Goal: Transaction & Acquisition: Purchase product/service

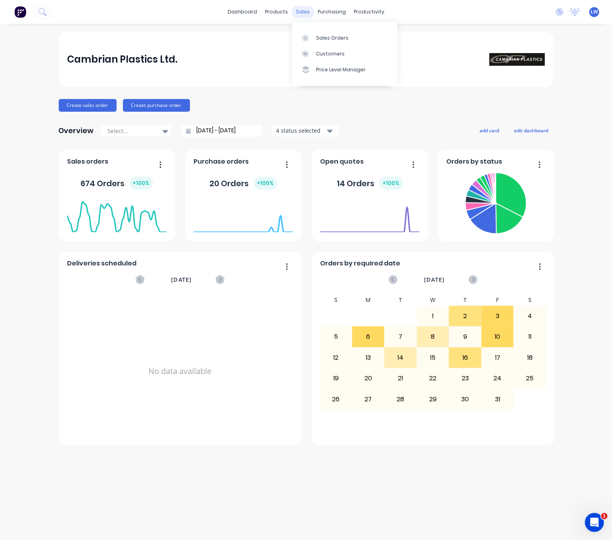
click at [299, 8] on div "sales" at bounding box center [303, 12] width 22 height 12
click at [318, 36] on div "Sales Orders" at bounding box center [332, 37] width 33 height 7
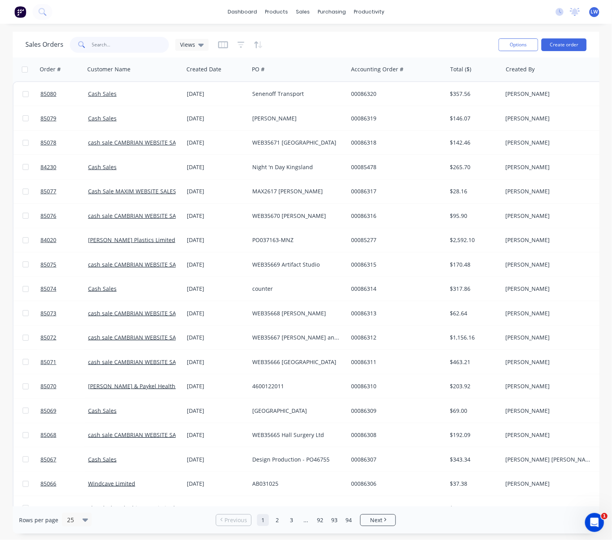
click at [99, 46] on input "text" at bounding box center [130, 45] width 77 height 16
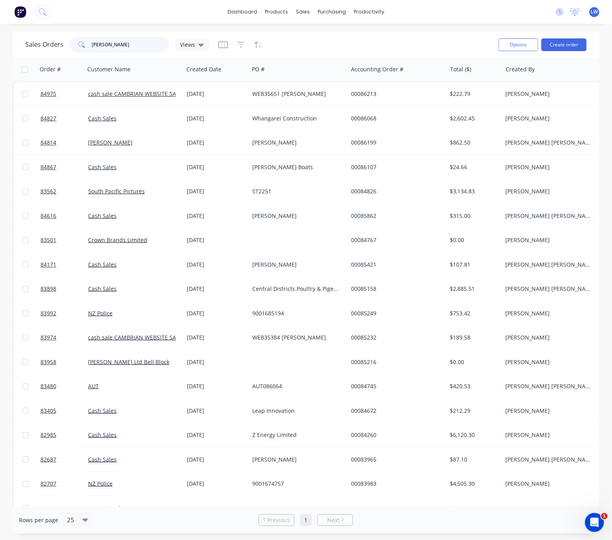
type input "anna lery"
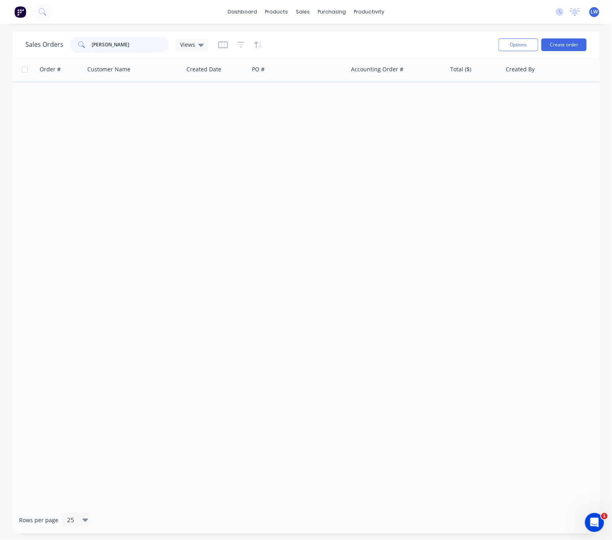
drag, startPoint x: 123, startPoint y: 46, endPoint x: 53, endPoint y: 43, distance: 69.8
click at [54, 43] on div "Sales Orders anna lery Views" at bounding box center [116, 45] width 183 height 16
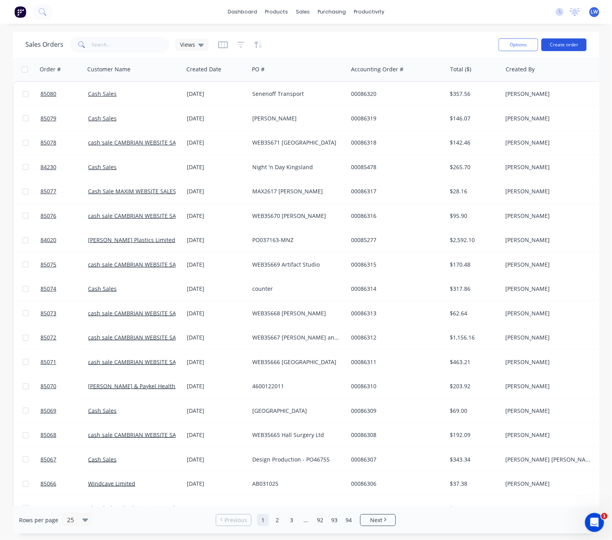
click at [570, 44] on button "Create order" at bounding box center [563, 44] width 45 height 13
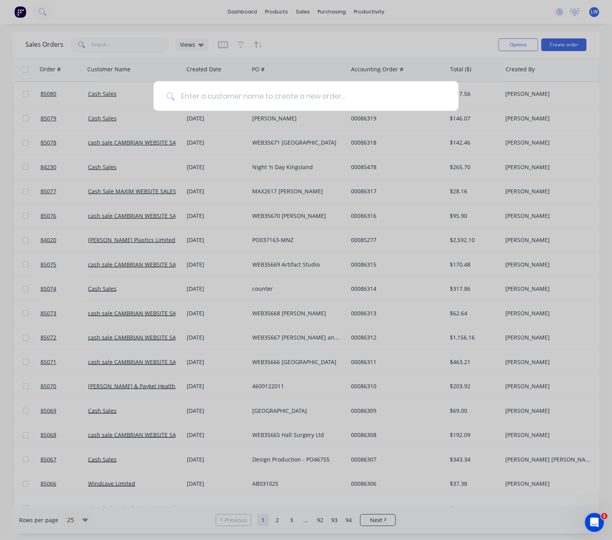
click at [287, 100] on input at bounding box center [309, 96] width 271 height 30
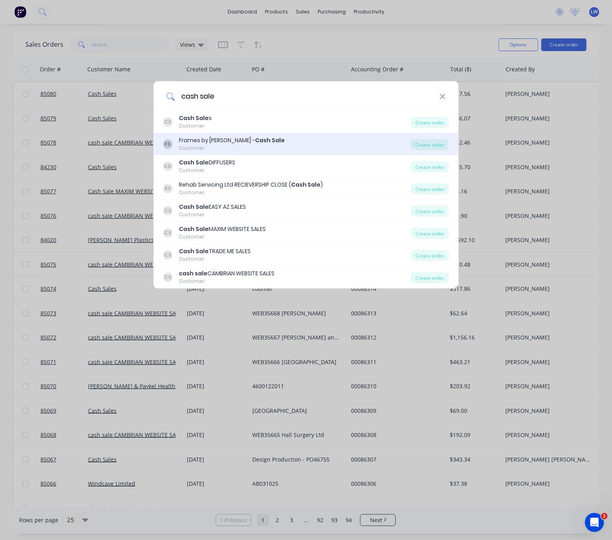
type input "cash sale"
click at [280, 135] on div "FS Frames by Daniel - Cash Sale Customer Create order" at bounding box center [305, 144] width 305 height 22
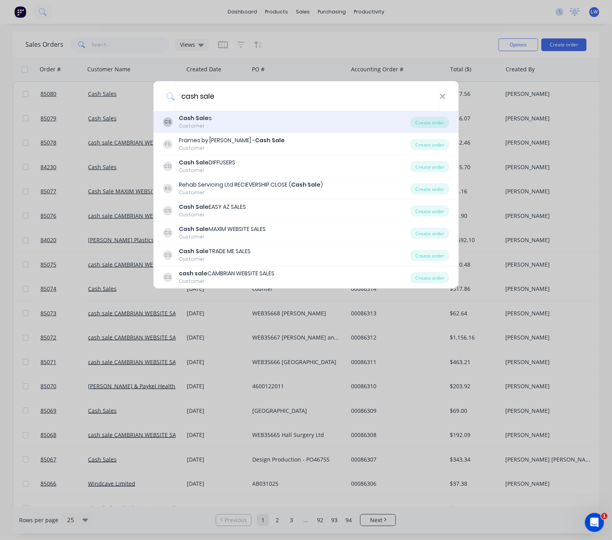
click at [288, 125] on div "CS Cash Sale s Customer" at bounding box center [287, 121] width 248 height 15
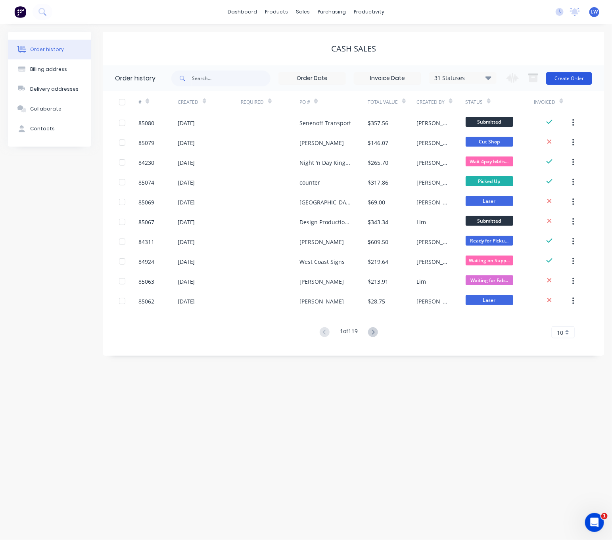
click at [577, 82] on button "Create Order" at bounding box center [569, 78] width 46 height 13
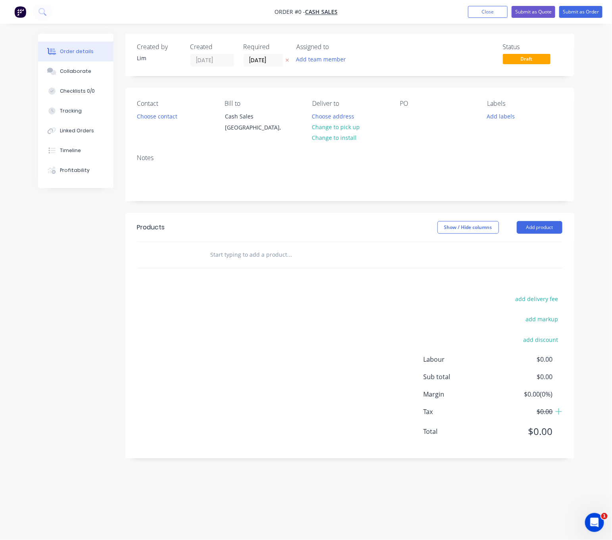
click at [288, 59] on icon "button" at bounding box center [287, 60] width 4 height 5
click at [164, 119] on button "Choose contact" at bounding box center [156, 116] width 49 height 11
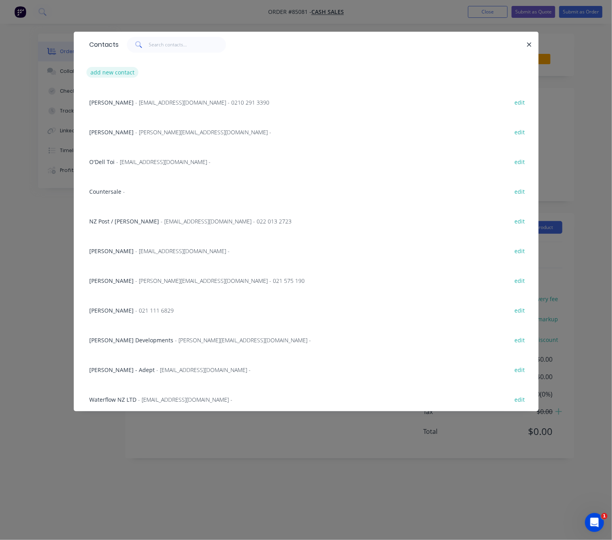
click at [102, 71] on button "add new contact" at bounding box center [112, 72] width 52 height 11
select select "NZ"
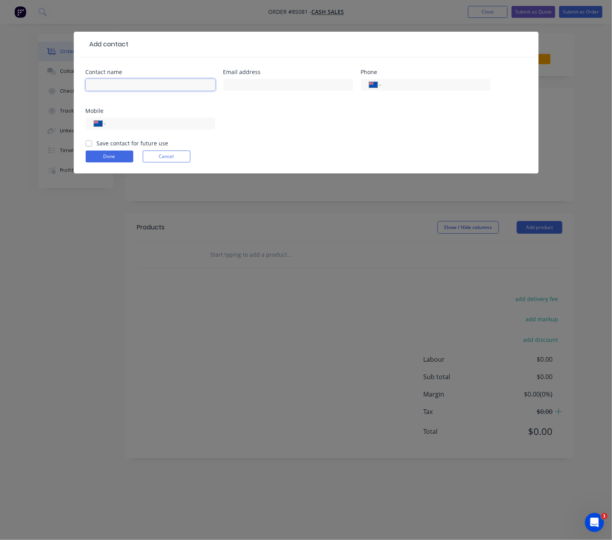
click at [139, 85] on input "text" at bounding box center [151, 85] width 130 height 12
type input "Motion Cinema"
click at [253, 85] on input "text" at bounding box center [288, 85] width 130 height 12
type input "francis@thrillzone.co.nz"
click at [150, 121] on input "tel" at bounding box center [158, 123] width 95 height 9
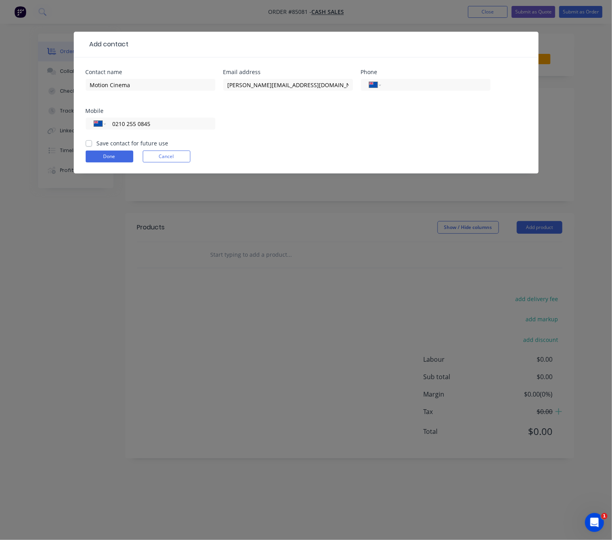
type input "0210 255 0845"
drag, startPoint x: 90, startPoint y: 144, endPoint x: 99, endPoint y: 152, distance: 12.6
click at [97, 144] on label "Save contact for future use" at bounding box center [133, 143] width 72 height 8
click at [90, 144] on input "Save contact for future use" at bounding box center [89, 143] width 6 height 8
checkbox input "true"
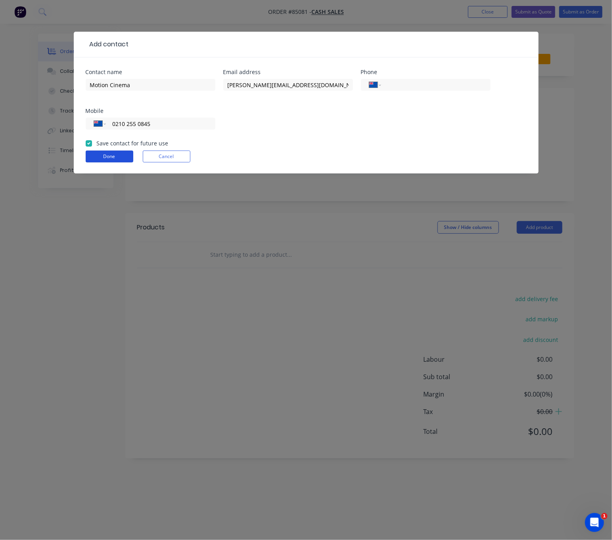
drag, startPoint x: 102, startPoint y: 155, endPoint x: 113, endPoint y: 162, distance: 13.2
click at [102, 155] on button "Done" at bounding box center [110, 157] width 48 height 12
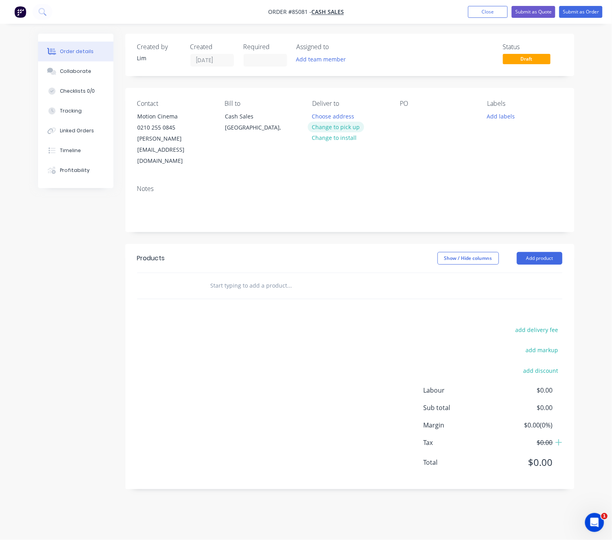
click at [351, 127] on button "Change to pick up" at bounding box center [336, 127] width 56 height 11
click at [410, 113] on div at bounding box center [406, 116] width 13 height 11
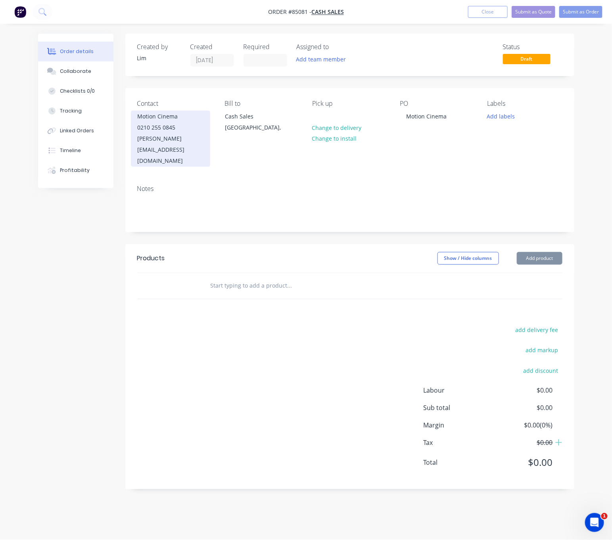
click at [147, 131] on div "0210 255 0845" at bounding box center [171, 127] width 66 height 11
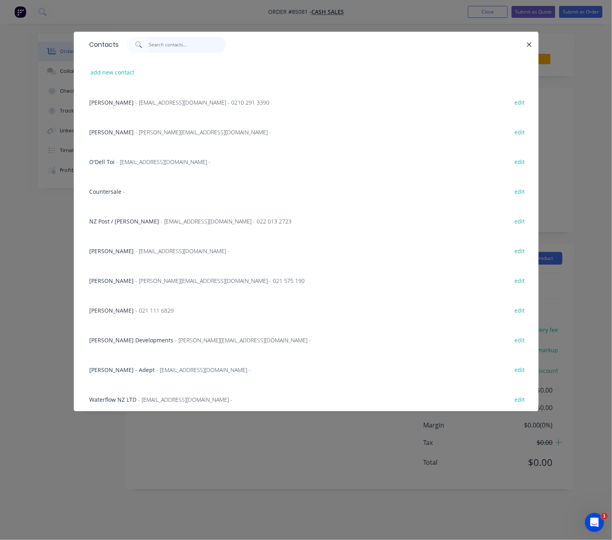
click at [167, 40] on input "text" at bounding box center [187, 45] width 77 height 16
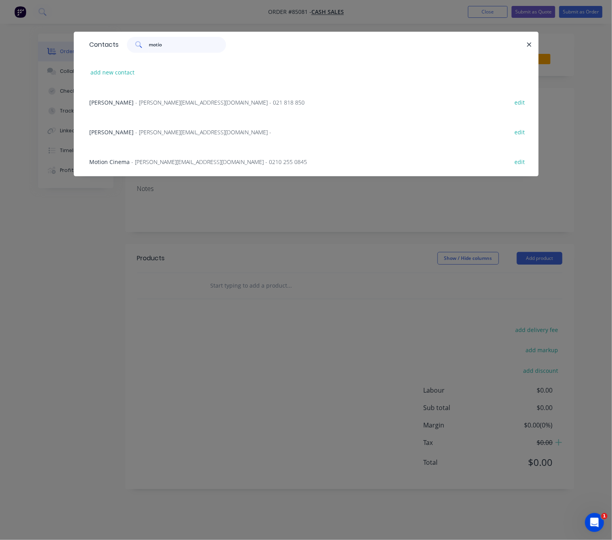
type input "motion"
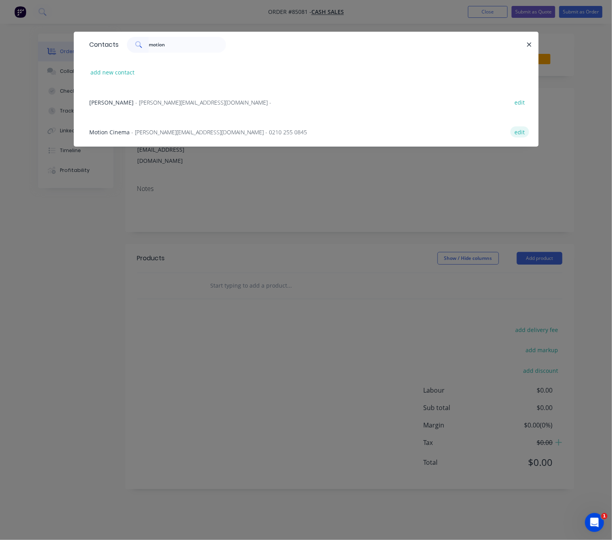
click at [526, 128] on button "edit" at bounding box center [519, 131] width 19 height 11
select select "NZ"
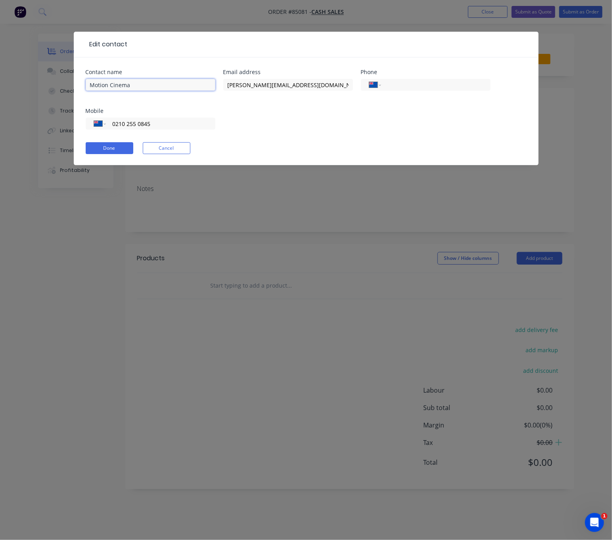
click at [168, 85] on input "Motion Cinema" at bounding box center [151, 85] width 130 height 12
type input "Motion Cinema - Francis"
click at [113, 150] on button "Done" at bounding box center [110, 148] width 48 height 12
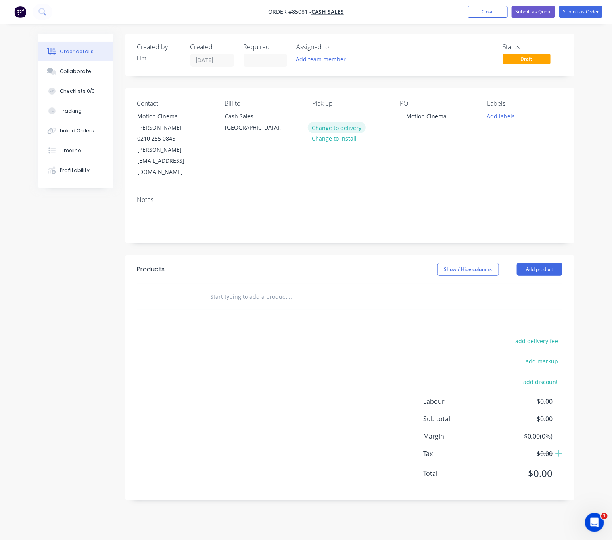
click at [345, 126] on button "Change to delivery" at bounding box center [337, 127] width 58 height 11
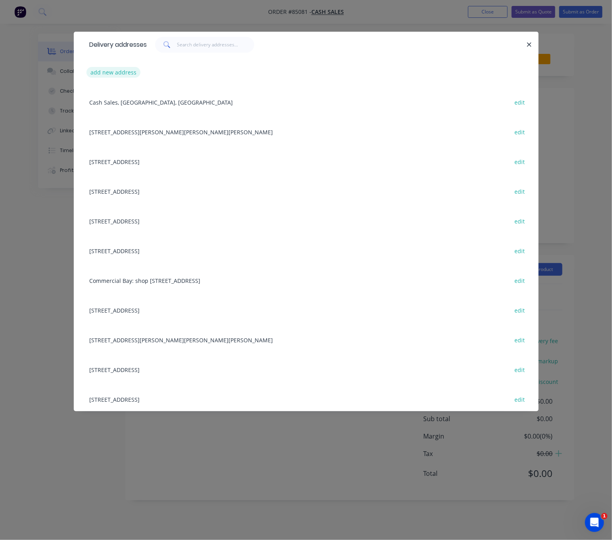
click at [111, 75] on button "add new address" at bounding box center [113, 72] width 54 height 11
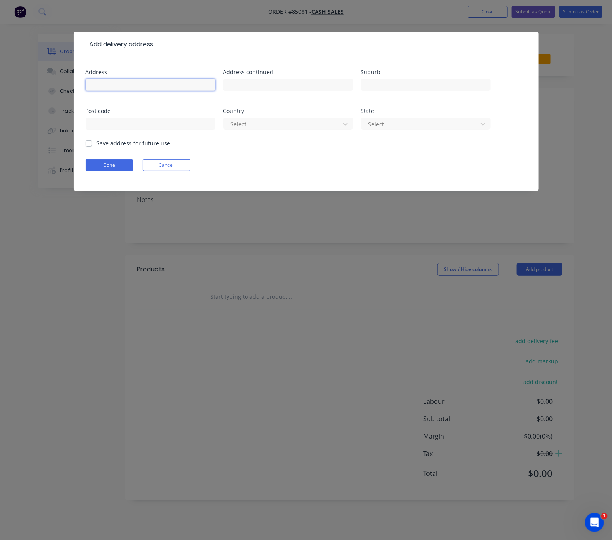
click at [124, 79] on input "text" at bounding box center [151, 85] width 130 height 12
type input "28 Hurstmere Road"
click at [262, 87] on input "text" at bounding box center [288, 85] width 130 height 12
click at [395, 84] on input "text" at bounding box center [426, 85] width 130 height 12
type input "takapuna"
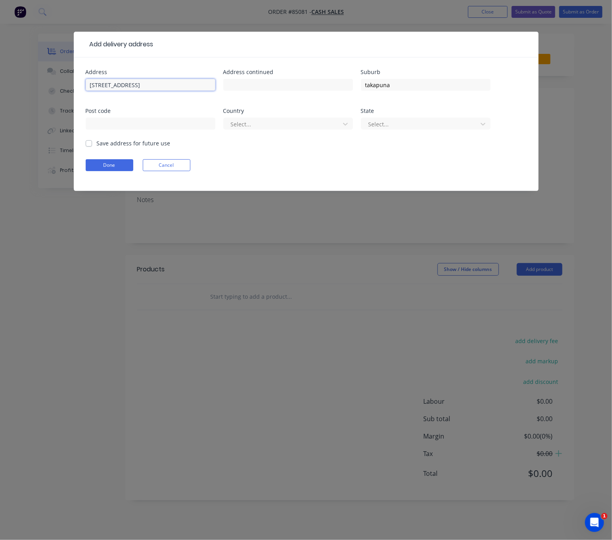
drag, startPoint x: 93, startPoint y: 86, endPoint x: 63, endPoint y: 86, distance: 29.3
click at [63, 86] on div "Add delivery address Address 28 Hurstmere Road Address continued Suburb takapun…" at bounding box center [306, 270] width 612 height 540
click at [173, 118] on input "text" at bounding box center [151, 124] width 130 height 12
type input "0622"
click at [278, 120] on div at bounding box center [283, 124] width 106 height 10
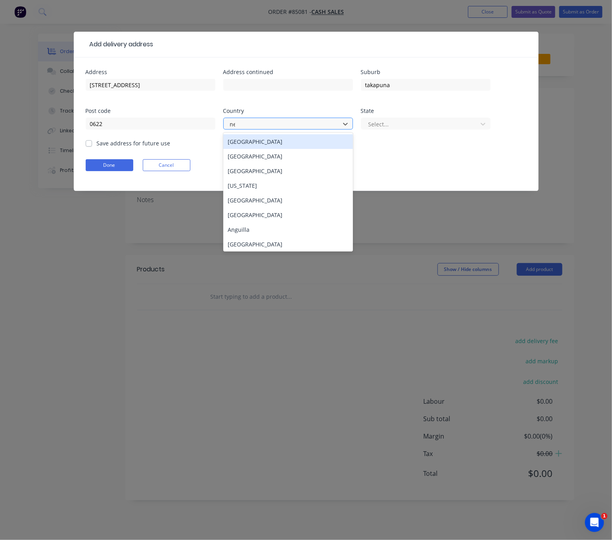
type input "new"
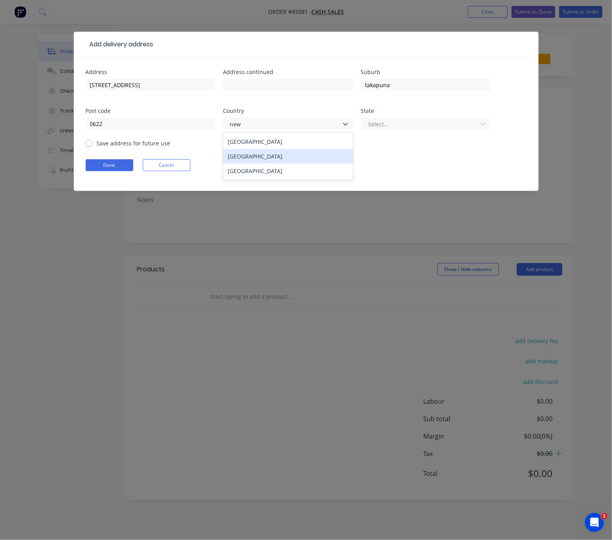
click at [275, 152] on div "New Zealand" at bounding box center [288, 156] width 130 height 15
click at [383, 123] on div at bounding box center [421, 124] width 106 height 10
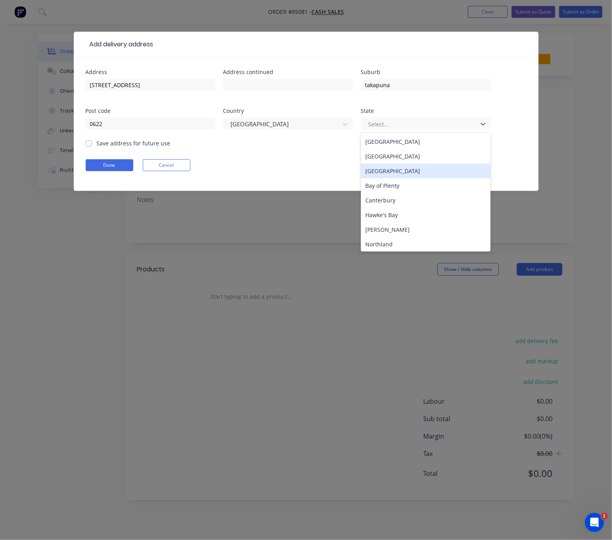
click at [392, 167] on div "Auckland" at bounding box center [426, 171] width 130 height 15
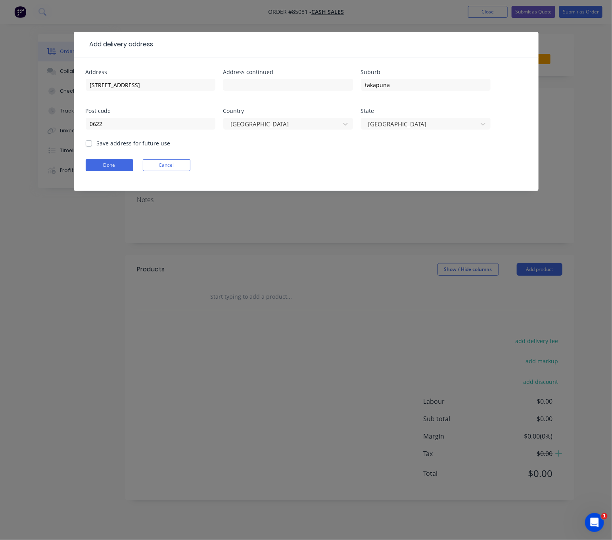
click at [97, 146] on label "Save address for future use" at bounding box center [134, 143] width 74 height 8
click at [90, 146] on input "Save address for future use" at bounding box center [89, 143] width 6 height 8
checkbox input "true"
click at [102, 166] on button "Done" at bounding box center [110, 165] width 48 height 12
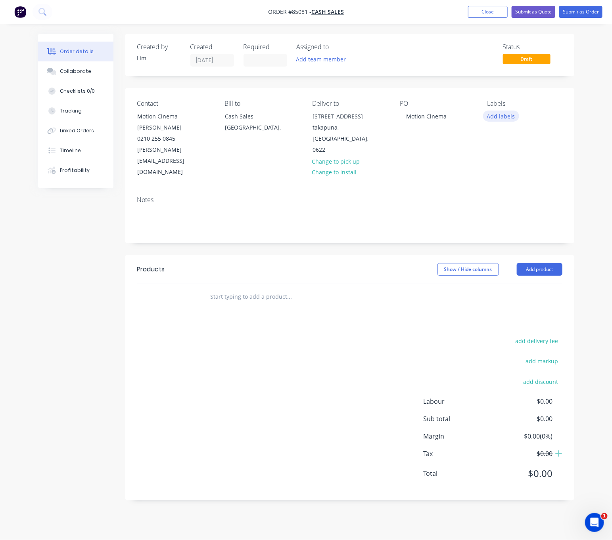
click at [512, 117] on button "Add labels" at bounding box center [501, 116] width 36 height 11
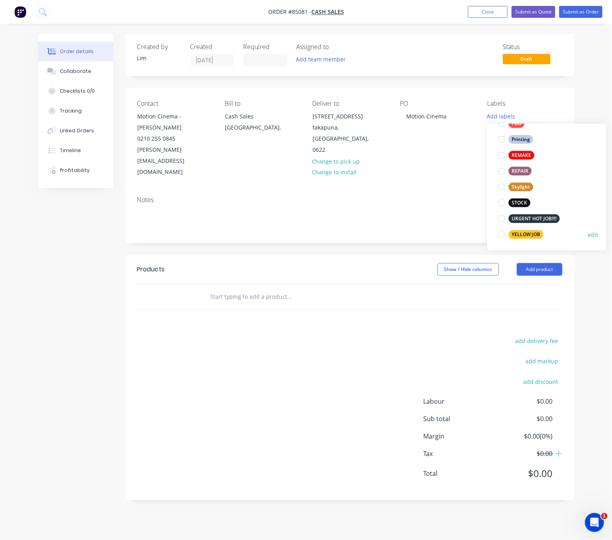
click at [536, 237] on div "YELLOW JOB" at bounding box center [526, 234] width 35 height 9
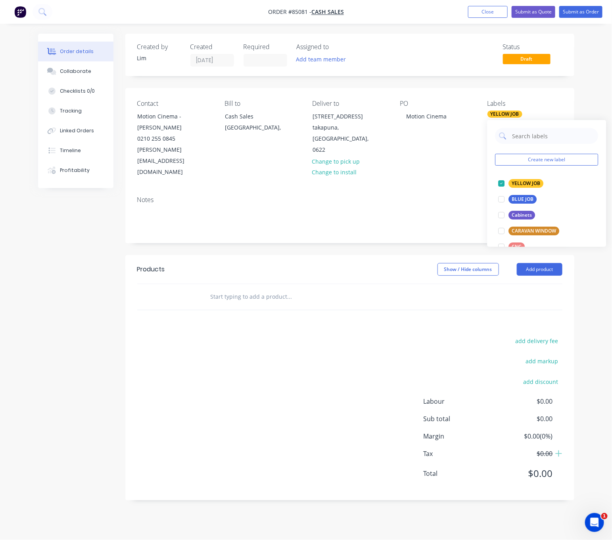
click at [288, 336] on div "add delivery fee add markup add discount Labour $0.00 Sub total $0.00 Margin $0…" at bounding box center [349, 412] width 425 height 153
click at [247, 289] on input "text" at bounding box center [289, 297] width 159 height 16
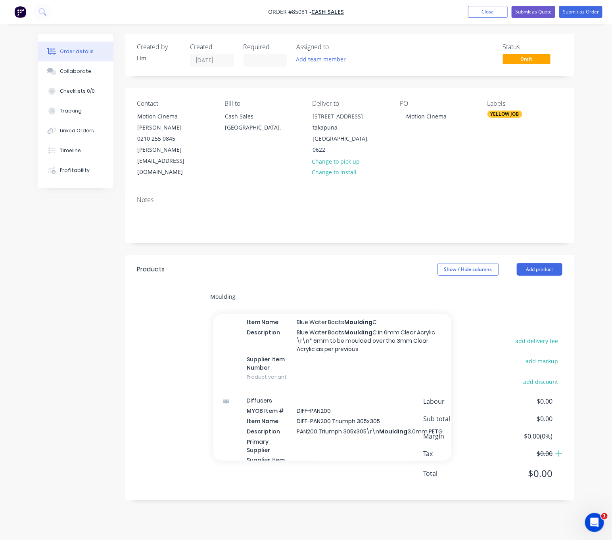
scroll to position [346, 0]
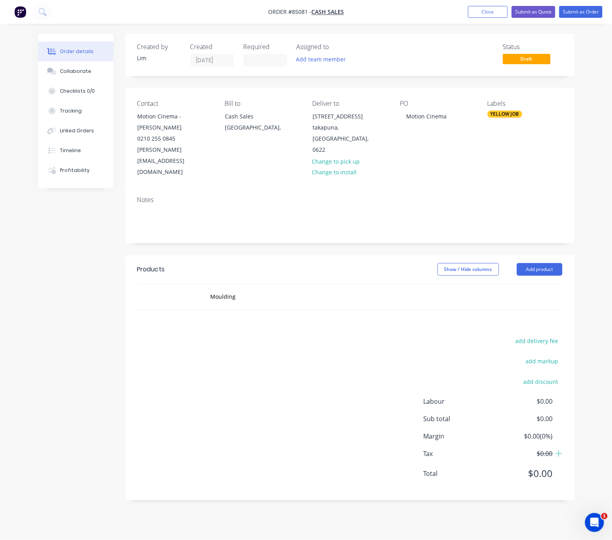
drag, startPoint x: 446, startPoint y: 325, endPoint x: 464, endPoint y: 311, distance: 22.9
drag, startPoint x: 464, startPoint y: 311, endPoint x: 260, endPoint y: 273, distance: 208.1
click at [274, 289] on input "Moulding" at bounding box center [289, 297] width 159 height 16
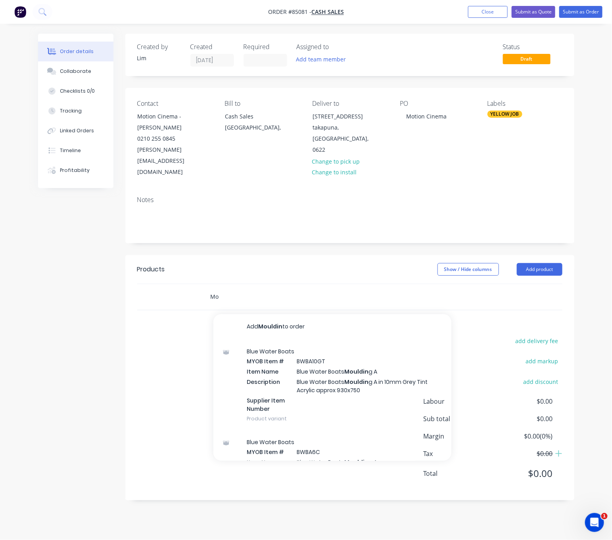
type input "M"
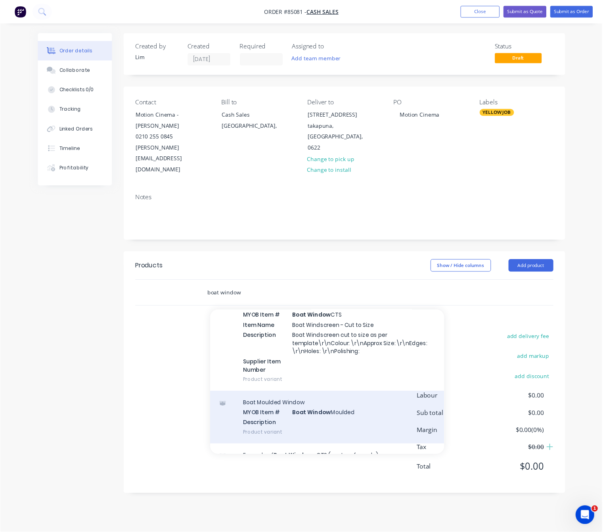
scroll to position [98, 0]
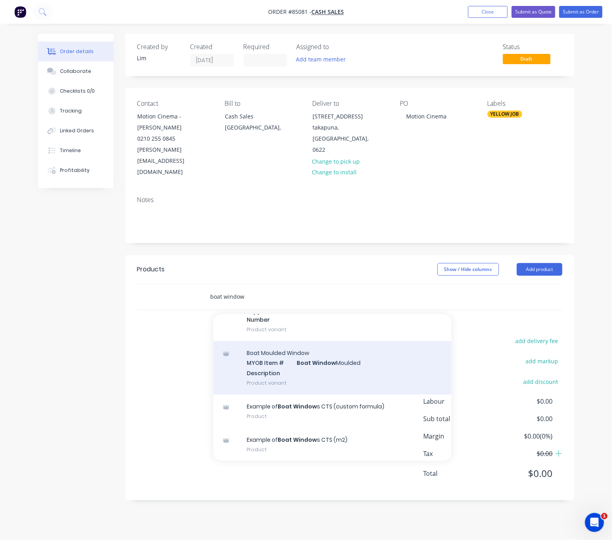
type input "boat window"
click at [370, 341] on div "Boat Moulded Window MYOB Item # Boat Window Moulded Description Product variant" at bounding box center [332, 368] width 238 height 54
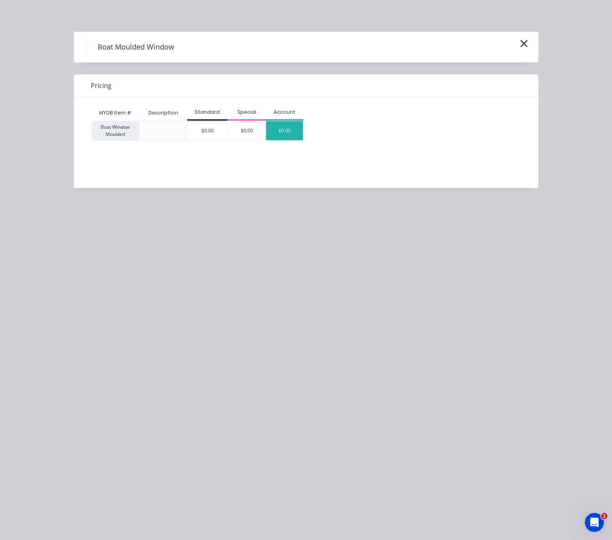
click at [285, 132] on div "$0.00" at bounding box center [284, 130] width 37 height 19
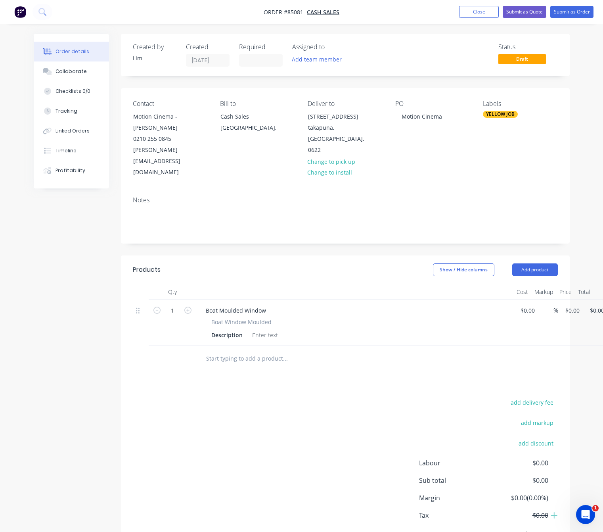
scroll to position [0, 24]
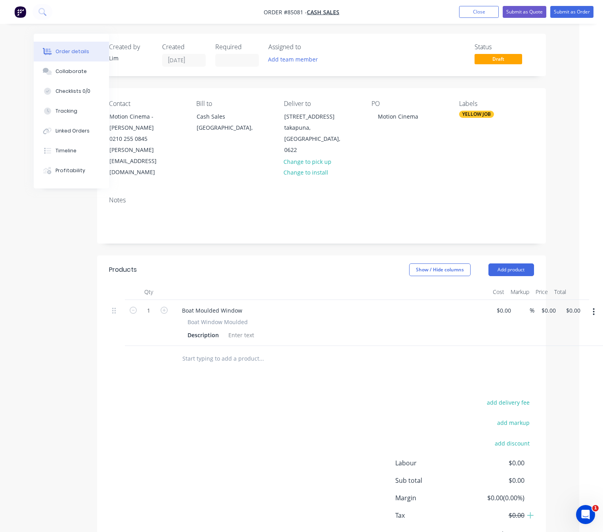
click at [590, 304] on button "button" at bounding box center [593, 311] width 19 height 14
click at [577, 374] on div "Delete" at bounding box center [565, 379] width 61 height 11
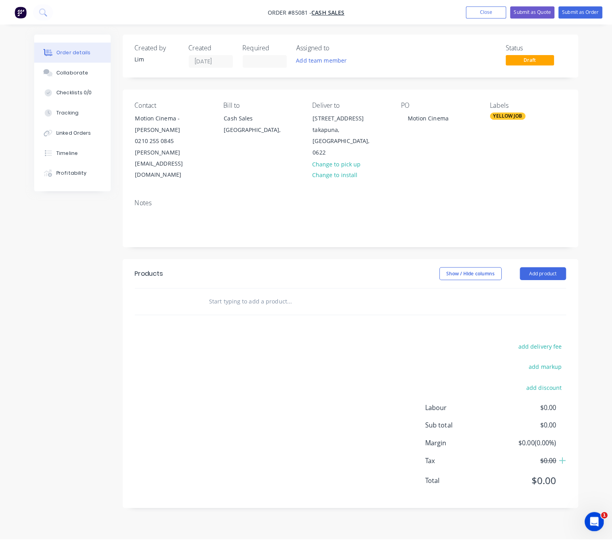
scroll to position [0, 0]
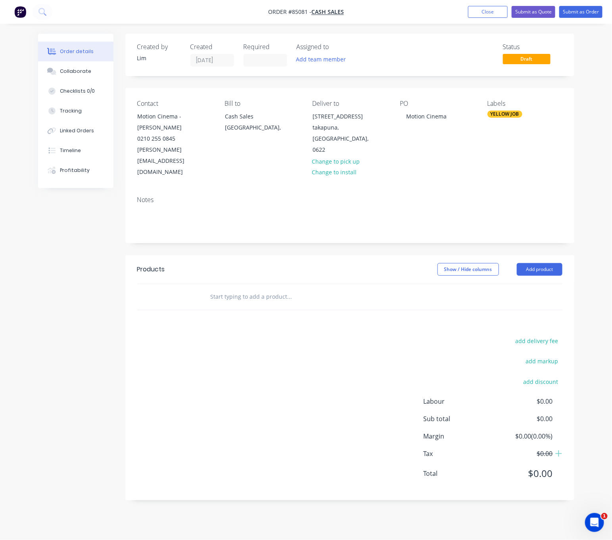
click at [259, 289] on input "text" at bounding box center [289, 297] width 159 height 16
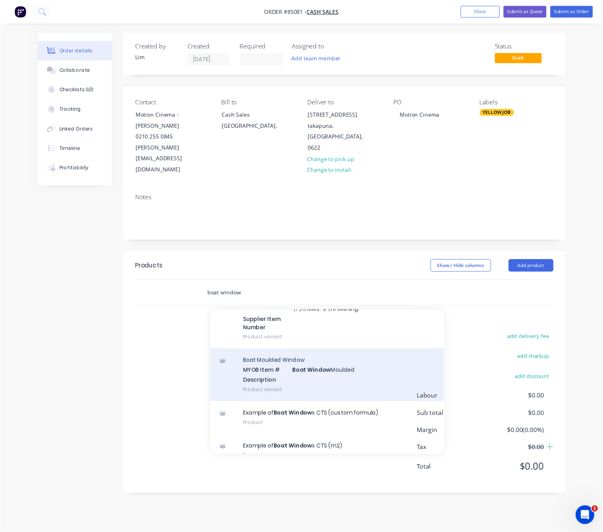
scroll to position [98, 0]
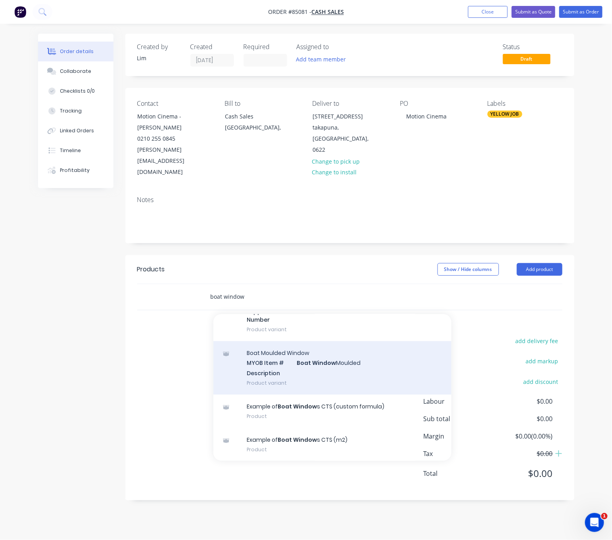
type input "boat window"
click at [376, 346] on div "Boat Moulded Window MYOB Item # Boat Window Moulded Description Product variant" at bounding box center [332, 368] width 238 height 54
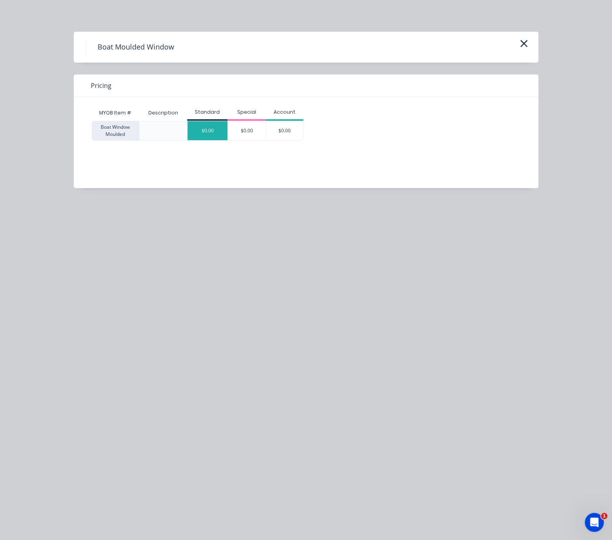
click at [211, 132] on div "$0.00" at bounding box center [208, 130] width 40 height 19
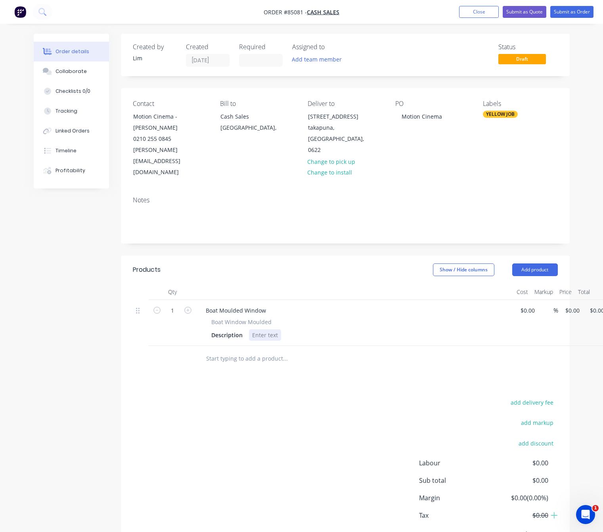
click at [272, 329] on div at bounding box center [265, 334] width 32 height 11
click at [263, 304] on div "Boat Moulded Window" at bounding box center [235, 309] width 73 height 11
click at [274, 329] on div at bounding box center [265, 334] width 32 height 11
click at [272, 329] on div at bounding box center [265, 334] width 32 height 11
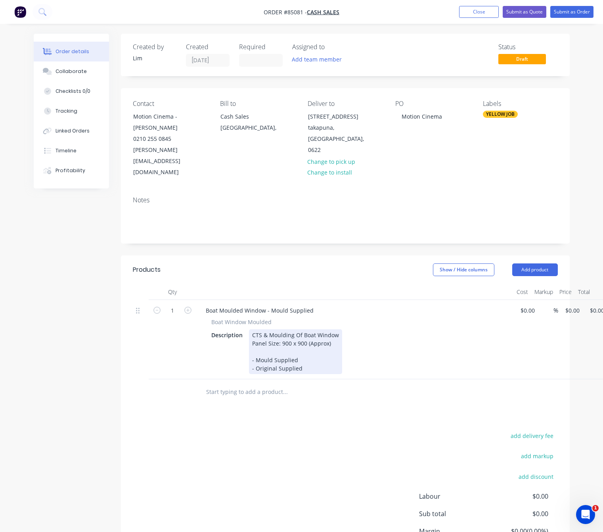
click at [266, 329] on div "CTS & Moulding Of Boat Window Panel Size: 900 x 900 (Approx) - Mould Supplied -…" at bounding box center [295, 351] width 93 height 45
click at [264, 329] on div "CTS & Moulding Of Boat Window Panel Size: 900 x 900 (Approx) - Mould Supplied -…" at bounding box center [295, 351] width 93 height 45
click at [277, 343] on div "CTS & Moulding Of Boat Window Panel Size: 900 x 900 (Approx) Customer Supplied …" at bounding box center [327, 351] width 157 height 45
click at [344, 343] on div "CTS & Moulding Of Boat Window Panel Size: 900 x 900 (Approx) Customer Supplied …" at bounding box center [327, 351] width 157 height 45
drag, startPoint x: 293, startPoint y: 344, endPoint x: 278, endPoint y: 344, distance: 15.1
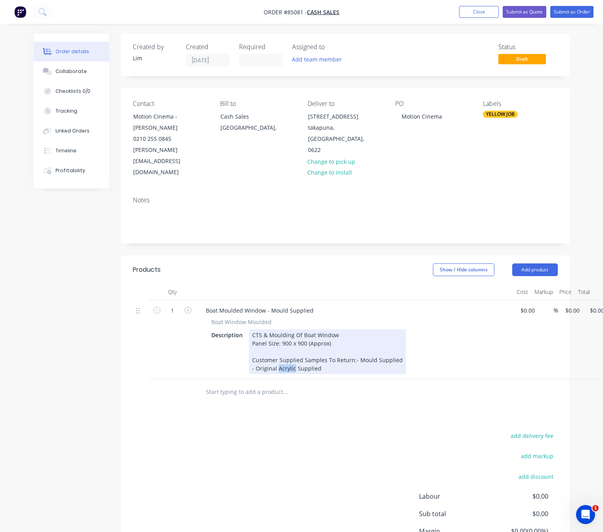
click at [278, 344] on div "CTS & Moulding Of Boat Window Panel Size: 900 x 900 (Approx) Customer Supplied …" at bounding box center [327, 351] width 157 height 45
click at [332, 344] on div "CTS & Moulding Of Boat Window Panel Size: 900 x 900 (Approx) Customer Supplied …" at bounding box center [327, 351] width 157 height 45
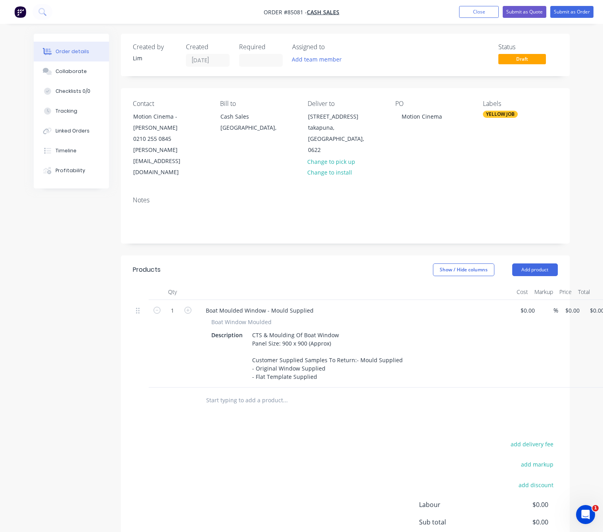
click at [281, 454] on div "add delivery fee add markup add discount Labour $0.00 Sub total $0.00 Margin $0…" at bounding box center [345, 514] width 425 height 153
click at [570, 304] on input "0" at bounding box center [569, 309] width 9 height 11
type input "$0.00"
click at [313, 404] on div "Products Show / Hide columns Add product Qty Cost Markup Price Total 1 Boat Mou…" at bounding box center [345, 429] width 449 height 348
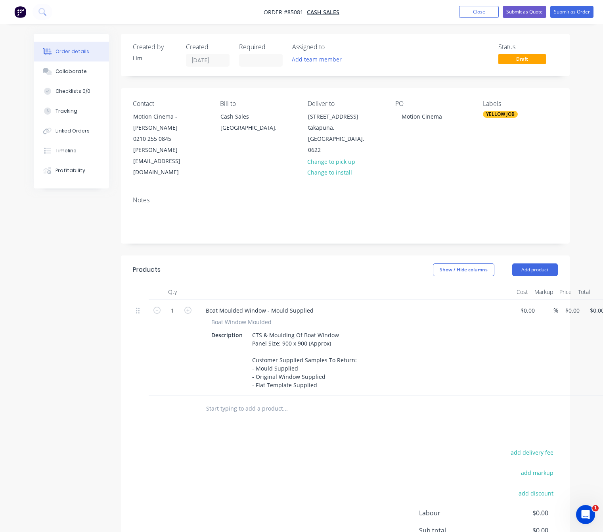
click at [254, 400] on input "text" at bounding box center [285, 408] width 159 height 16
click at [216, 400] on input "baot window" at bounding box center [285, 408] width 159 height 16
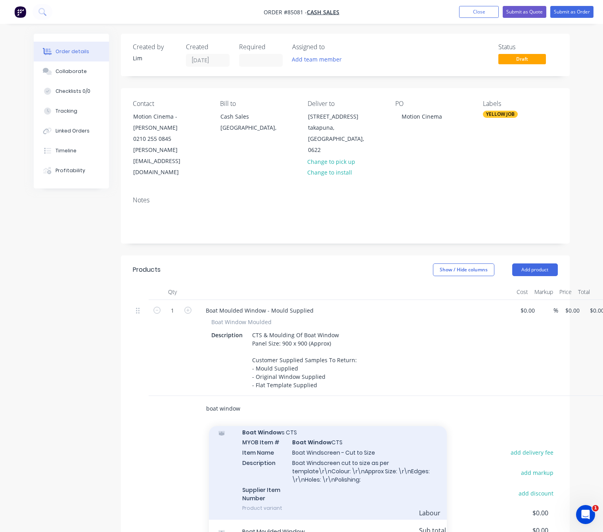
scroll to position [59, 0]
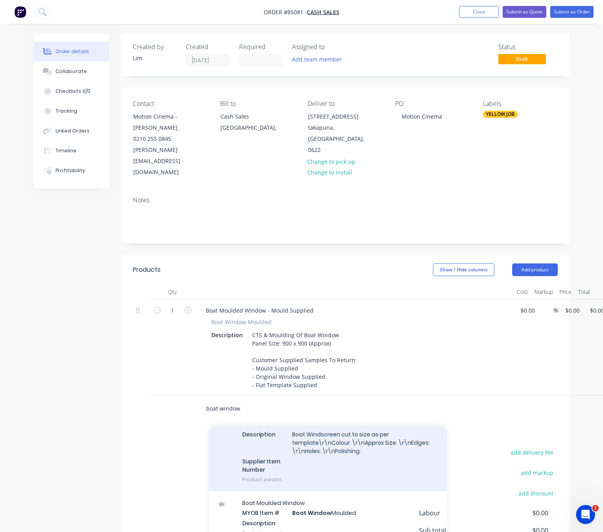
type input "boat window"
click at [366, 425] on div "Boat Window s CTS MYOB Item # Boat Window CTS Item Name Boat Windscreen - Cut t…" at bounding box center [328, 441] width 238 height 99
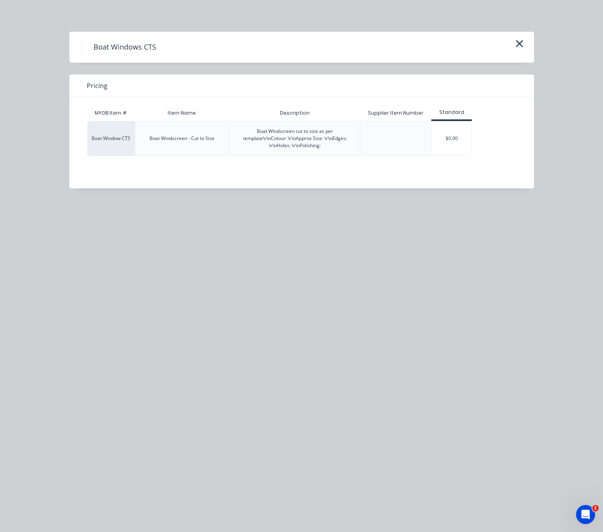
drag, startPoint x: 454, startPoint y: 143, endPoint x: 447, endPoint y: 161, distance: 18.6
click at [454, 143] on div "$0.00" at bounding box center [452, 138] width 40 height 34
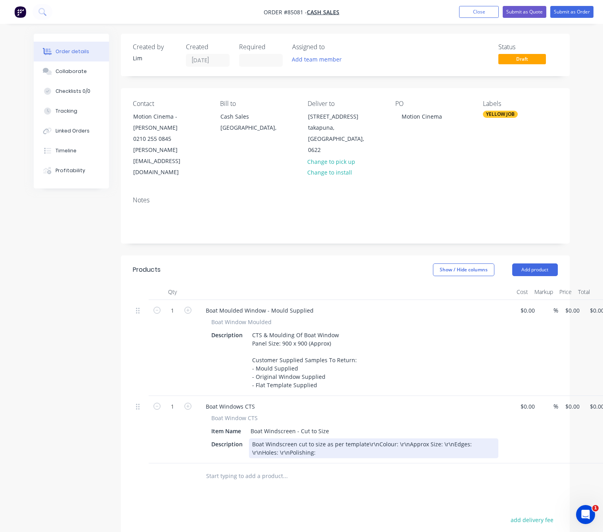
click at [364, 438] on div "Boat Windscreen cut to size as per template\r\nColour: \r\nApprox Size: \r\nEdg…" at bounding box center [373, 448] width 249 height 20
drag, startPoint x: 364, startPoint y: 413, endPoint x: 341, endPoint y: 411, distance: 23.5
click at [341, 438] on div "Boat Windscreen cut to size as per template \r\nColour: \r\nApprox Size: \r\nEd…" at bounding box center [336, 448] width 174 height 20
click at [344, 438] on div "Boat Windscreen cut to size as per original Sample \r\nColour: \r\nApprox Size:…" at bounding box center [336, 448] width 174 height 20
click at [332, 438] on div "Boat Windscreen cut to size as per Original Sample \r\nColour: \r\nApprox Size:…" at bounding box center [336, 448] width 174 height 20
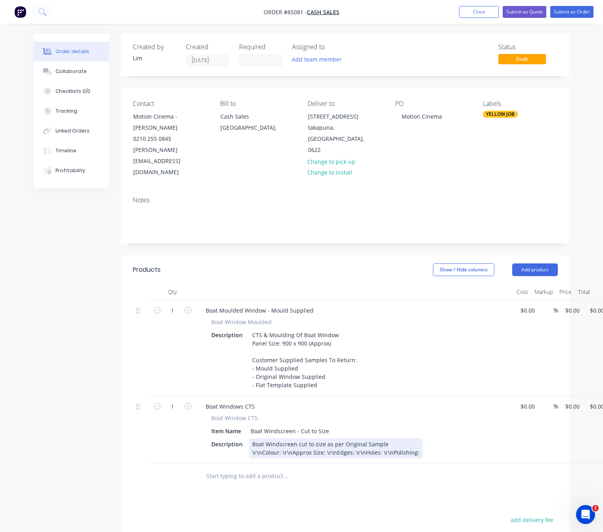
click at [334, 438] on div "Boat Windscreen cut to size as per Original Sample \r\nColour: \r\nApprox Size:…" at bounding box center [336, 448] width 174 height 20
drag, startPoint x: 362, startPoint y: 410, endPoint x: 340, endPoint y: 411, distance: 21.8
click at [340, 438] on div "Boat Windscreen cut to size as per Original Sample \r\nColour: \r\nApprox Size:…" at bounding box center [336, 448] width 174 height 20
click at [336, 438] on div "Boat Windscreen cut to size as per Sample \r\nColour: \r\nApprox Size: \r\nEdge…" at bounding box center [336, 448] width 174 height 20
click at [327, 438] on div "Boat Windscreen cut to size as Per Sample \r\nColour: \r\nApprox Size: \r\nEdge…" at bounding box center [336, 448] width 174 height 20
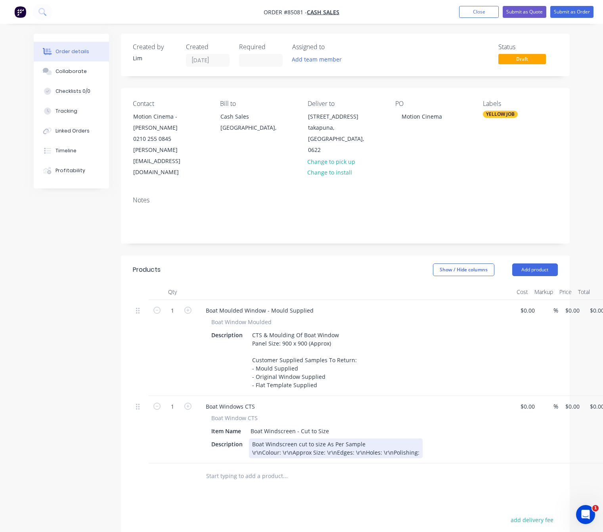
click at [314, 438] on div "Boat Windscreen cut to size As Per Sample \r\nColour: \r\nApprox Size: \r\nEdge…" at bounding box center [336, 448] width 174 height 20
click at [307, 438] on div "Boat Windscreen cut to Size As Per Sample \r\nColour: \r\nApprox Size: \r\nEdge…" at bounding box center [336, 448] width 174 height 20
drag, startPoint x: 323, startPoint y: 412, endPoint x: 294, endPoint y: 413, distance: 28.6
click at [294, 438] on div "Boat Windscreen cut To Size As Per Sample \r\nColour: \r\nApprox Size: \r\nEdge…" at bounding box center [336, 448] width 174 height 20
click at [295, 438] on div "Boat Windscreen cut To Size As Per Sample \r\nColour: \r\nApprox Size: \r\nEdge…" at bounding box center [336, 448] width 174 height 20
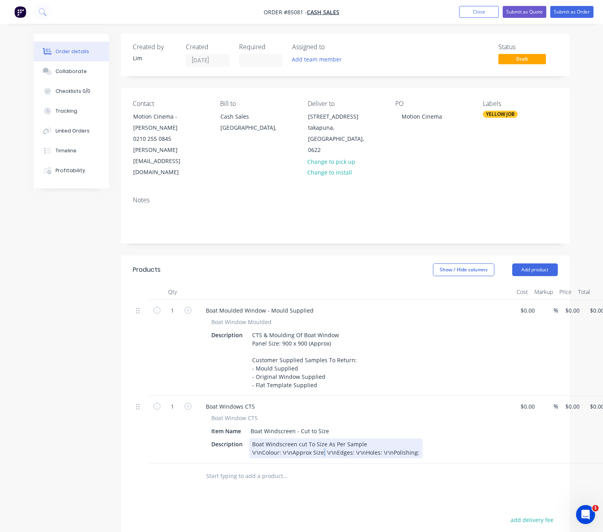
click at [322, 438] on div "Boat Windscreen cut To Size As Per Sample \r\nColour: \r\nApprox Size: \r\nEdge…" at bounding box center [336, 448] width 174 height 20
drag, startPoint x: 324, startPoint y: 412, endPoint x: 298, endPoint y: 412, distance: 25.8
click at [298, 438] on div "Boat Windscreen cut To Size As Per Sample \r\nColour: \r\nApprox Size: \r\nEdge…" at bounding box center [336, 448] width 174 height 20
click at [352, 438] on div "Boat Windscreen CTS As Per Sample \r\nColour: \r\nApprox Size: \r\nEdges: \r\nH…" at bounding box center [336, 448] width 174 height 20
click at [327, 438] on div "Boat Windscreen CTS As Per Sample \r\nColour: \r\nApprox Size: \r\nEdges: \r\nH…" at bounding box center [336, 448] width 174 height 20
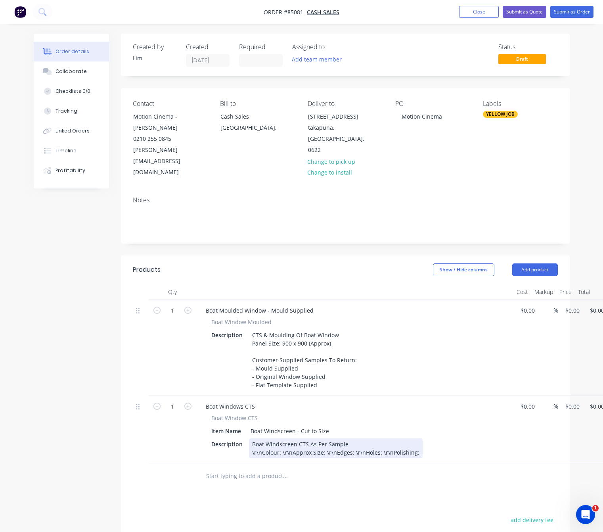
click at [320, 438] on div "Boat Windscreen CTS As Per Sample \r\nColour: \r\nApprox Size: \r\nEdges: \r\nH…" at bounding box center [336, 448] width 174 height 20
click at [324, 438] on div "Boat Windscreen CTS As Per Sample \r\nColour: \r\nApprox Size: \r\nEdges: \r\nH…" at bounding box center [336, 448] width 174 height 20
drag, startPoint x: 260, startPoint y: 422, endPoint x: 249, endPoint y: 421, distance: 11.6
click at [249, 438] on div "Boat Windscreen CTS As Per Supplied Sample \r\nColour: \r\nApprox Size: \r\nEdg…" at bounding box center [336, 448] width 174 height 20
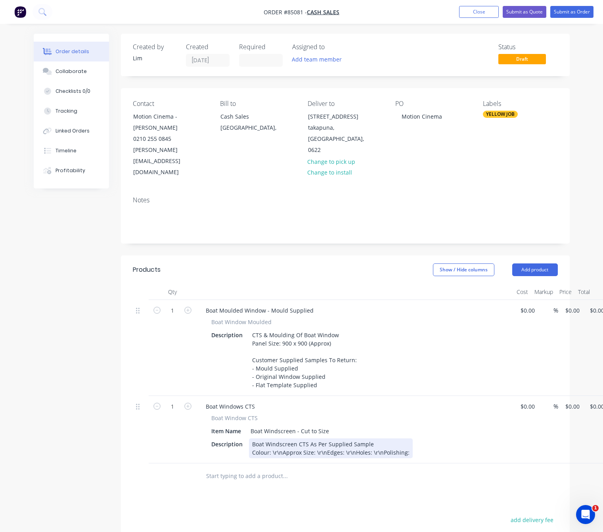
click at [280, 438] on div "Boat Windscreen CTS As Per Supplied Sample Colour: \r\nApprox Size: \r\nEdges: …" at bounding box center [331, 448] width 164 height 20
drag, startPoint x: 281, startPoint y: 423, endPoint x: 272, endPoint y: 418, distance: 10.3
click at [272, 438] on div "Boat Windscreen CTS As Per Supplied Sample Colour: \r\nApprox Size: \r\nEdges: …" at bounding box center [331, 448] width 164 height 20
click at [292, 438] on div "Boat Windscreen CTS As Per Supplied Sample Colour: Approx Size: \r\nEdges: \r\n…" at bounding box center [315, 452] width 133 height 28
drag, startPoint x: 294, startPoint y: 429, endPoint x: 285, endPoint y: 429, distance: 8.3
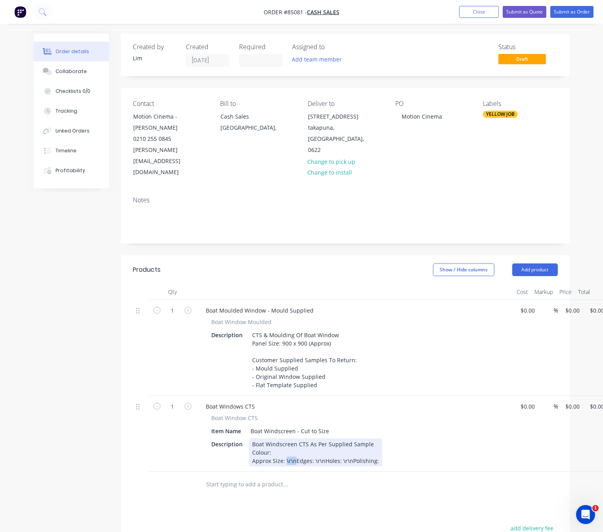
click at [285, 438] on div "Boat Windscreen CTS As Per Supplied Sample Colour: Approx Size: \r\nEdges: \r\n…" at bounding box center [315, 452] width 133 height 28
click at [269, 438] on div "Boat Windscreen CTS As Per Supplied Sample Colour: Approx Size: Edges: \r\nHole…" at bounding box center [313, 456] width 128 height 36
drag, startPoint x: 279, startPoint y: 445, endPoint x: 268, endPoint y: 445, distance: 10.7
click at [268, 445] on div "Boat Windscreen CTS As Per Supplied Sample Colour: Approx Size: Edges: Holes: \…" at bounding box center [313, 460] width 128 height 45
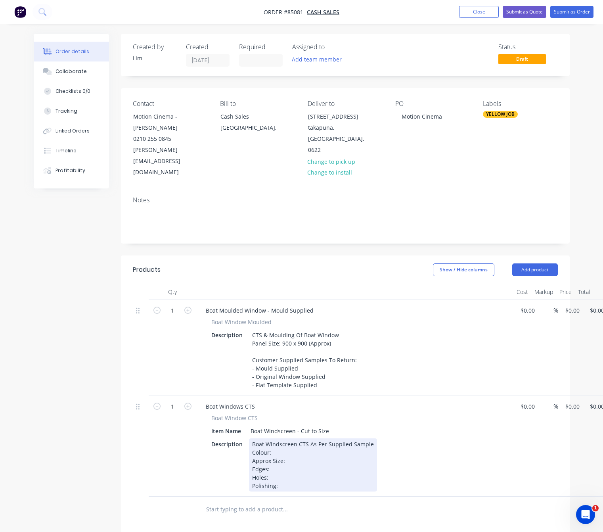
click at [282, 438] on div "Boat Windscreen CTS As Per Supplied Sample Colour: Approx Size: Edges: Holes: P…" at bounding box center [313, 464] width 128 height 53
click at [322, 438] on div "Boat Windscreen CTS As Per Supplied Sample Colour: Clear Approx Size: Edges: Ho…" at bounding box center [313, 464] width 128 height 53
click at [283, 439] on div "Boat Windscreen CTS As Per Supplied Sample Colour: Clear Approx Size: 285 x 152…" at bounding box center [313, 464] width 128 height 53
click at [285, 438] on div "Boat Windscreen CTS As Per Supplied Sample Colour: Clear Approx Size: 285 x 152…" at bounding box center [313, 464] width 128 height 53
click at [283, 444] on div "Boat Windscreen CTS As Per Supplied Sample Colour: Clear Approx Size: 285 x 152…" at bounding box center [313, 464] width 128 height 53
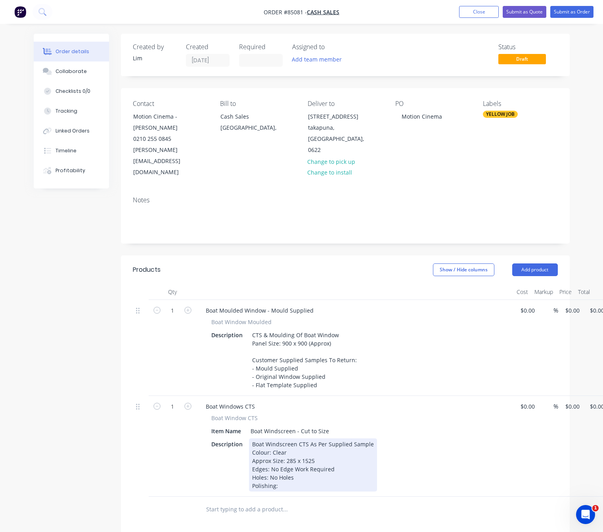
click at [298, 455] on div "Boat Windscreen CTS As Per Supplied Sample Colour: Clear Approx Size: 285 x 152…" at bounding box center [313, 464] width 128 height 53
drag, startPoint x: 291, startPoint y: 443, endPoint x: 269, endPoint y: 442, distance: 21.8
click at [269, 442] on div "Boat Windscreen CTS As Per Supplied Sample Colour: Clear Approx Size: 285 x 152…" at bounding box center [313, 464] width 128 height 53
click at [297, 444] on div "Boat Windscreen CTS As Per Supplied Sample Colour: Clear Approx Size: 285 x 152…" at bounding box center [313, 464] width 128 height 53
drag, startPoint x: 293, startPoint y: 444, endPoint x: 269, endPoint y: 444, distance: 23.8
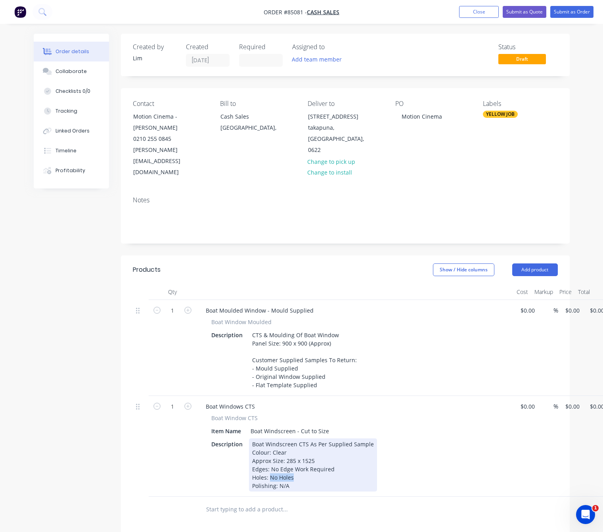
click at [269, 444] on div "Boat Windscreen CTS As Per Supplied Sample Colour: Clear Approx Size: 285 x 152…" at bounding box center [313, 464] width 128 height 53
drag, startPoint x: 332, startPoint y: 439, endPoint x: 270, endPoint y: 438, distance: 61.9
click at [270, 438] on div "Boat Windscreen CTS As Per Supplied Sample Colour: Clear Approx Size: 285 x 152…" at bounding box center [313, 464] width 128 height 53
drag, startPoint x: 307, startPoint y: 435, endPoint x: 297, endPoint y: 435, distance: 9.5
click at [297, 438] on div "Boat Windscreen CTS As Per Supplied Sample Colour: Clear Approx Size: 285 x 152…" at bounding box center [313, 464] width 128 height 53
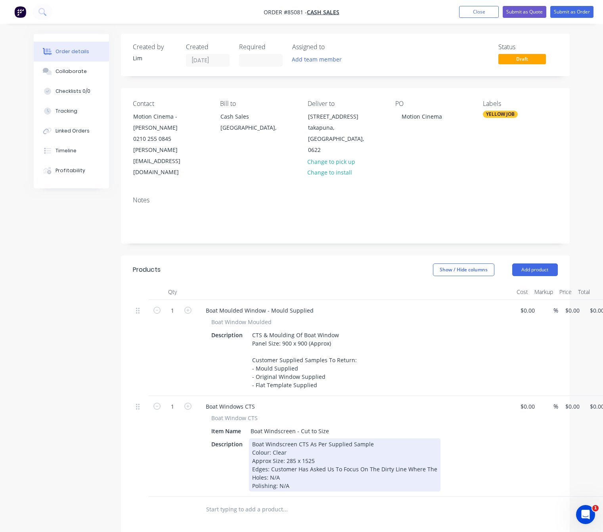
click at [337, 438] on div "Boat Windscreen CTS As Per Supplied Sample Colour: Clear Approx Size: 285 x 152…" at bounding box center [344, 464] width 191 height 53
click at [341, 438] on div "Boat Windscreen CTS As Per Supplied Sample Colour: Clear Approx Size: 285 x 152…" at bounding box center [344, 464] width 191 height 53
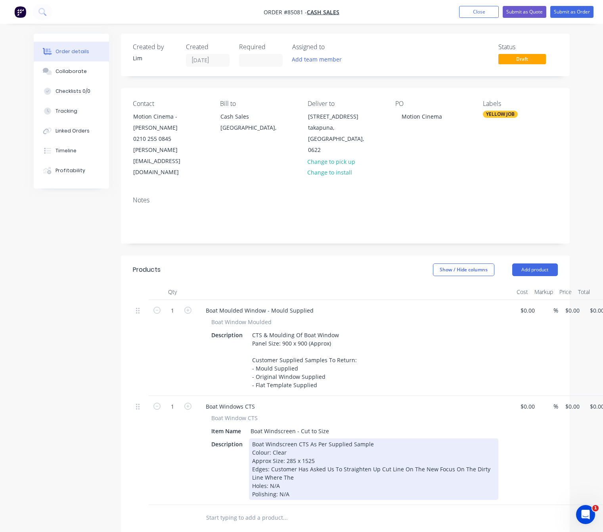
click at [366, 438] on div "Boat Windscreen CTS As Per Supplied Sample Colour: Clear Approx Size: 285 x 152…" at bounding box center [373, 468] width 249 height 61
click at [377, 438] on div "Boat Windscreen CTS As Per Supplied Sample Colour: Clear Approx Size: 285 x 152…" at bounding box center [373, 468] width 249 height 61
click at [374, 438] on div "Boat Windscreen CTS As Per Supplied Sample Colour: Clear Approx Size: 285 x 152…" at bounding box center [373, 468] width 249 height 61
click at [375, 438] on div "Boat Windscreen CTS As Per Supplied Sample Colour: Clear Approx Size: 285 x 152…" at bounding box center [373, 468] width 249 height 61
click at [378, 439] on div "Boat Windscreen CTS As Per Supplied Sample Colour: Clear Approx Size: 285 x 152…" at bounding box center [373, 468] width 249 height 61
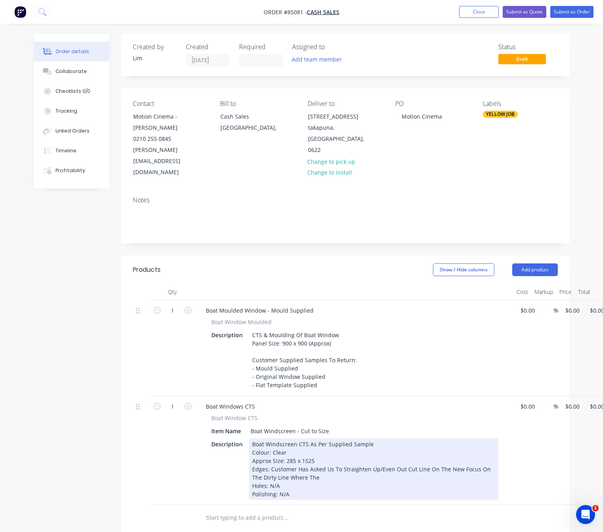
click at [375, 438] on div "Boat Windscreen CTS As Per Supplied Sample Colour: Clear Approx Size: 285 x 152…" at bounding box center [373, 468] width 249 height 61
drag, startPoint x: 392, startPoint y: 439, endPoint x: 382, endPoint y: 438, distance: 9.9
click at [382, 438] on div "Boat Windscreen CTS As Per Supplied Sample Colour: Clear Approx Size: 285 x 152…" at bounding box center [373, 468] width 249 height 61
drag, startPoint x: 382, startPoint y: 439, endPoint x: 423, endPoint y: 418, distance: 45.9
click at [382, 439] on div "Boat Windscreen CTS As Per Supplied Sample Colour: Clear Approx Size: 285 x 152…" at bounding box center [373, 468] width 249 height 61
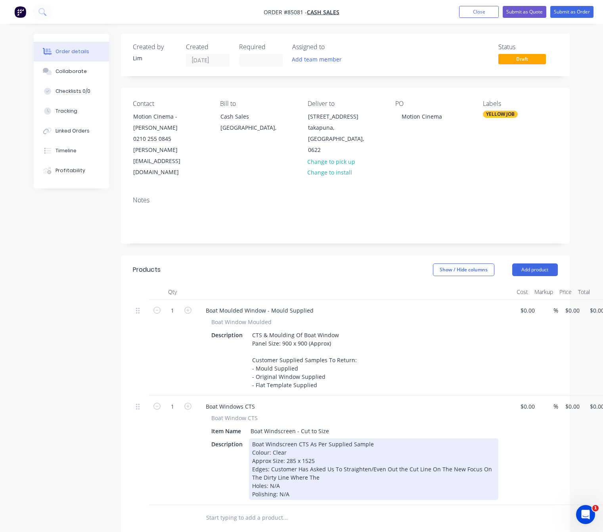
drag, startPoint x: 458, startPoint y: 437, endPoint x: 485, endPoint y: 441, distance: 27.3
click at [461, 438] on div "Boat Windscreen CTS As Per Supplied Sample Colour: Clear Approx Size: 285 x 152…" at bounding box center [373, 468] width 249 height 61
click at [458, 438] on div "Boat Windscreen CTS As Per Supplied Sample Colour: Clear Approx Size: 285 x 152…" at bounding box center [373, 468] width 249 height 61
click at [251, 451] on div "Boat Windscreen CTS As Per Supplied Sample Colour: Clear Approx Size: 285 x 152…" at bounding box center [373, 468] width 249 height 61
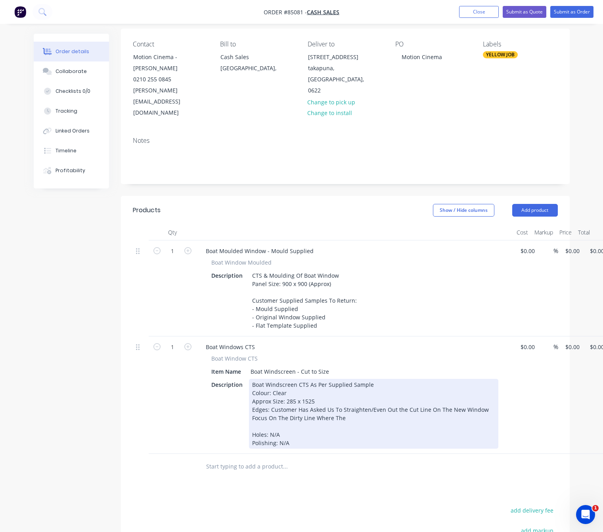
click at [272, 379] on div "Boat Windscreen CTS As Per Supplied Sample Colour: Clear Approx Size: 285 x 152…" at bounding box center [373, 414] width 249 height 70
click at [271, 379] on div "Boat Windscreen CTS As Per Supplied Sample Colour: Clear Approx Size: 285 x 152…" at bounding box center [373, 414] width 249 height 70
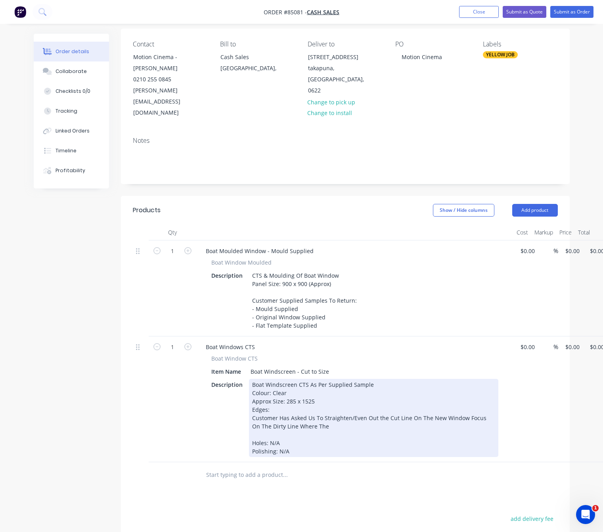
click at [253, 379] on div "Boat Windscreen CTS As Per Supplied Sample Colour: Clear Approx Size: 285 x 152…" at bounding box center [373, 418] width 249 height 78
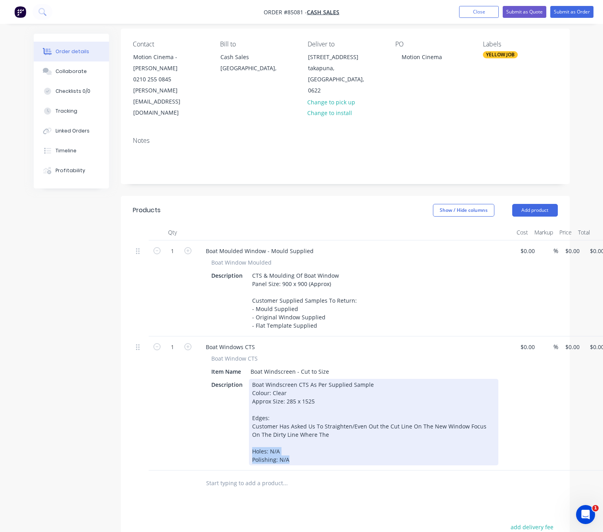
drag, startPoint x: 293, startPoint y: 428, endPoint x: 247, endPoint y: 415, distance: 48.1
click at [247, 415] on div "Description Boat Windscreen CTS As Per Supplied Sample Colour: Clear Approx Siz…" at bounding box center [353, 422] width 290 height 86
click at [281, 417] on div "Boat Windscreen CTS As Per Supplied Sample Colour: Clear Approx Size: 285 x 152…" at bounding box center [373, 422] width 249 height 86
click at [258, 406] on div "Boat Windscreen CTS As Per Supplied Sample Colour: Clear Approx Size: 285 x 152…" at bounding box center [373, 422] width 249 height 86
drag, startPoint x: 276, startPoint y: 420, endPoint x: 236, endPoint y: 420, distance: 40.4
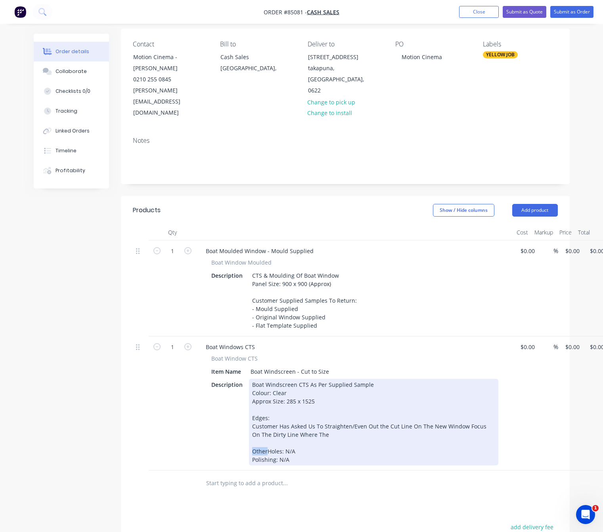
click at [237, 420] on div "Description Boat Windscreen CTS As Per Supplied Sample Colour: Clear Approx Siz…" at bounding box center [353, 422] width 290 height 86
click at [328, 401] on div "Boat Windscreen CTS As Per Supplied Sample Colour: Clear Approx Size: 285 x 152…" at bounding box center [373, 422] width 249 height 86
drag, startPoint x: 368, startPoint y: 402, endPoint x: 339, endPoint y: 402, distance: 28.5
click at [339, 402] on div "Boat Windscreen CTS As Per Supplied Sample Colour: Clear Approx Size: 285 x 152…" at bounding box center [373, 422] width 249 height 86
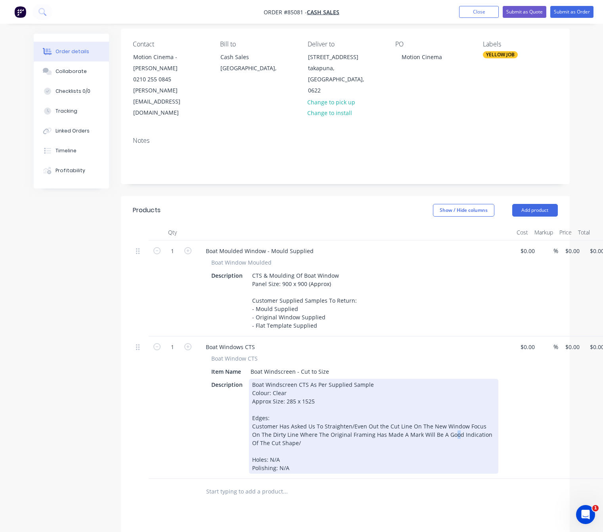
drag, startPoint x: 445, startPoint y: 403, endPoint x: 438, endPoint y: 403, distance: 7.5
click at [438, 403] on div "Boat Windscreen CTS As Per Supplied Sample Colour: Clear Approx Size: 285 x 152…" at bounding box center [373, 426] width 249 height 95
drag, startPoint x: 447, startPoint y: 404, endPoint x: 433, endPoint y: 402, distance: 14.4
click at [433, 402] on div "Boat Windscreen CTS As Per Supplied Sample Colour: Clear Approx Size: 285 x 152…" at bounding box center [373, 426] width 249 height 95
click at [396, 404] on div "Boat Windscreen CTS As Per Supplied Sample Colour: Clear Approx Size: 285 x 152…" at bounding box center [373, 426] width 249 height 95
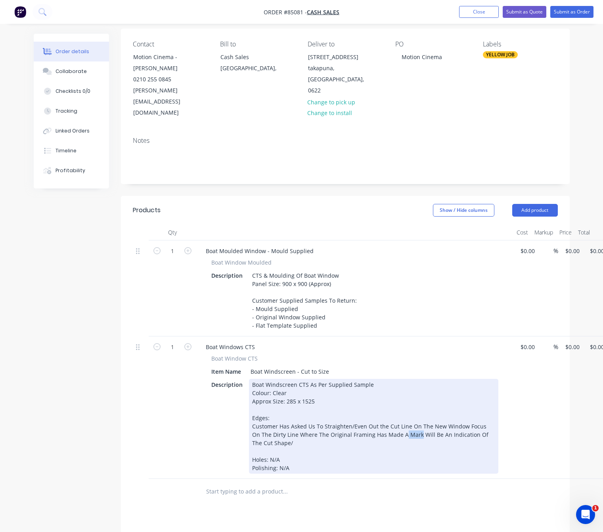
drag, startPoint x: 407, startPoint y: 402, endPoint x: 392, endPoint y: 404, distance: 14.4
click at [392, 404] on div "Boat Windscreen CTS As Per Supplied Sample Colour: Clear Approx Size: 285 x 152…" at bounding box center [373, 426] width 249 height 95
click at [387, 404] on div "Boat Windscreen CTS As Per Supplied Sample Colour: Clear Approx Size: 285 x 152…" at bounding box center [373, 426] width 249 height 95
drag, startPoint x: 394, startPoint y: 404, endPoint x: 373, endPoint y: 403, distance: 21.0
click at [373, 403] on div "Boat Windscreen CTS As Per Supplied Sample Colour: Clear Approx Size: 285 x 152…" at bounding box center [373, 426] width 249 height 95
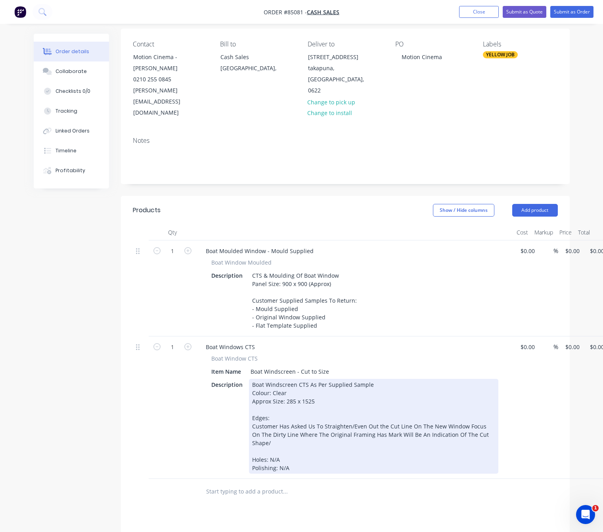
click at [387, 404] on div "Boat Windscreen CTS As Per Supplied Sample Colour: Clear Approx Size: 285 x 152…" at bounding box center [373, 426] width 249 height 95
click at [315, 411] on div "Boat Windscreen CTS As Per Supplied Sample Colour: Clear Approx Size: 285 x 152…" at bounding box center [373, 426] width 249 height 95
click at [445, 402] on div "Boat Windscreen CTS As Per Supplied Sample Colour: Clear Approx Size: 285 x 152…" at bounding box center [373, 426] width 249 height 95
click at [320, 412] on div "Boat Windscreen CTS As Per Supplied Sample Colour: Clear Approx Size: 285 x 152…" at bounding box center [373, 426] width 249 height 95
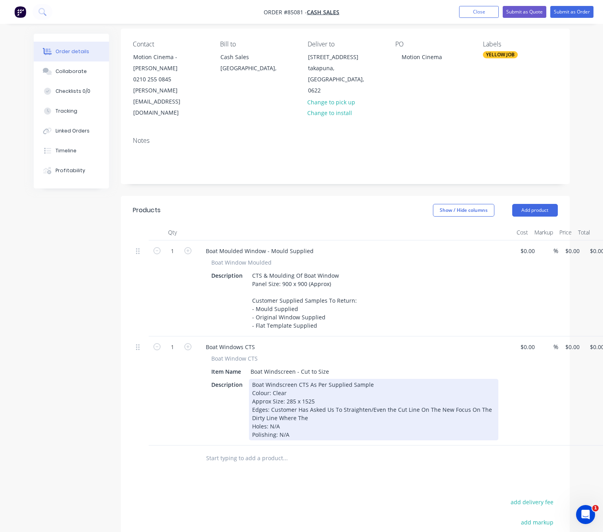
click at [326, 379] on div "Boat Windscreen CTS As Per Supplied Sample Colour: Clear Approx Size: 285 x 152…" at bounding box center [373, 409] width 249 height 61
click at [348, 385] on div "Boat Windscreen CTS As Per Supplied Sample Colour: Clear Approx Size: 285 x 152…" at bounding box center [373, 409] width 249 height 61
click at [449, 379] on div "Boat Windscreen CTS As Per Supplied Sample Colour: Clear Approx Size: 285 x 152…" at bounding box center [373, 409] width 249 height 61
click at [449, 379] on div "Boat Windscreen CTS As Per Supplied Sample Colour: Clear Approx Size: 285 x 152…" at bounding box center [353, 409] width 209 height 61
click at [252, 385] on div "Boat Windscreen CTS As Per Supplied Sample Colour: Clear Approx Size: 285 x 152…" at bounding box center [370, 409] width 243 height 61
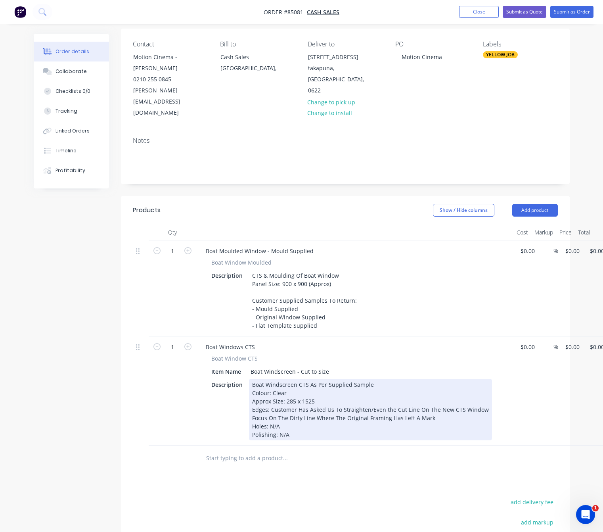
click at [326, 379] on div "Boat Windscreen CTS As Per Supplied Sample Colour: Clear Approx Size: 285 x 152…" at bounding box center [370, 409] width 243 height 61
click at [269, 382] on div "Boat Windscreen CTS As Per Supplied Sample Colour: Clear Approx Size: 285 x 152…" at bounding box center [370, 409] width 243 height 61
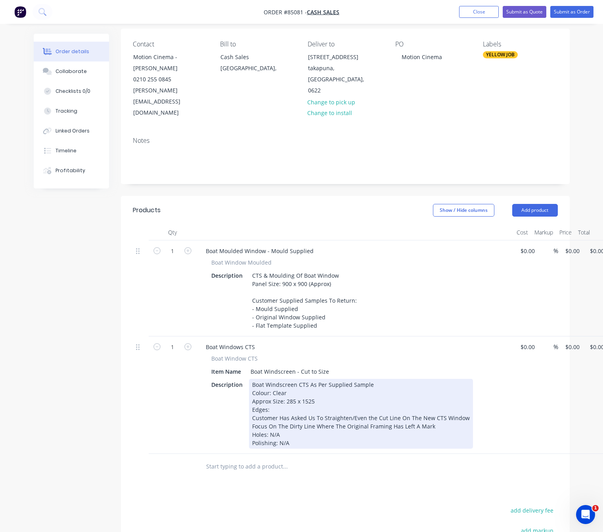
click at [439, 401] on div "Boat Windscreen CTS As Per Supplied Sample Colour: Clear Approx Size: 285 x 152…" at bounding box center [361, 414] width 224 height 70
click at [251, 394] on div "Boat Windscreen CTS As Per Supplied Sample Colour: Clear Approx Size: 285 x 152…" at bounding box center [361, 414] width 224 height 70
click at [250, 401] on div "Boat Windscreen CTS As Per Supplied Sample Colour: Clear Approx Size: 285 x 152…" at bounding box center [363, 414] width 228 height 70
click at [443, 401] on div "Boat Windscreen CTS As Per Supplied Sample Colour: Clear Approx Size: 285 x 152…" at bounding box center [363, 414] width 228 height 70
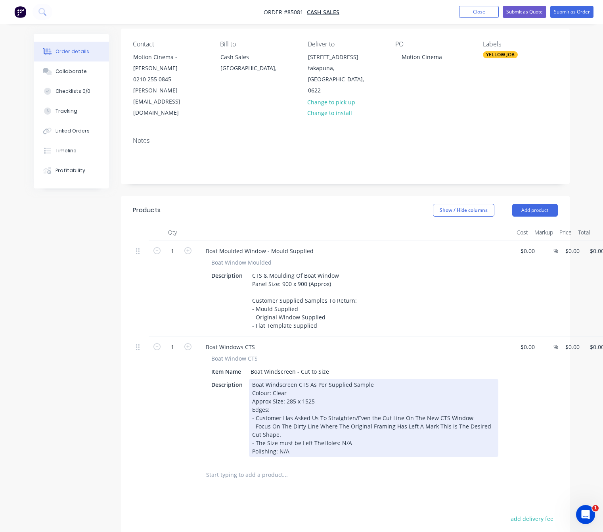
click at [291, 420] on div "Boat Windscreen CTS As Per Supplied Sample Colour: Clear Approx Size: 285 x 152…" at bounding box center [373, 418] width 249 height 78
click at [294, 419] on div "Boat Windscreen CTS As Per Supplied Sample Colour: Clear Approx Size: 285 x 152…" at bounding box center [373, 418] width 249 height 78
click at [281, 416] on div "Boat Windscreen CTS As Per Supplied Sample Colour: Clear Approx Size: 285 x 152…" at bounding box center [373, 418] width 249 height 78
drag, startPoint x: 329, startPoint y: 417, endPoint x: 300, endPoint y: 415, distance: 28.6
click at [300, 415] on div "Boat Windscreen CTS As Per Supplied Sample Colour: Clear Approx Size: 285 x 152…" at bounding box center [373, 418] width 249 height 78
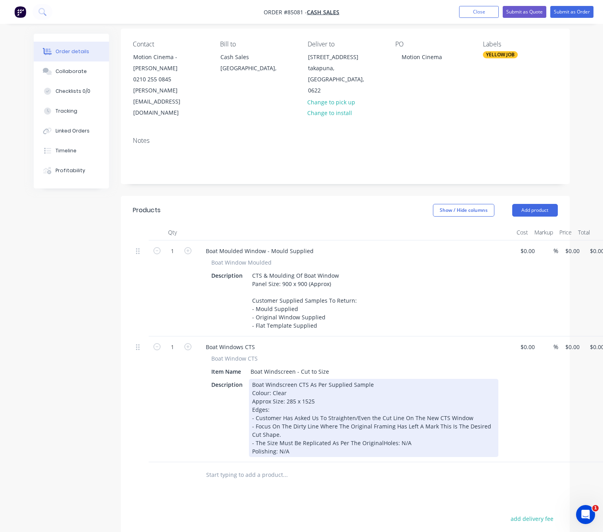
click at [299, 416] on div "Boat Windscreen CTS As Per Supplied Sample Colour: Clear Approx Size: 285 x 152…" at bounding box center [373, 418] width 249 height 78
click at [363, 420] on div "Boat Windscreen CTS As Per Supplied Sample Colour: Clear Approx Size: 285 x 152…" at bounding box center [373, 418] width 249 height 78
click at [417, 422] on div "Boat Windscreen CTS As Per Supplied Sample Colour: Clear Approx Size: 285 x 152…" at bounding box center [373, 418] width 249 height 78
click at [366, 392] on div "Boat Windscreen CTS As Per Supplied Sample Colour: Clear Approx Size: 285 x 152…" at bounding box center [373, 418] width 249 height 78
drag, startPoint x: 381, startPoint y: 395, endPoint x: 390, endPoint y: 396, distance: 9.2
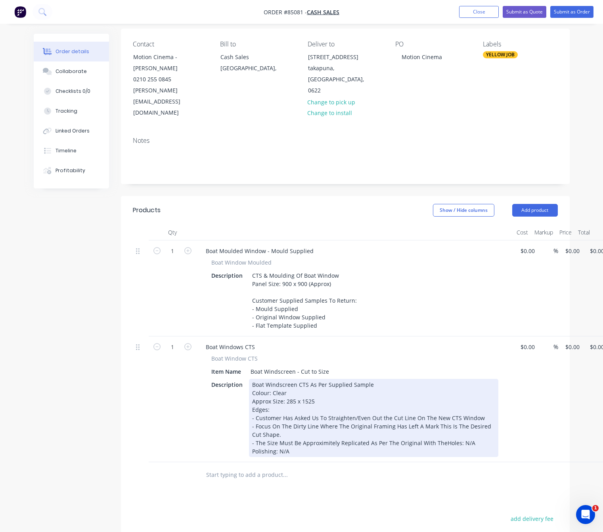
click at [381, 394] on div "Boat Windscreen CTS As Per Supplied Sample Colour: Clear Approx Size: 285 x 152…" at bounding box center [373, 418] width 249 height 78
click at [314, 401] on div "Boat Windscreen CTS As Per Supplied Sample Colour: Clear Approx Size: 285 x 152…" at bounding box center [373, 418] width 249 height 78
click at [431, 401] on div "Boat Windscreen CTS As Per Supplied Sample Colour: Clear Approx Size: 285 x 152…" at bounding box center [373, 418] width 249 height 78
click at [440, 417] on div "Boat Windscreen CTS As Per Supplied Sample Colour: Clear Approx Size: 285 x 152…" at bounding box center [373, 418] width 249 height 78
click at [415, 419] on div "Boat Windscreen CTS As Per Supplied Sample Colour: Clear Approx Size: 285 x 152…" at bounding box center [373, 418] width 249 height 78
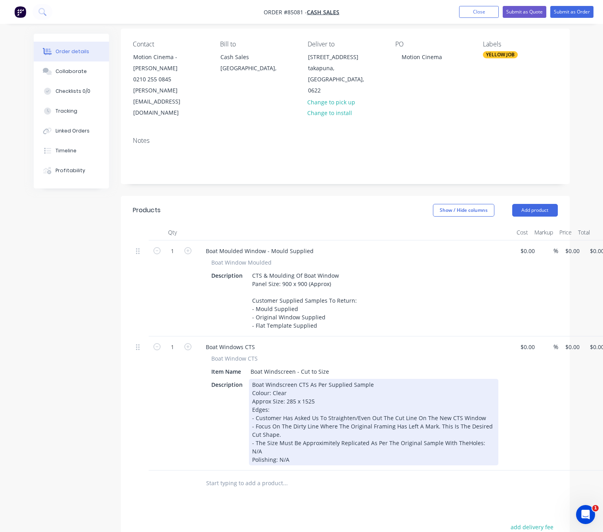
click at [470, 421] on div "Boat Windscreen CTS As Per Supplied Sample Colour: Clear Approx Size: 285 x 152…" at bounding box center [373, 422] width 249 height 86
click at [293, 379] on div "Boat Windscreen CTS As Per Supplied Sample Colour: Clear Approx Size: 285 x 152…" at bounding box center [373, 422] width 249 height 86
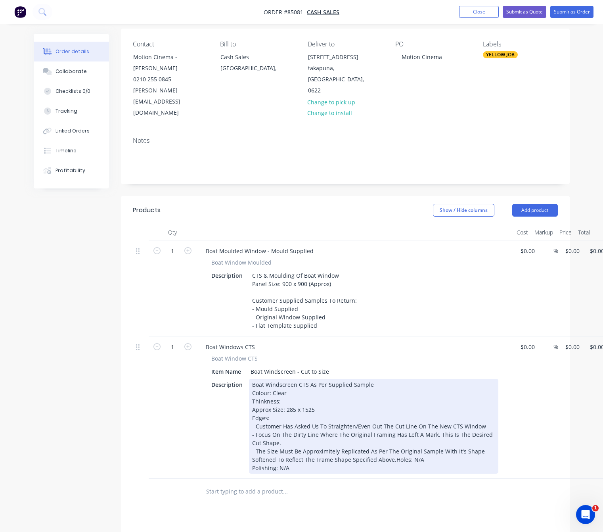
click at [263, 379] on div "Boat Windscreen CTS As Per Supplied Sample Colour: Clear Thinkness: Approx Size…" at bounding box center [373, 426] width 249 height 95
click at [293, 379] on div "Boat Windscreen CTS As Per Supplied Sample Colour: Clear Thickness: Approx Size…" at bounding box center [373, 426] width 249 height 95
click at [296, 379] on div "Boat Windscreen CTS As Per Supplied Sample Colour: Clear Thickness: 3mm Approx …" at bounding box center [373, 426] width 249 height 95
click at [253, 379] on div "Boat Windscreen CTS As Per Supplied Sample Colour: Clear Thickness: 3mm Approx …" at bounding box center [373, 426] width 249 height 95
click at [272, 379] on div "Boat Windscreen CTS As Per Supplied Sample Colour: Clear Thickness: 3mm Approx …" at bounding box center [373, 426] width 249 height 95
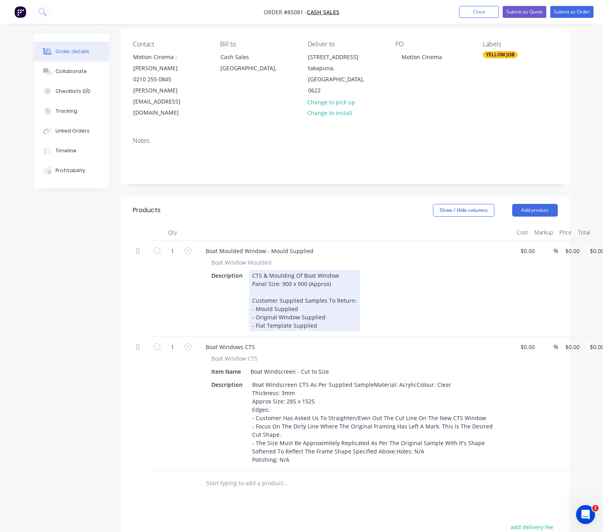
click at [338, 270] on div "CTS & Moulding Of Boat Window Panel Size: 900 x 900 (Approx) Customer Supplied …" at bounding box center [304, 300] width 111 height 61
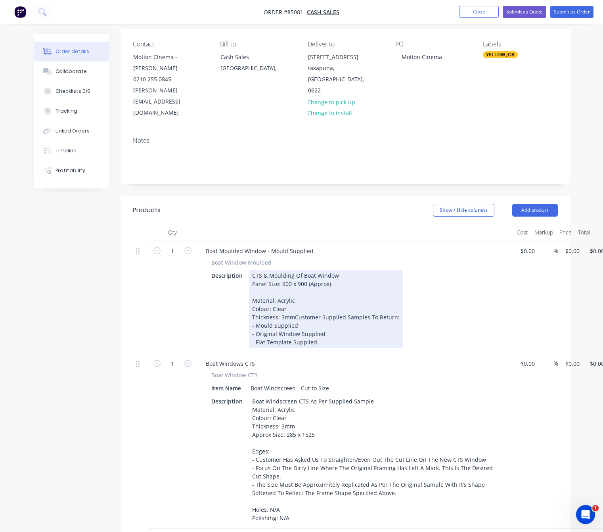
click at [266, 289] on div "CTS & Moulding Of Boat Window Panel Size: 900 x 900 (Approx) Material: Acrylic …" at bounding box center [326, 309] width 154 height 78
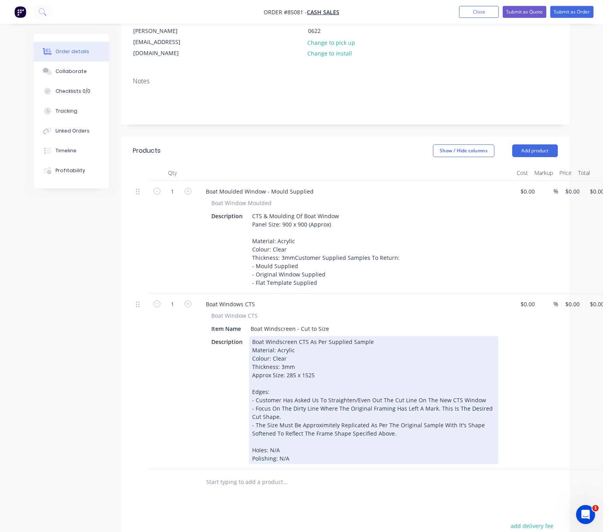
scroll to position [178, 0]
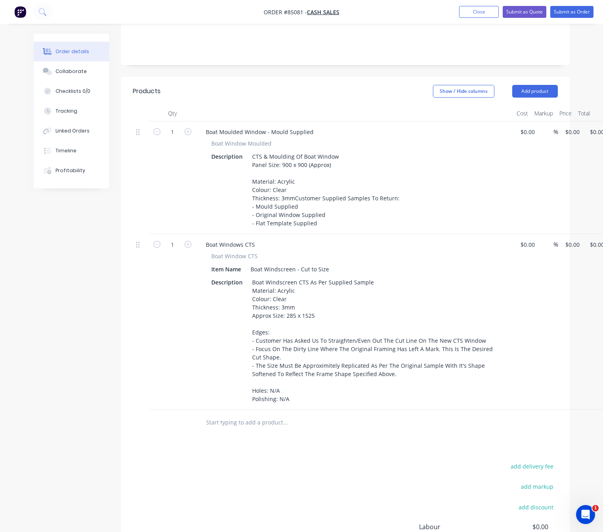
click at [558, 121] on div "1 Boat Moulded Window - Mould Supplied Boat Window Moulded Description CTS & Mo…" at bounding box center [345, 177] width 425 height 113
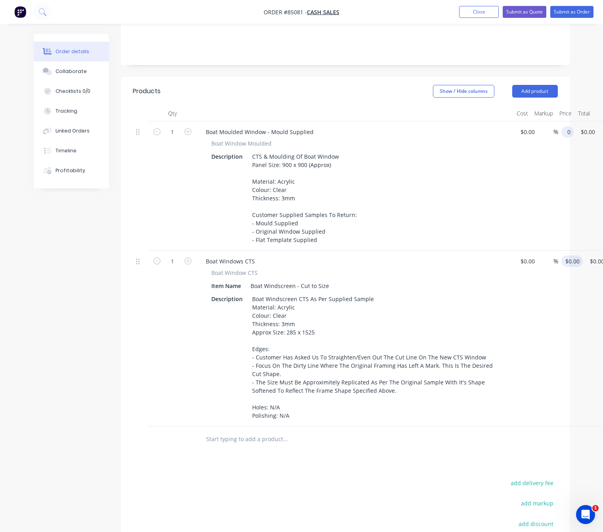
type input "$0.00"
click at [558, 251] on div "1 Boat Windows CTS Boat Window CTS Item Name Boat Windscreen - Cut to Size Desc…" at bounding box center [345, 339] width 425 height 176
type input "$27.26"
drag, startPoint x: 345, startPoint y: 448, endPoint x: 331, endPoint y: 456, distance: 16.0
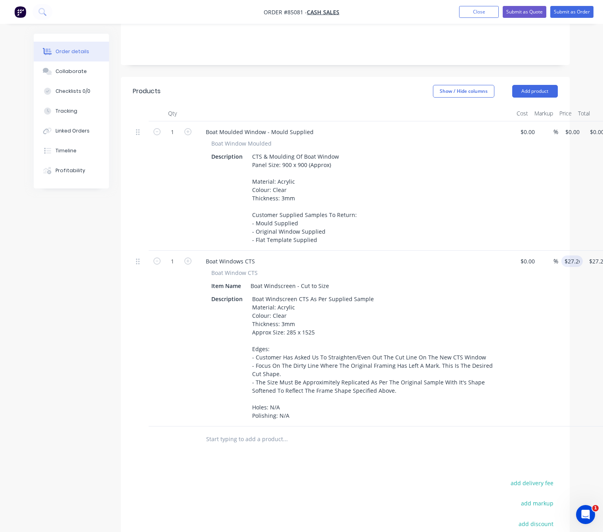
click at [572, 126] on input "0" at bounding box center [574, 131] width 18 height 11
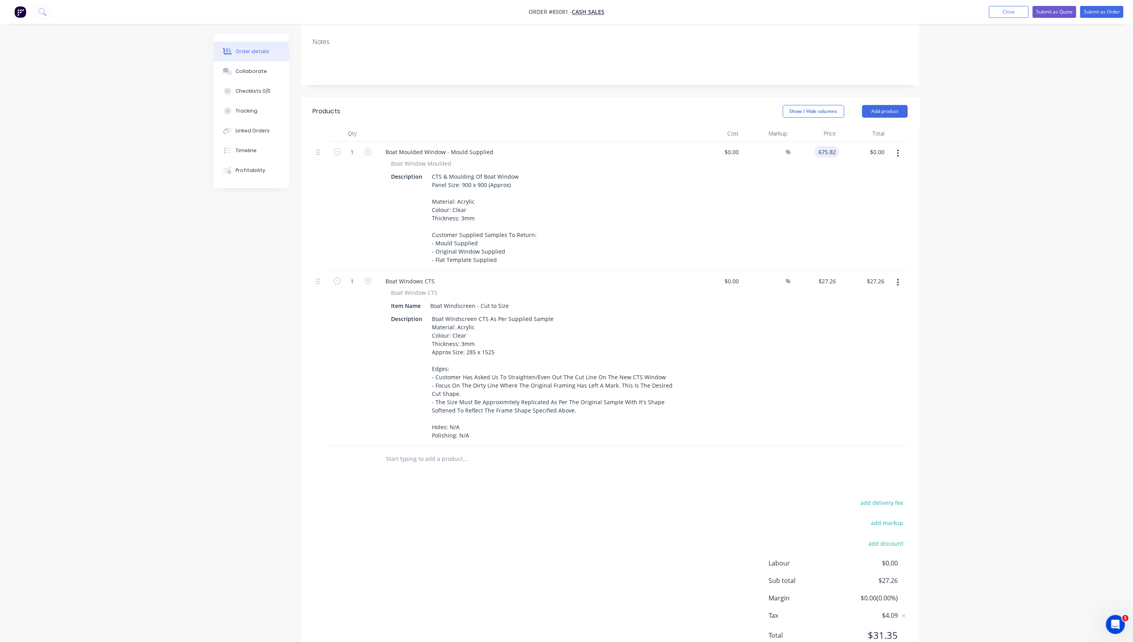
type input "$675.82"
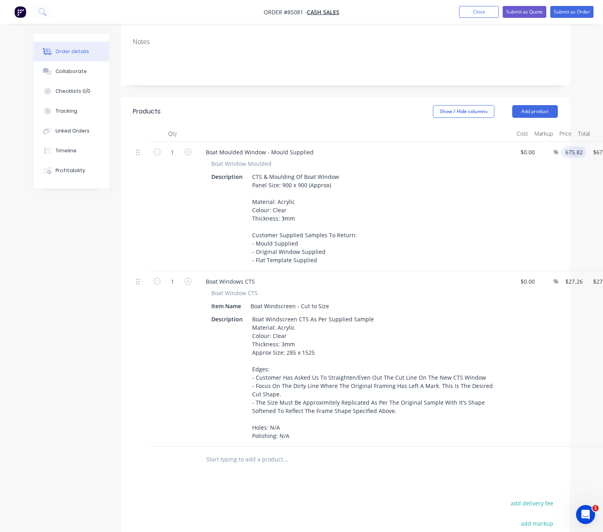
click at [575, 146] on input "675.82" at bounding box center [575, 151] width 21 height 11
type input "$675.81"
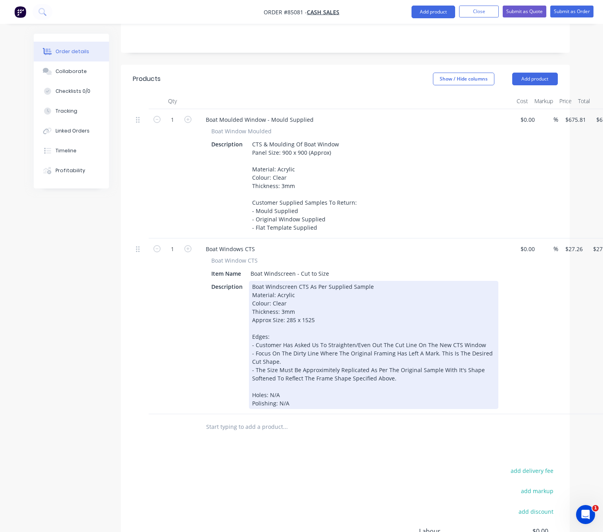
scroll to position [269, 0]
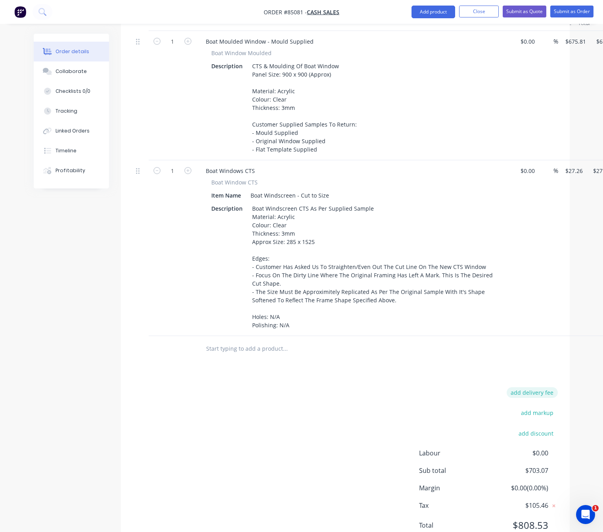
click at [540, 387] on button "add delivery fee" at bounding box center [532, 392] width 51 height 11
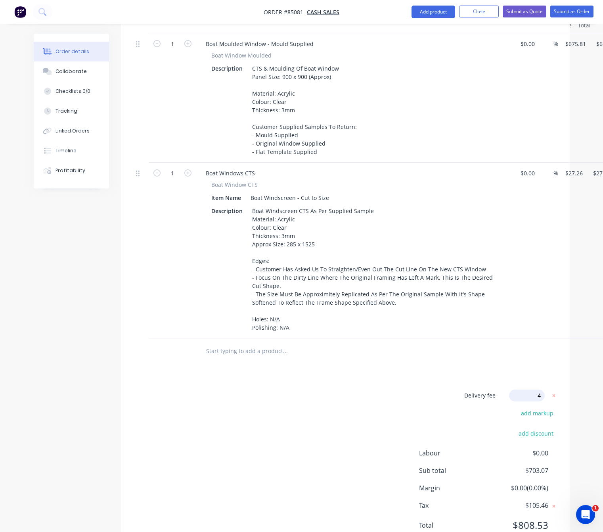
type input "40"
click at [275, 389] on div "Delivery fee Delivery fee Delivery fee name (Optional) 40 40 $0 add markup add …" at bounding box center [345, 464] width 425 height 151
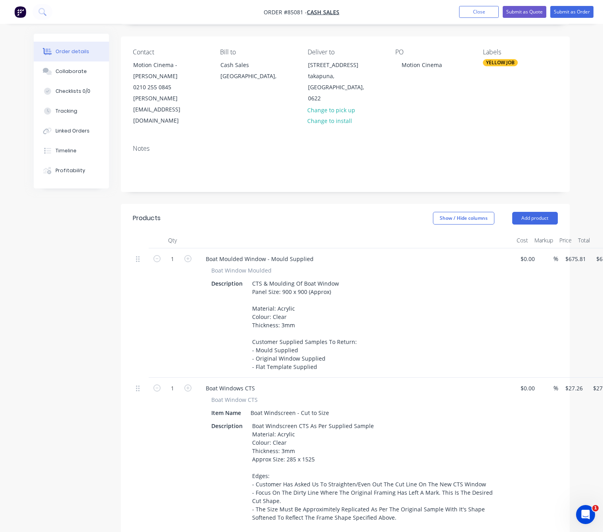
scroll to position [119, 0]
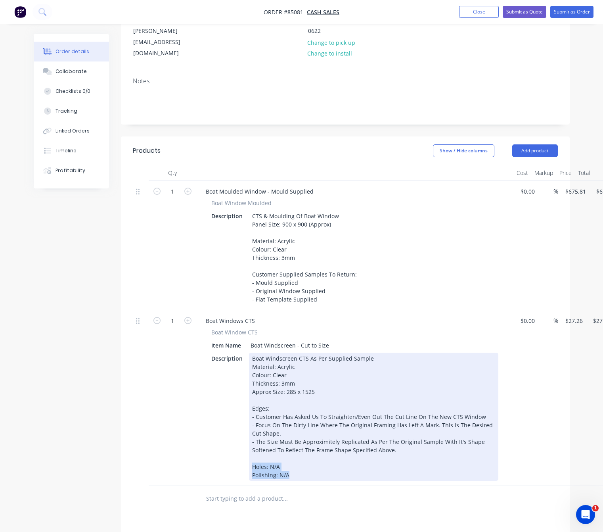
drag, startPoint x: 298, startPoint y: 443, endPoint x: 246, endPoint y: 432, distance: 52.7
click at [246, 432] on div "Description Boat Windscreen CTS As Per Supplied Sample Material: Acrylic Colour…" at bounding box center [353, 416] width 290 height 128
copy div "Holes: N/A Polishing: N/A"
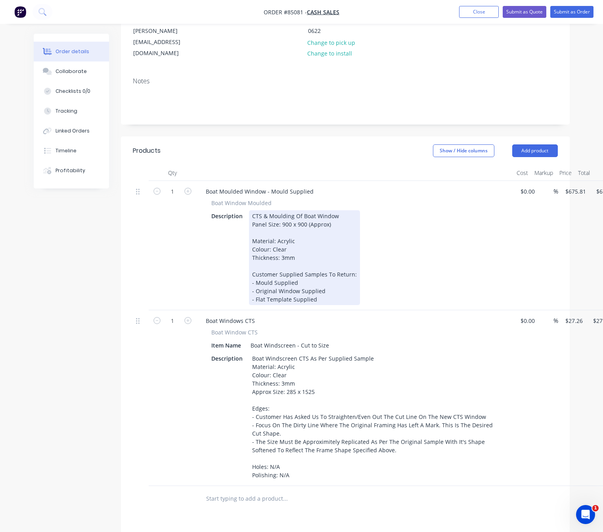
click at [331, 264] on div "CTS & Moulding Of Boat Window Panel Size: 900 x 900 (Approx) Material: Acrylic …" at bounding box center [304, 257] width 111 height 95
click at [306, 221] on div "CTS & Moulding Of Boat Window Panel Size: 900 x 900 (Approx) Material: Acrylic …" at bounding box center [304, 257] width 111 height 95
click at [307, 225] on div "CTS & Moulding Of Boat Window Panel Size: 900 x 900 (Approx) Material: Acrylic …" at bounding box center [304, 257] width 111 height 95
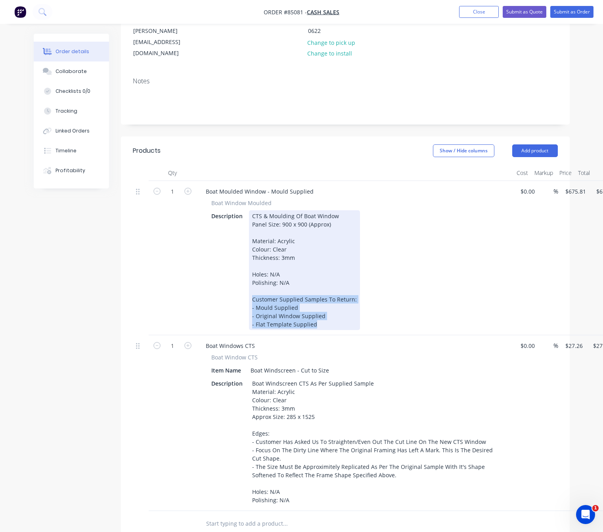
drag, startPoint x: 324, startPoint y: 289, endPoint x: 244, endPoint y: 266, distance: 82.4
click at [244, 266] on div "Description CTS & Moulding Of Boat Window Panel Size: 900 x 900 (Approx) Materi…" at bounding box center [353, 270] width 290 height 120
copy div "Customer Supplied Samples To Return: - Mould Supplied - Original Window Supplie…"
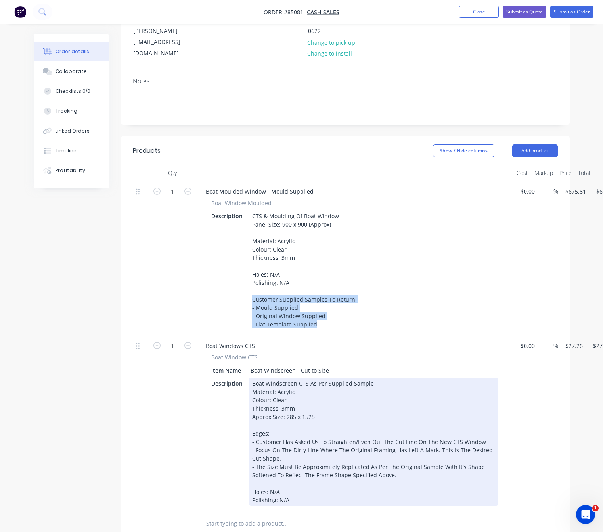
click at [418, 442] on div "Boat Windscreen CTS As Per Supplied Sample Material: Acrylic Colour: Clear Thic…" at bounding box center [373, 441] width 249 height 128
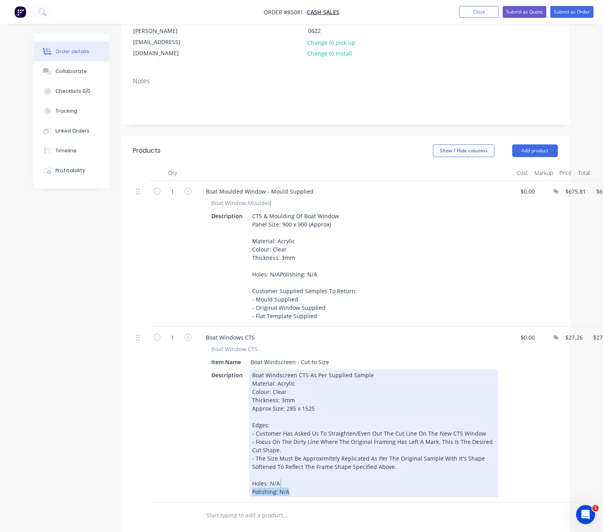
click at [299, 454] on div "Boat Windscreen CTS As Per Supplied Sample Material: Acrylic Colour: Clear Thic…" at bounding box center [373, 433] width 249 height 128
click at [300, 461] on div "Boat Windscreen CTS As Per Supplied Sample Material: Acrylic Colour: Clear Thic…" at bounding box center [373, 433] width 249 height 128
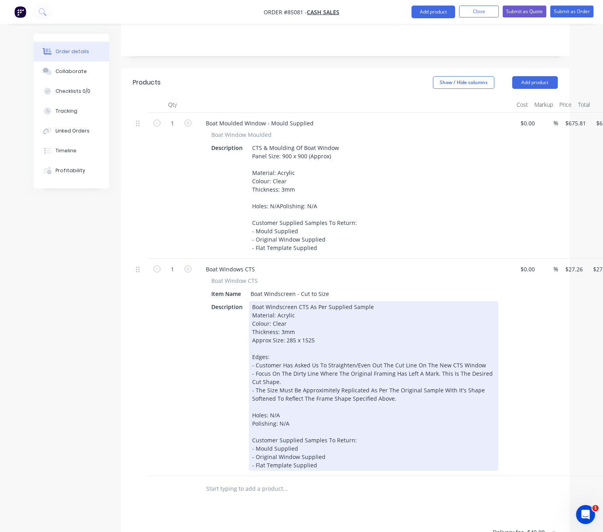
scroll to position [238, 0]
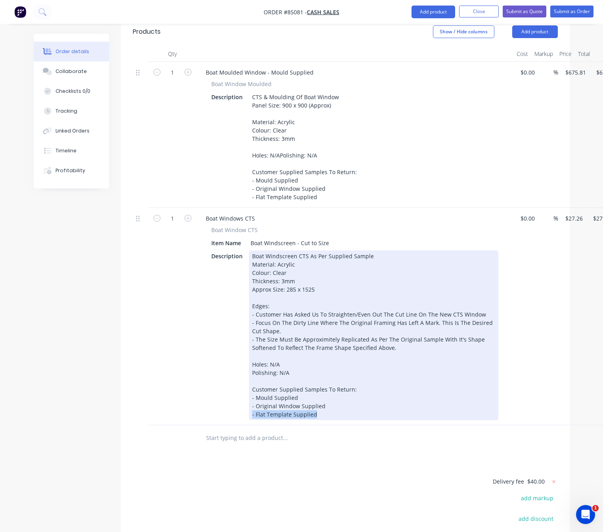
drag, startPoint x: 320, startPoint y: 379, endPoint x: 239, endPoint y: 381, distance: 80.9
click at [239, 380] on div "Description Boat Windscreen CTS As Per Supplied Sample Material: Acrylic Colour…" at bounding box center [353, 335] width 290 height 170
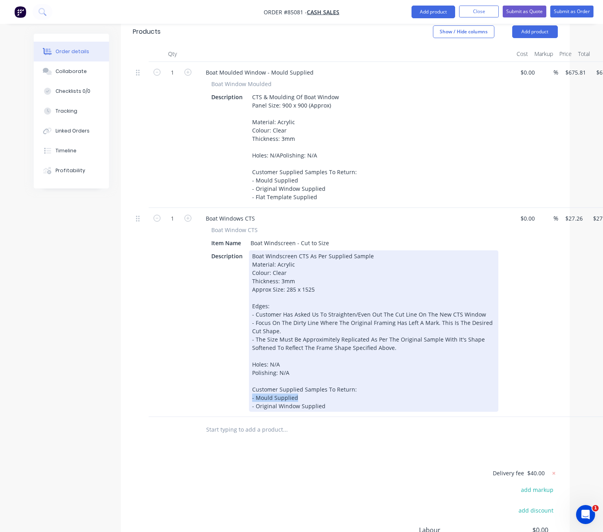
drag, startPoint x: 299, startPoint y: 364, endPoint x: 235, endPoint y: 368, distance: 64.3
click at [235, 366] on div "Description Boat Windscreen CTS As Per Supplied Sample Material: Acrylic Colour…" at bounding box center [353, 330] width 290 height 161
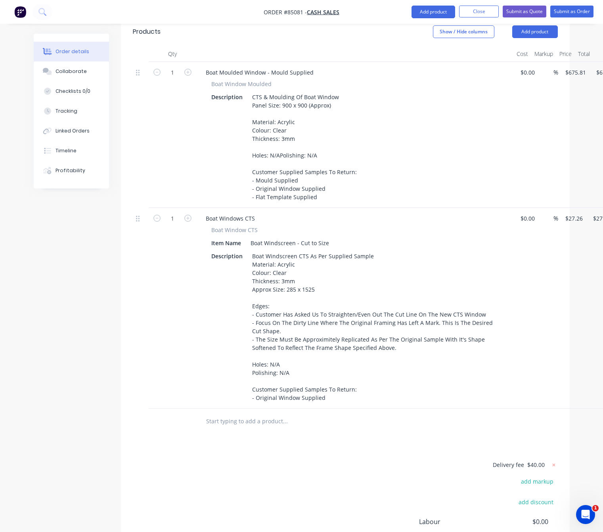
click at [291, 488] on div "Delivery fee $40.00 add markup add discount Labour $0.00 Sub total $743.07 Marg…" at bounding box center [345, 533] width 425 height 149
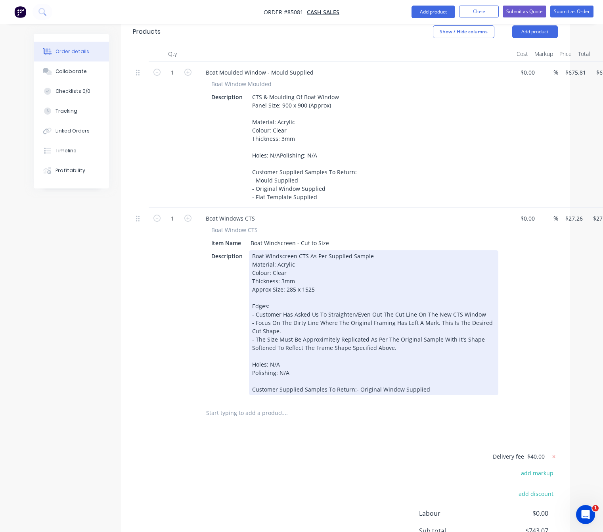
click at [352, 354] on div "Boat Windscreen CTS As Per Supplied Sample Material: Acrylic Colour: Clear Thic…" at bounding box center [373, 322] width 249 height 145
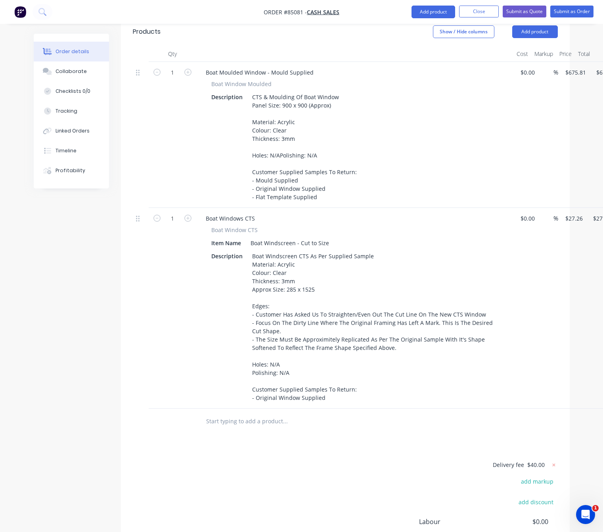
click at [263, 459] on div "Delivery fee $40.00 add markup add discount Labour $0.00 Sub total $743.07 Marg…" at bounding box center [345, 533] width 425 height 149
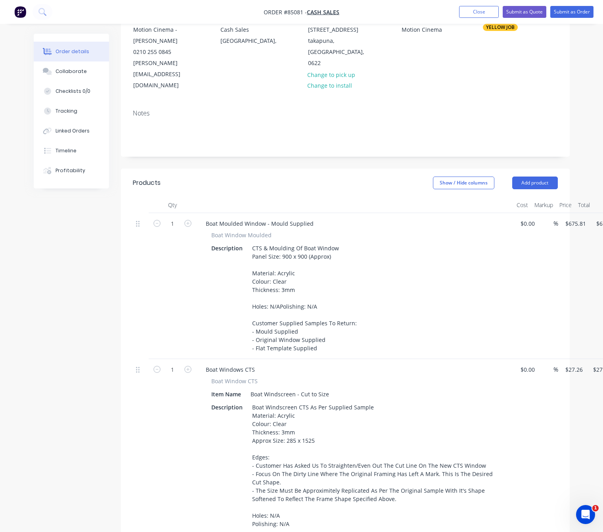
scroll to position [0, 0]
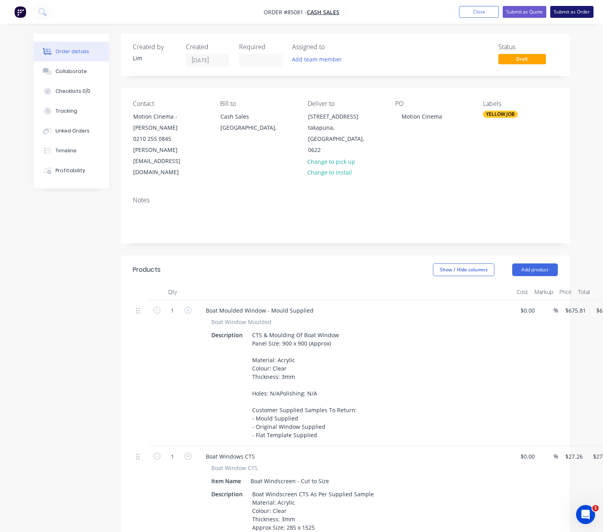
click at [572, 10] on button "Submit as Order" at bounding box center [571, 12] width 43 height 12
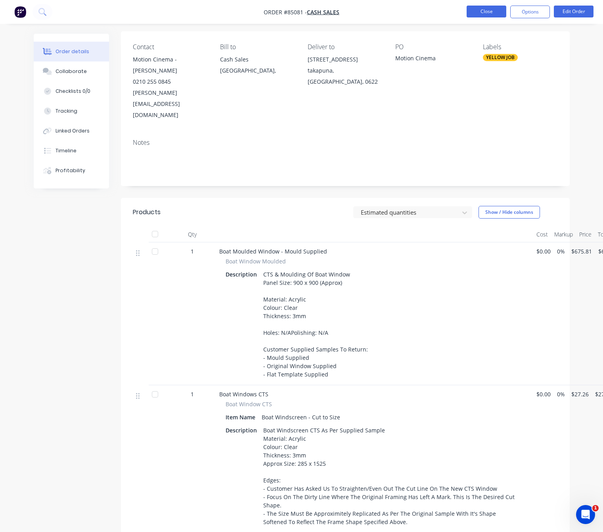
scroll to position [87, 0]
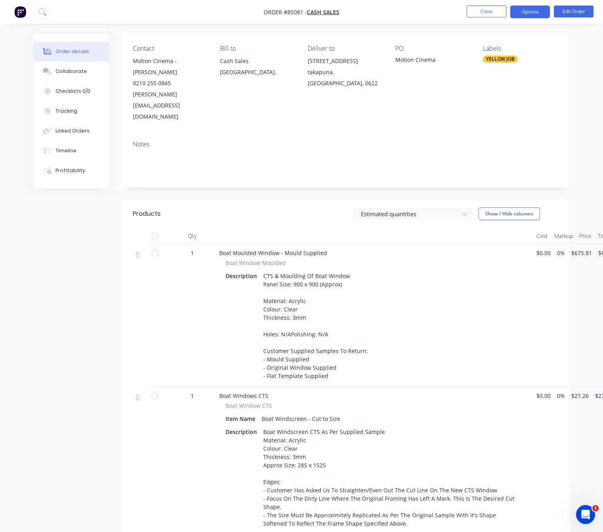
click at [532, 14] on button "Options" at bounding box center [530, 12] width 40 height 13
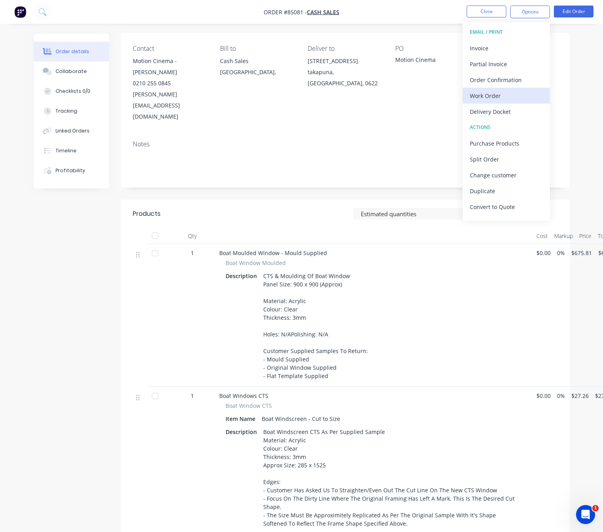
click at [522, 93] on div "Work Order" at bounding box center [506, 95] width 73 height 11
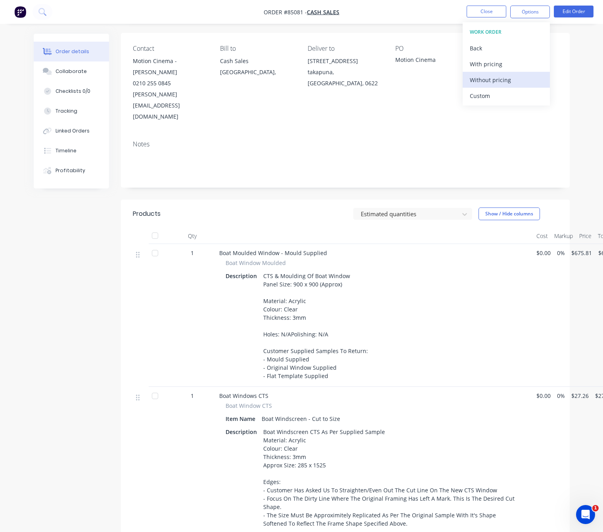
click at [514, 79] on div "Without pricing" at bounding box center [506, 79] width 73 height 11
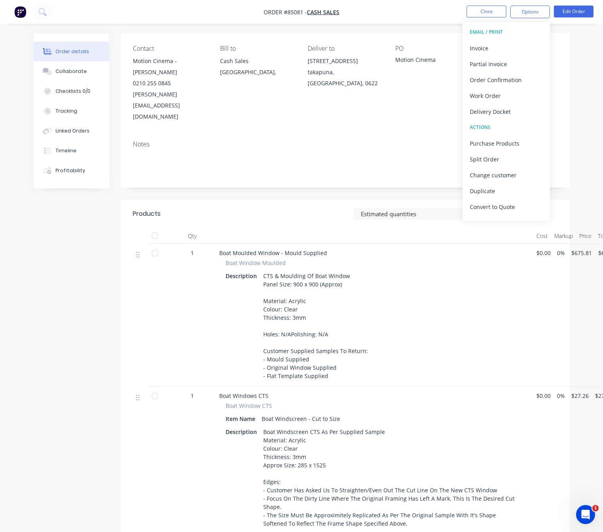
click at [65, 291] on div "Created by Lim Created 06/10/25 Required Assigned to Add team member MYOB Order…" at bounding box center [302, 345] width 536 height 796
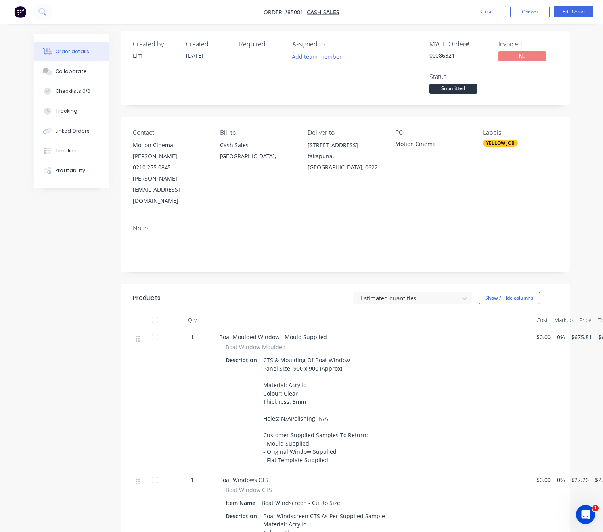
scroll to position [0, 0]
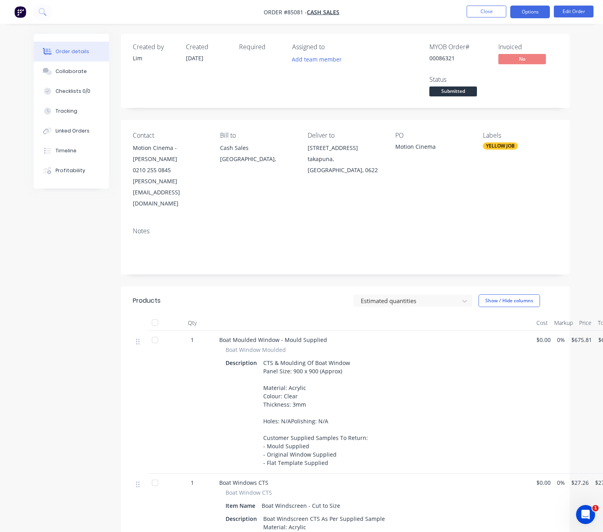
click at [534, 12] on button "Options" at bounding box center [530, 12] width 40 height 13
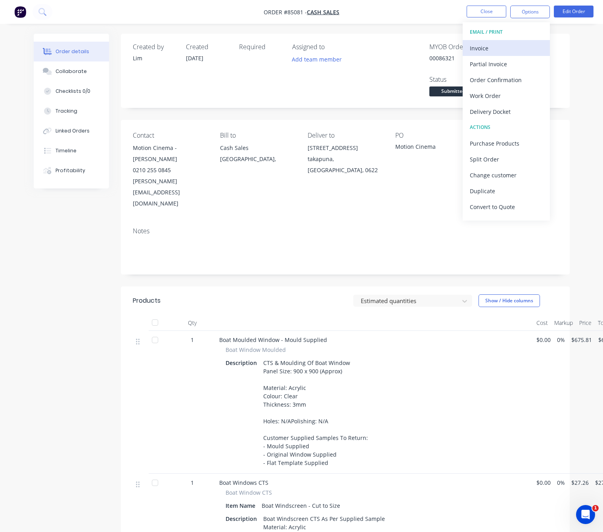
click at [503, 51] on div "Invoice" at bounding box center [506, 47] width 73 height 11
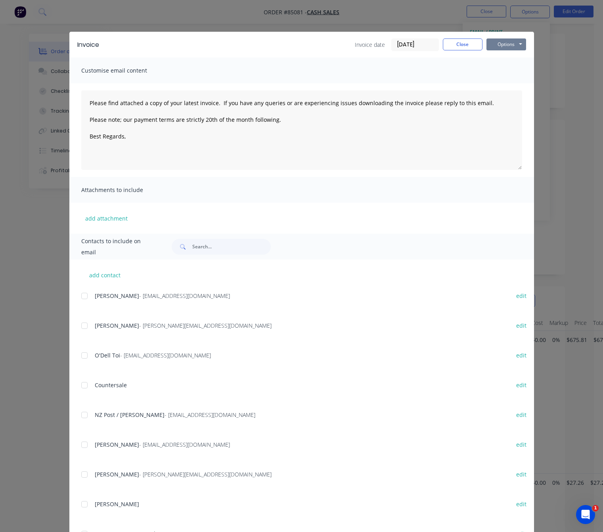
click at [508, 43] on button "Options" at bounding box center [506, 44] width 40 height 12
click at [513, 55] on button "Preview" at bounding box center [511, 58] width 51 height 13
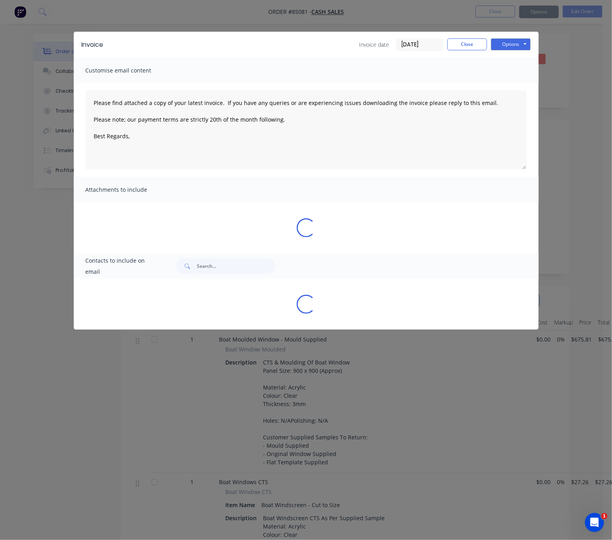
type textarea "Please find attached a copy of your latest invoice. If you have any queries or …"
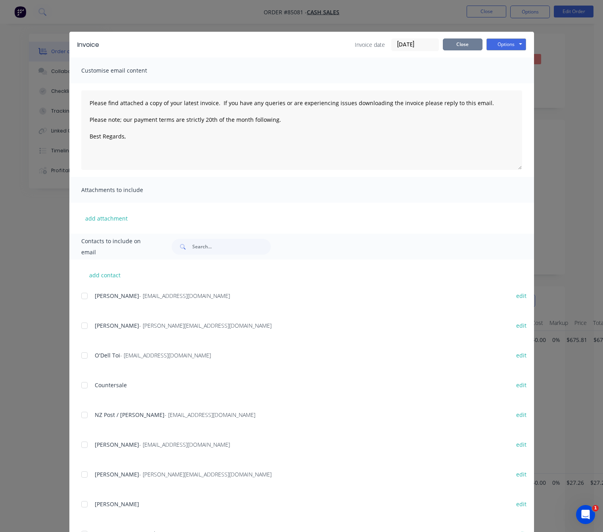
click at [463, 46] on button "Close" at bounding box center [463, 44] width 40 height 12
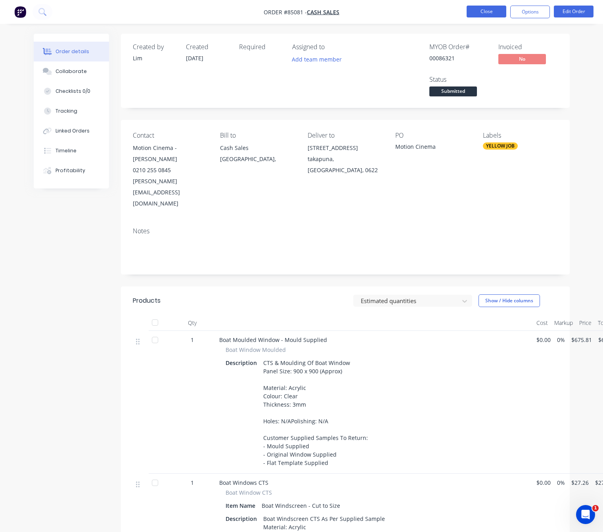
click at [483, 13] on button "Close" at bounding box center [487, 12] width 40 height 12
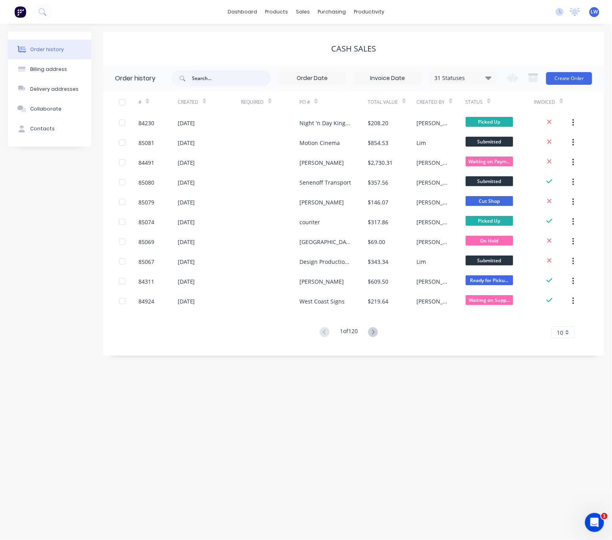
click at [233, 81] on input "text" at bounding box center [231, 79] width 78 height 16
type input "86163"
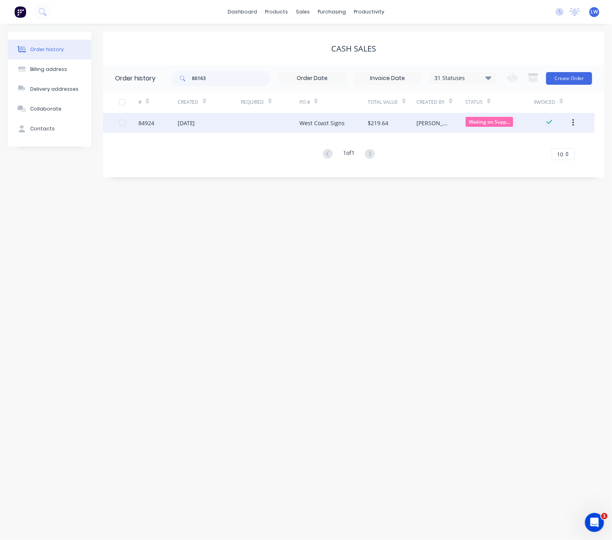
click at [241, 125] on div at bounding box center [270, 123] width 59 height 20
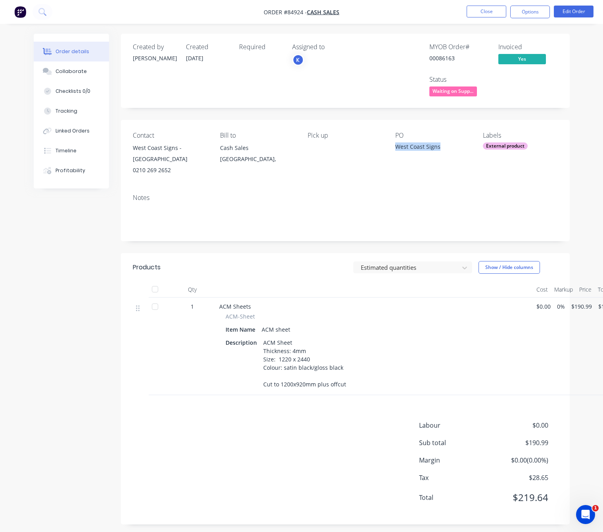
drag, startPoint x: 439, startPoint y: 149, endPoint x: 392, endPoint y: 149, distance: 46.4
click at [392, 149] on div "Contact West Coast Signs - Garrick 0210 269 2652 Bill to Cash Sales Auckland, P…" at bounding box center [345, 154] width 449 height 68
copy div "West Coast Signs"
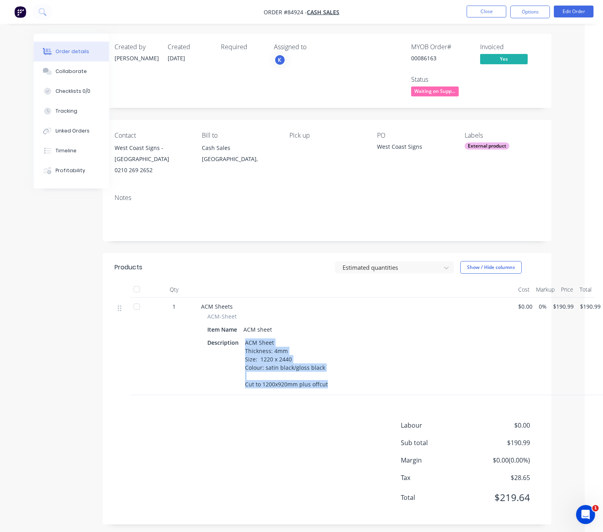
drag, startPoint x: 326, startPoint y: 376, endPoint x: 244, endPoint y: 333, distance: 92.7
click at [244, 337] on div "ACM Sheet Thickness: 4mm Size: 1220 x 2440 Colour: satin black/gloss black Cut …" at bounding box center [286, 363] width 89 height 53
copy div "ACM Sheet Thickness: 4mm Size: 1220 x 2440 Colour: satin black/gloss black Cut …"
click at [283, 421] on div "Labour $0.00 Sub total $190.99 Margin $0.00 ( 0.00 %) Tax $28.65 Total $219.64" at bounding box center [327, 466] width 425 height 92
drag, startPoint x: 325, startPoint y: 377, endPoint x: 254, endPoint y: 374, distance: 71.5
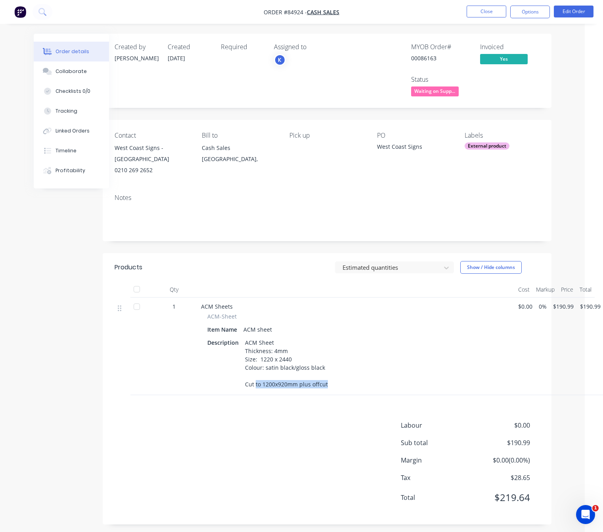
click at [254, 374] on div "ACM Sheet Thickness: 4mm Size: 1220 x 2440 Colour: satin black/gloss black Cut …" at bounding box center [286, 363] width 89 height 53
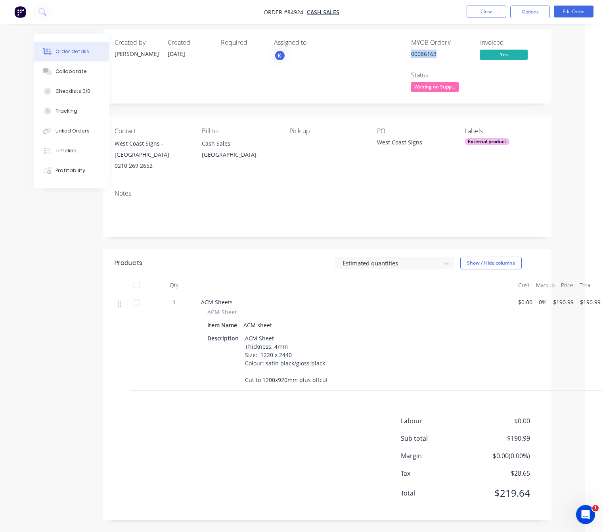
drag, startPoint x: 444, startPoint y: 48, endPoint x: 412, endPoint y: 48, distance: 32.1
click at [412, 50] on div "00086163" at bounding box center [440, 54] width 59 height 8
click at [424, 50] on div "00086163" at bounding box center [440, 54] width 59 height 8
copy div "00086163"
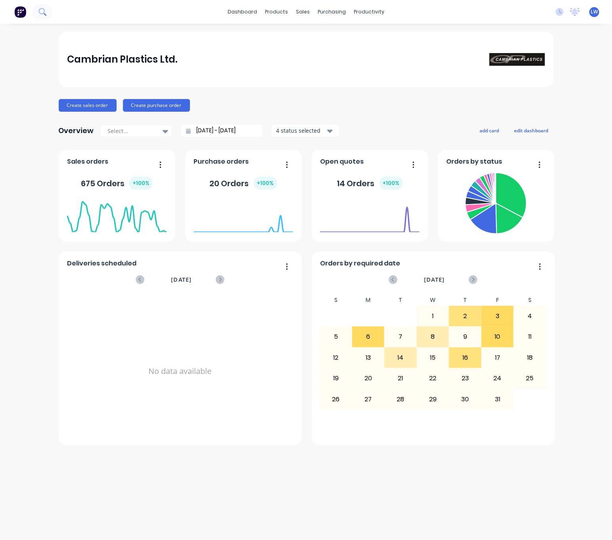
click at [44, 14] on icon at bounding box center [42, 12] width 8 height 8
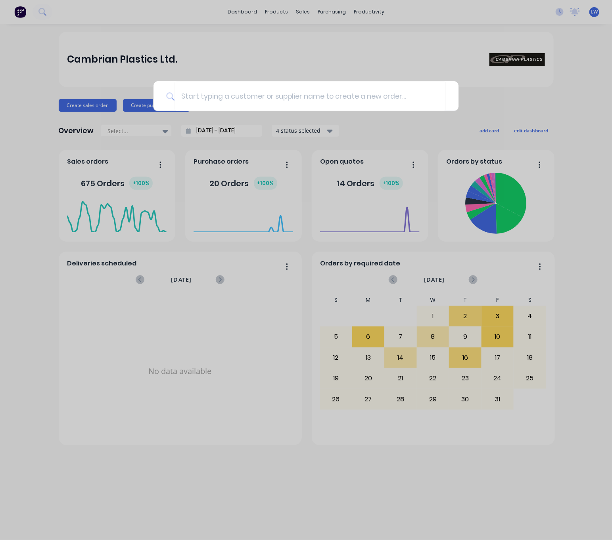
click at [275, 24] on div at bounding box center [306, 270] width 612 height 540
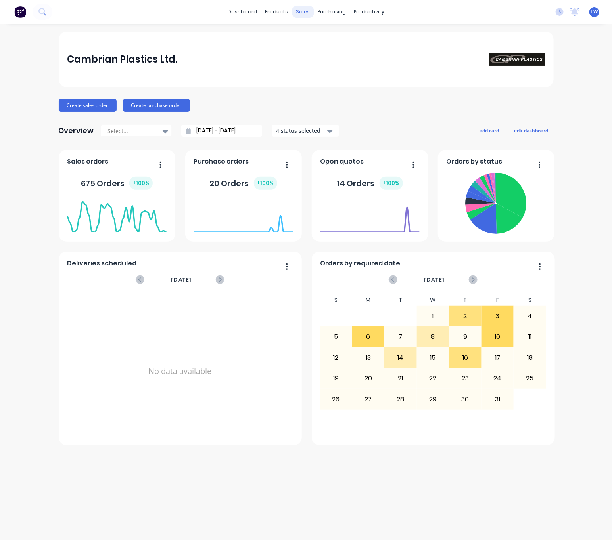
click at [307, 7] on div "sales" at bounding box center [303, 12] width 22 height 12
click at [325, 41] on div "Sales Orders" at bounding box center [332, 37] width 33 height 7
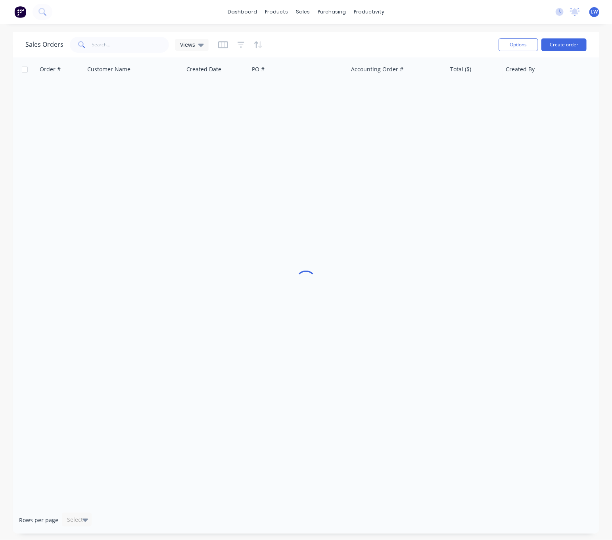
click at [138, 30] on div "dashboard products sales purchasing productivity dashboard products Product Cat…" at bounding box center [306, 270] width 612 height 540
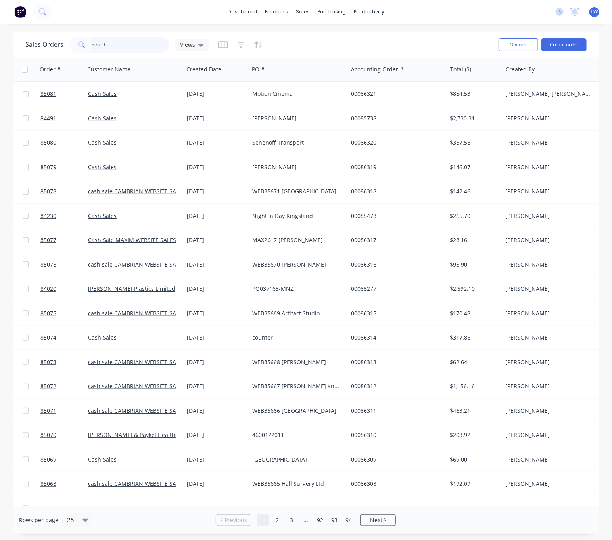
click at [130, 47] on input "text" at bounding box center [130, 45] width 77 height 16
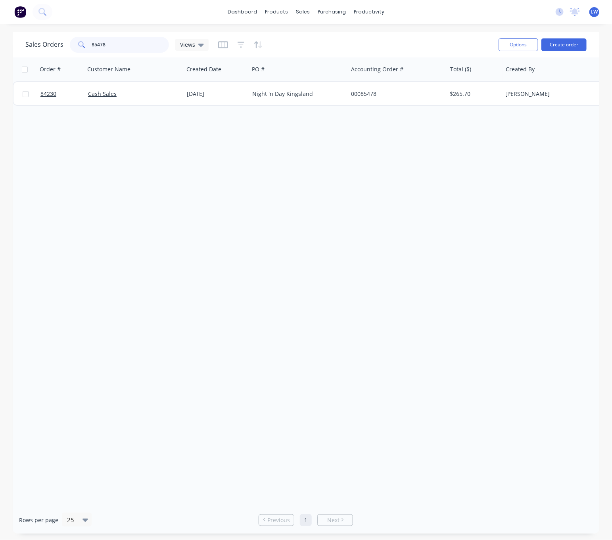
type input "85478"
click at [255, 107] on div "Order # Customer Name Created Date PO # Accounting Order # Total ($) Created By…" at bounding box center [306, 281] width 586 height 449
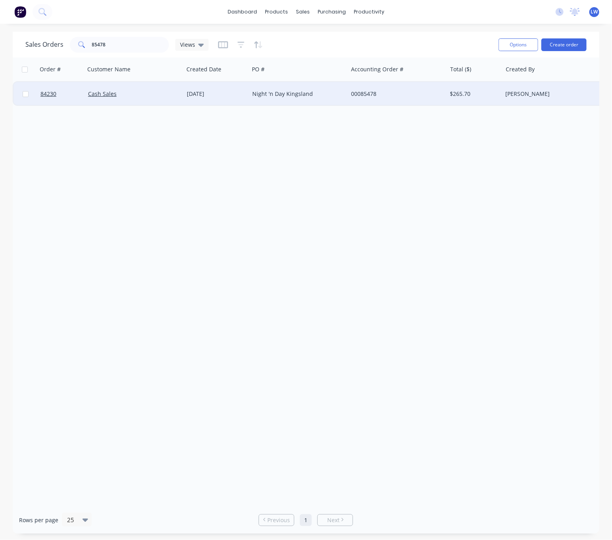
click at [257, 96] on div "Night 'n Day Kingsland" at bounding box center [296, 94] width 88 height 8
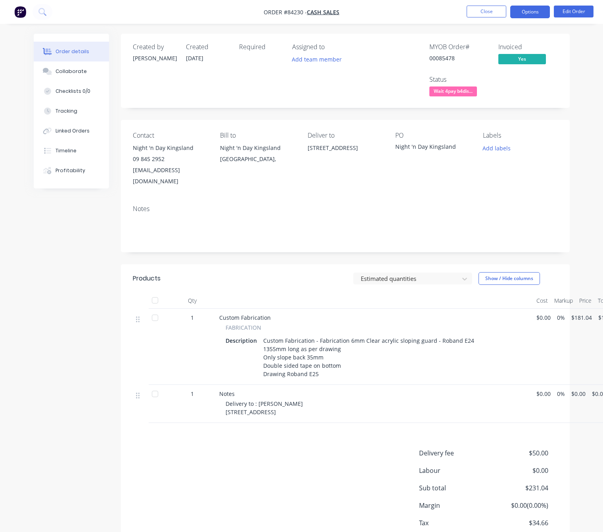
click at [524, 12] on button "Options" at bounding box center [530, 12] width 40 height 13
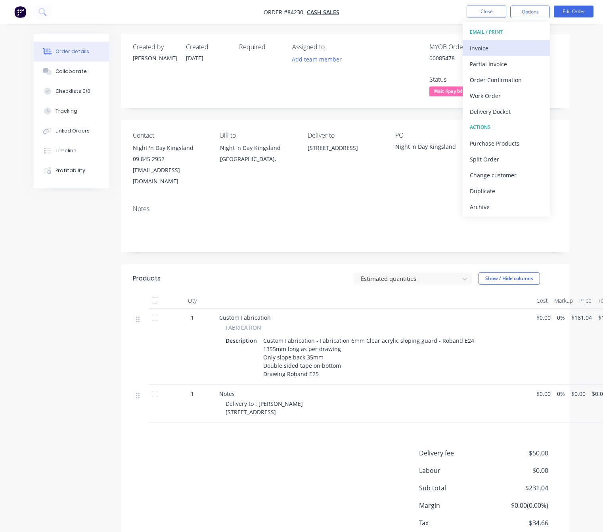
click at [508, 43] on div "Invoice" at bounding box center [506, 47] width 73 height 11
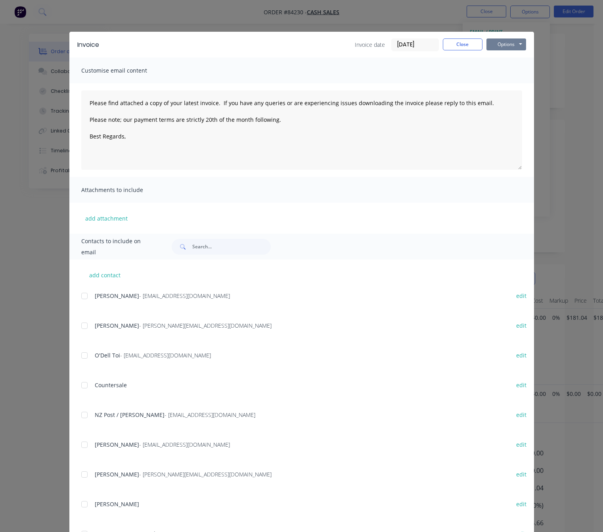
click at [509, 43] on button "Options" at bounding box center [506, 44] width 40 height 12
click at [513, 59] on button "Preview" at bounding box center [511, 58] width 51 height 13
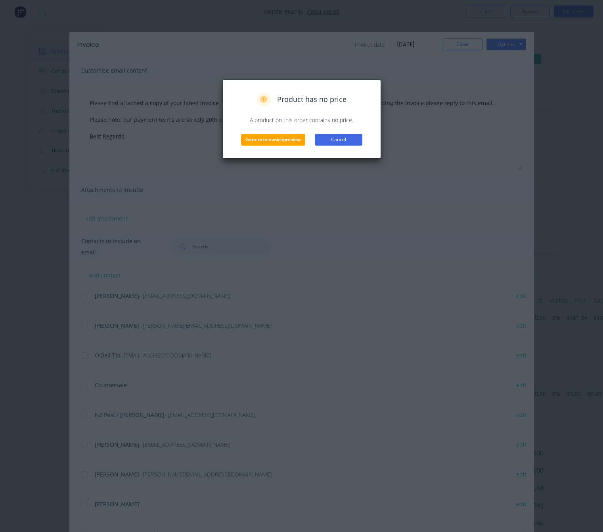
click at [338, 139] on button "Cancel" at bounding box center [339, 140] width 48 height 12
type textarea "Please find attached a copy of your latest invoice. If you have any queries or …"
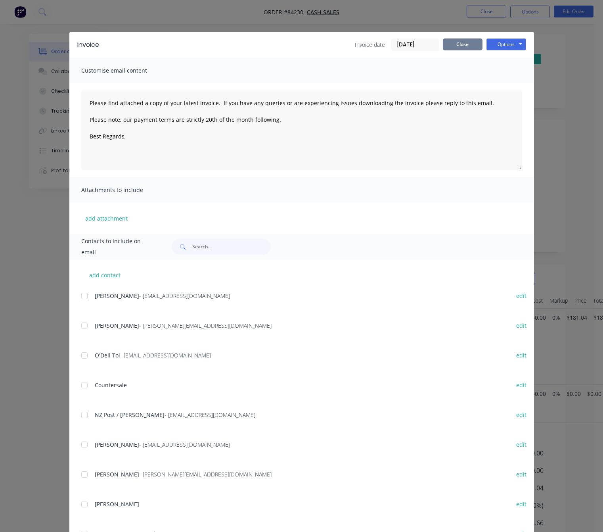
click at [450, 44] on button "Close" at bounding box center [463, 44] width 40 height 12
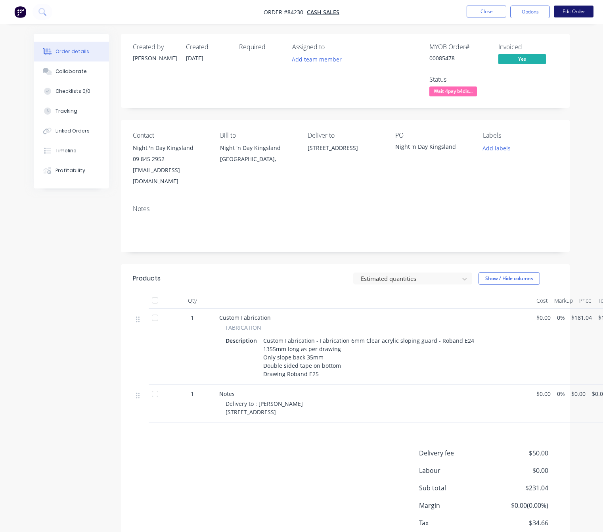
click at [582, 15] on button "Edit Order" at bounding box center [574, 12] width 40 height 12
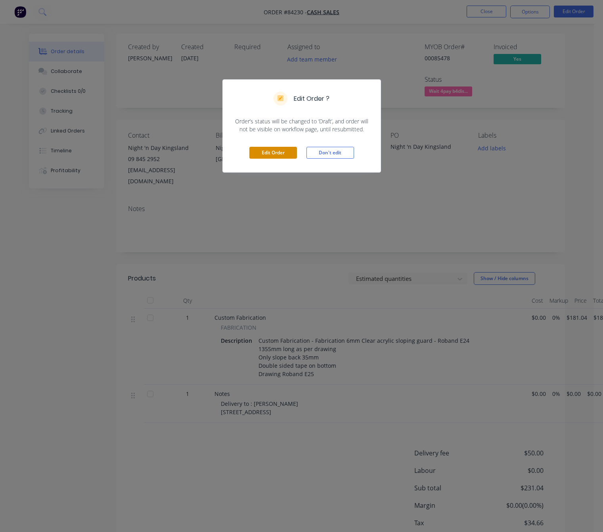
click at [275, 154] on button "Edit Order" at bounding box center [273, 153] width 48 height 12
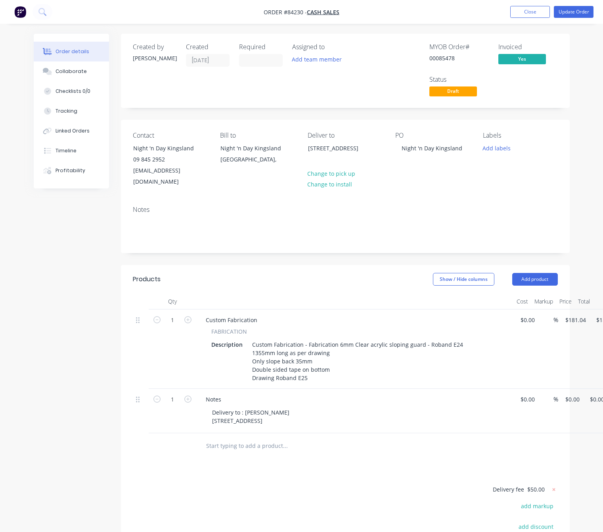
scroll to position [117, 0]
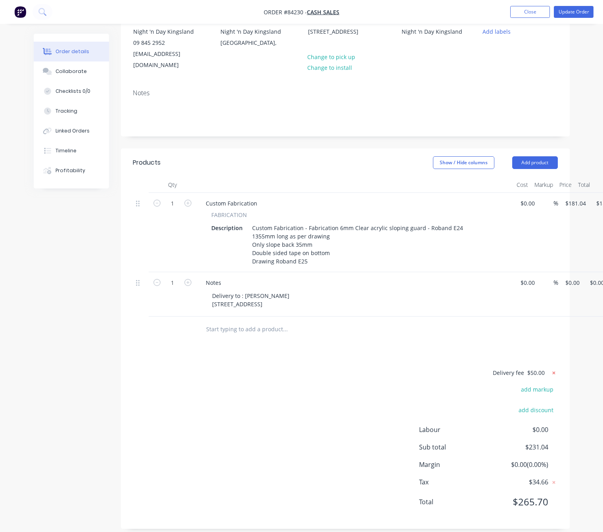
click at [553, 369] on icon at bounding box center [554, 373] width 8 height 8
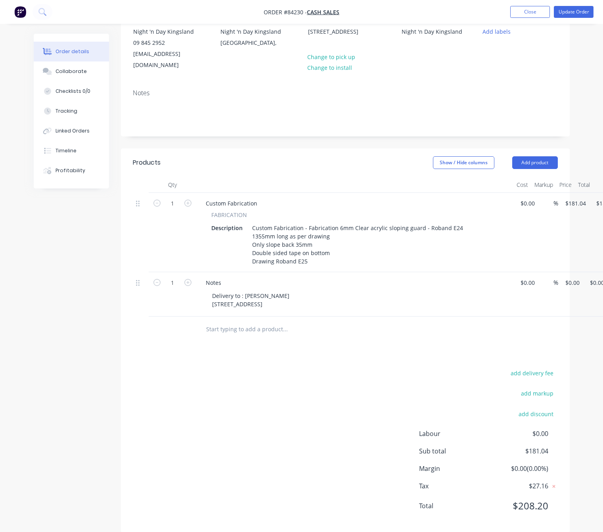
click at [290, 395] on div "add delivery fee add markup add discount Labour $0.00 Sub total $181.04 Margin …" at bounding box center [345, 444] width 425 height 153
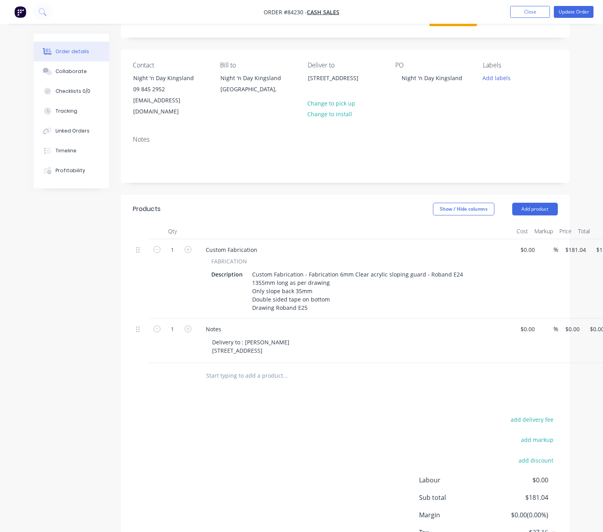
scroll to position [0, 0]
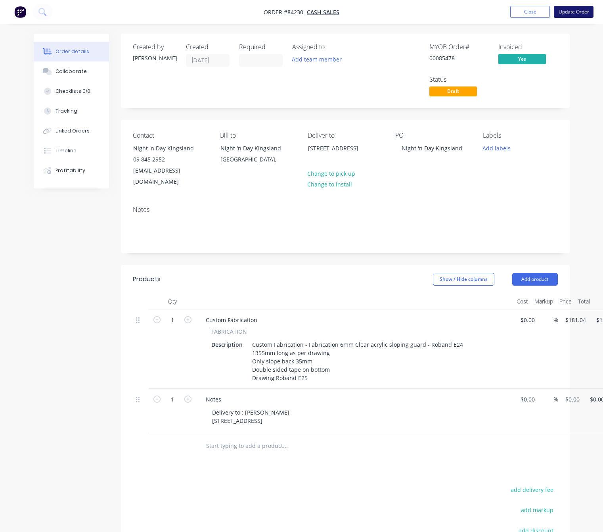
drag, startPoint x: 573, startPoint y: 22, endPoint x: 573, endPoint y: 14, distance: 7.5
click at [573, 21] on nav "Order #84230 - Cash Sales Add product Close Update Order" at bounding box center [301, 12] width 603 height 24
click at [573, 13] on button "Update Order" at bounding box center [574, 12] width 40 height 12
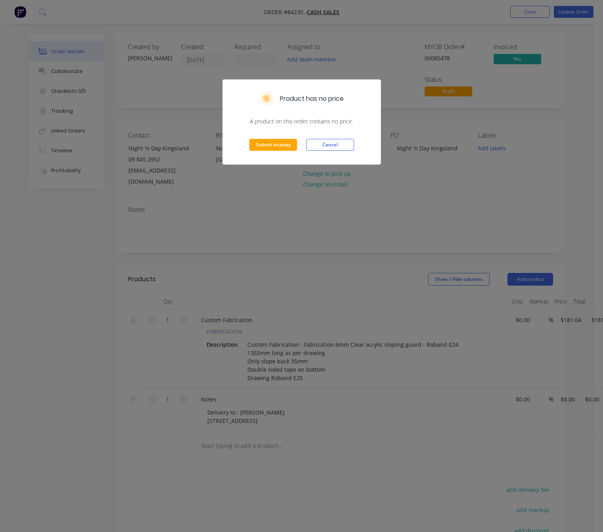
drag, startPoint x: 370, startPoint y: 428, endPoint x: 389, endPoint y: 444, distance: 25.1
click at [370, 429] on div "Product has no price A product on this order contains no price. Submit anyway C…" at bounding box center [301, 266] width 603 height 532
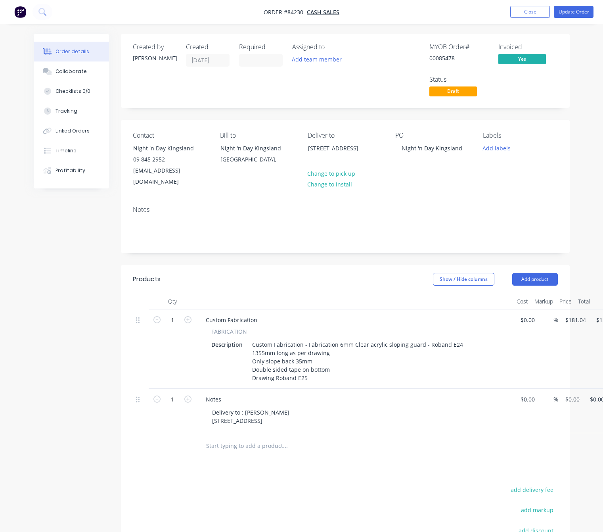
scroll to position [0, 37]
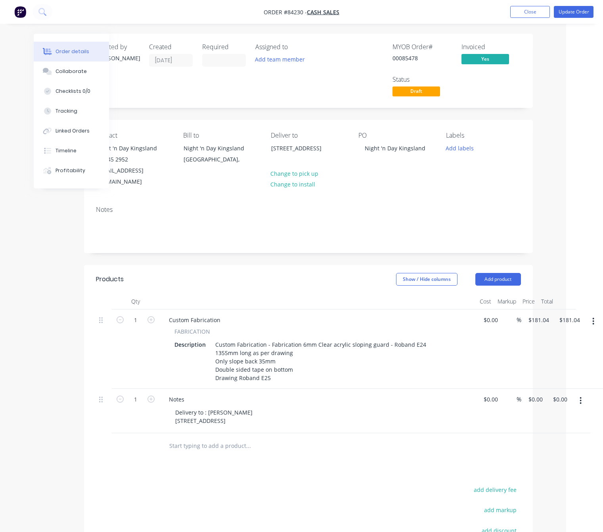
click at [580, 397] on icon "button" at bounding box center [581, 400] width 2 height 7
click at [551, 447] on div "Delete" at bounding box center [552, 452] width 61 height 11
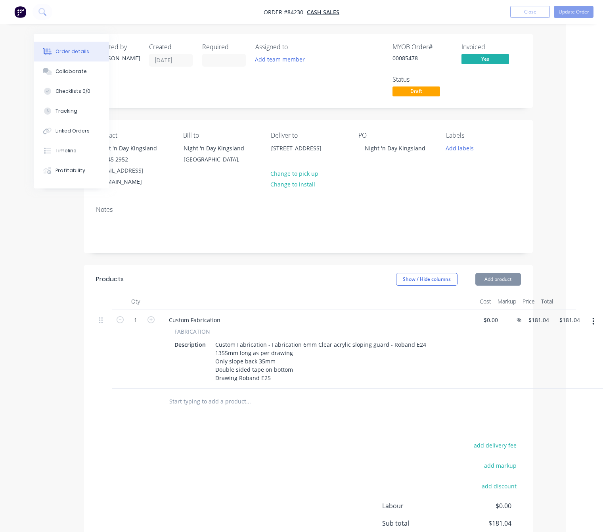
click at [326, 464] on div "add delivery fee add markup add discount Labour $0.00 Sub total $181.04 Margin …" at bounding box center [308, 516] width 425 height 153
click at [580, 12] on button "Update Order" at bounding box center [574, 12] width 40 height 12
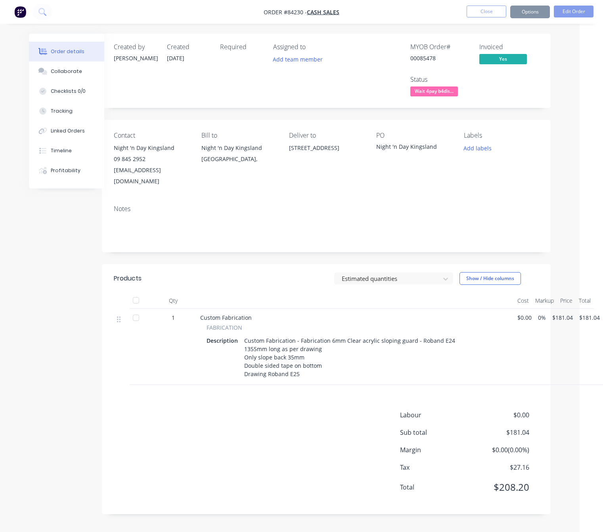
scroll to position [0, 0]
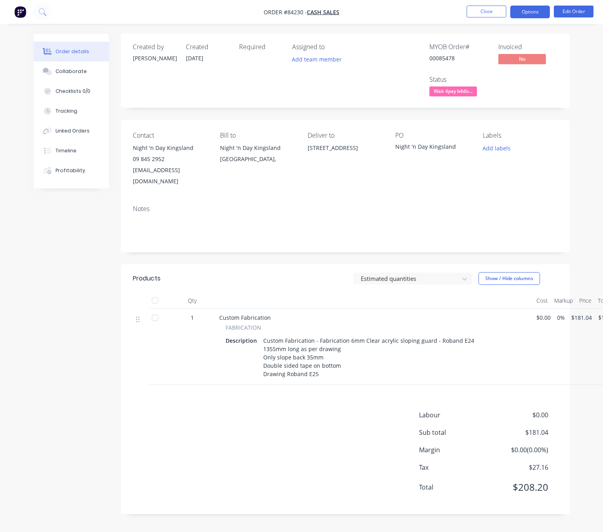
click at [534, 14] on button "Options" at bounding box center [530, 12] width 40 height 13
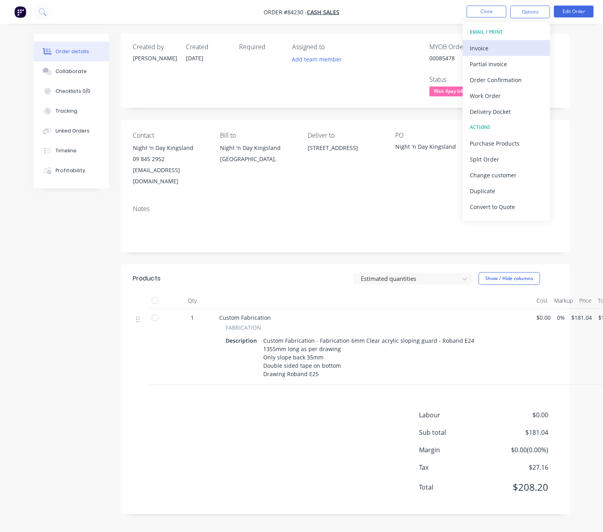
click at [499, 49] on div "Invoice" at bounding box center [506, 47] width 73 height 11
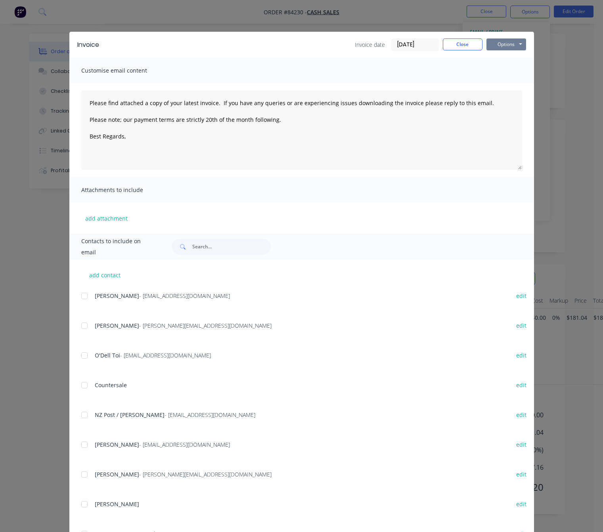
click at [509, 40] on button "Options" at bounding box center [506, 44] width 40 height 12
click at [514, 56] on button "Preview" at bounding box center [511, 58] width 51 height 13
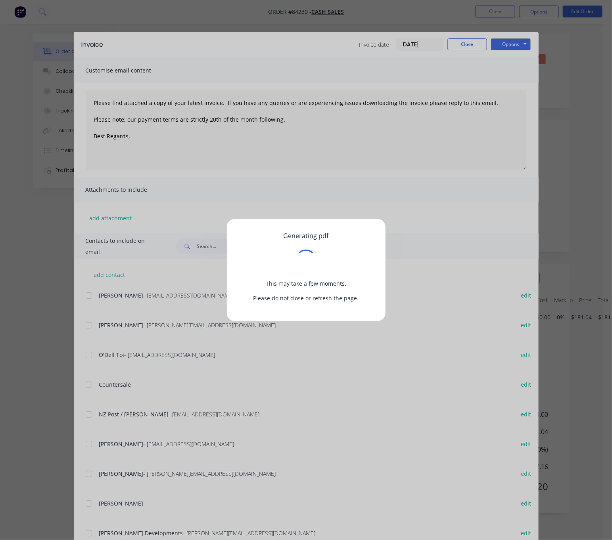
click at [343, 55] on div "Generating pdf This may take a few moments. Please do not close or refresh the …" at bounding box center [306, 270] width 612 height 540
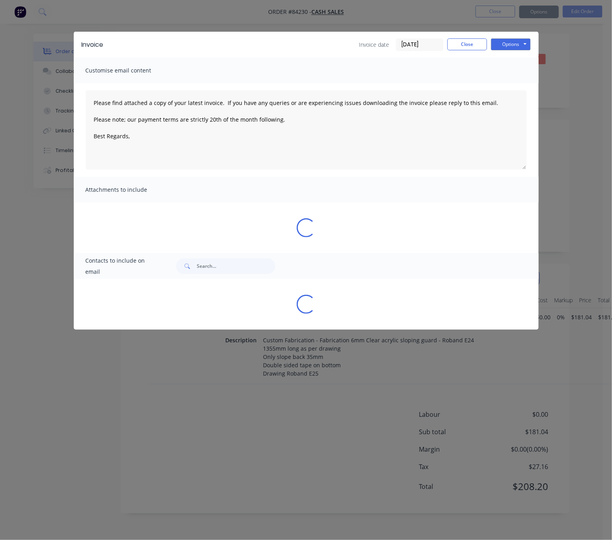
type textarea "Please find attached a copy of your latest invoice. If you have any queries or …"
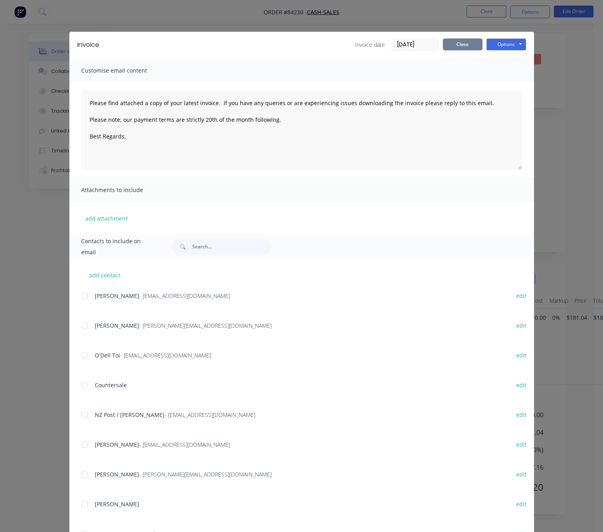
click at [464, 44] on button "Close" at bounding box center [463, 44] width 40 height 12
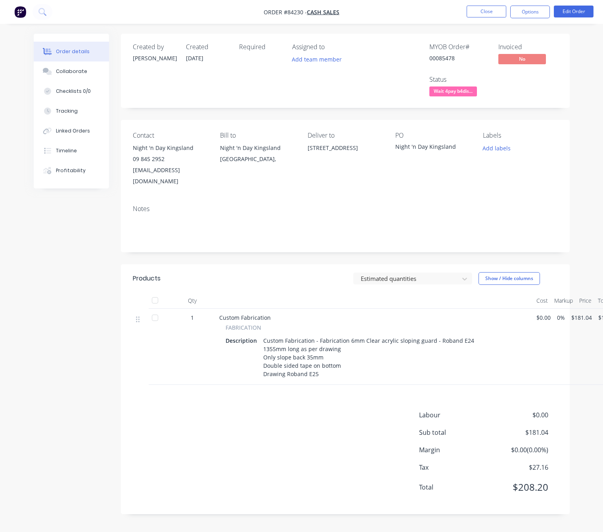
click at [274, 491] on div "Products Estimated quantities Show / Hide columns Qty Cost Markup Price Total 1…" at bounding box center [345, 389] width 449 height 250
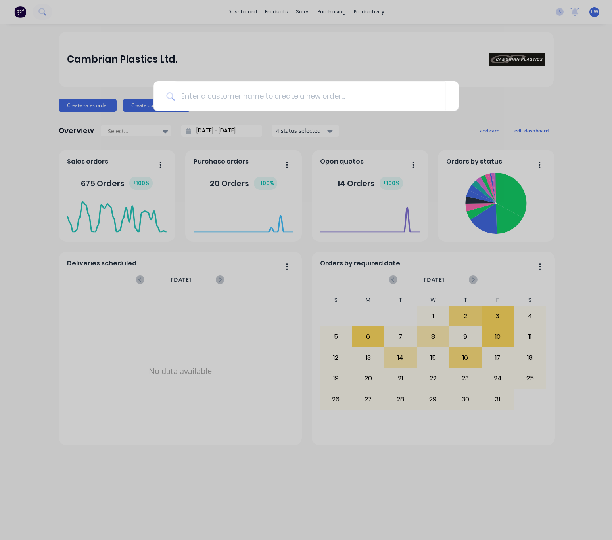
click at [207, 113] on div at bounding box center [306, 270] width 612 height 540
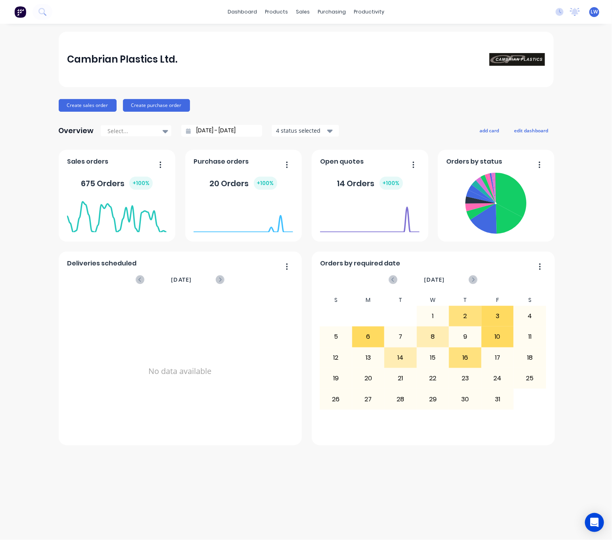
click at [207, 97] on div "Cambrian Plastics Ltd. Create sales order Create purchase order Overview Select…" at bounding box center [306, 239] width 495 height 414
click at [76, 101] on button "Create sales order" at bounding box center [88, 105] width 58 height 13
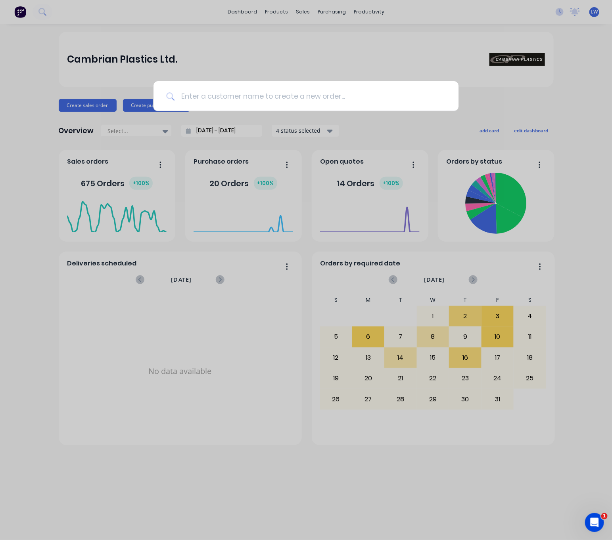
click at [238, 103] on input at bounding box center [309, 96] width 271 height 30
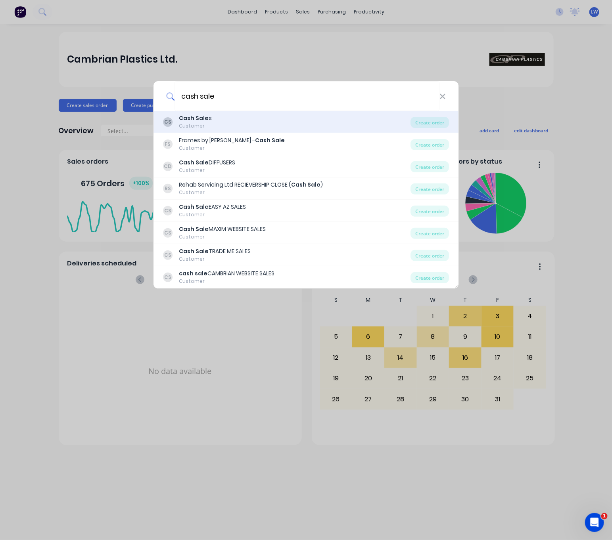
type input "cash sale"
click at [301, 119] on div "CS Cash Sale s Customer" at bounding box center [287, 121] width 248 height 15
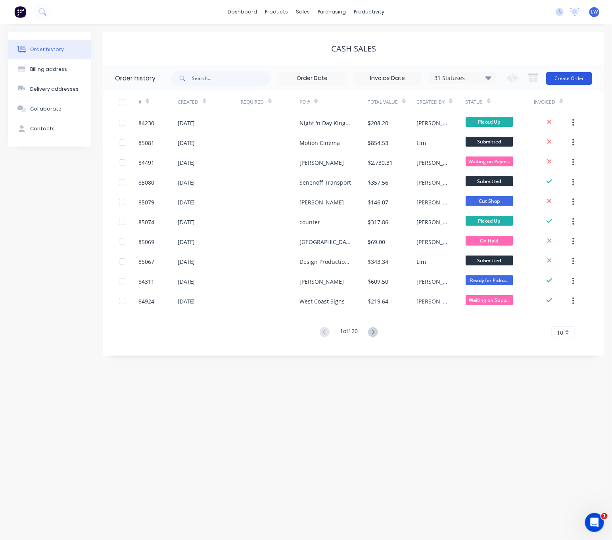
click at [567, 80] on button "Create Order" at bounding box center [569, 78] width 46 height 13
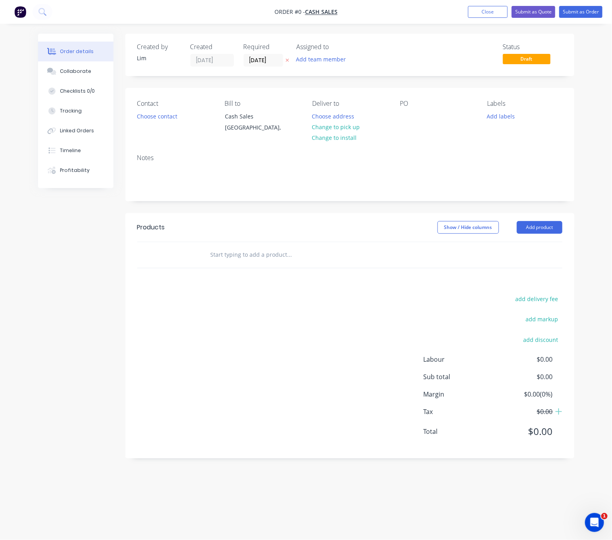
click at [288, 59] on icon "button" at bounding box center [287, 60] width 4 height 5
click at [158, 121] on button "Choose contact" at bounding box center [156, 116] width 49 height 11
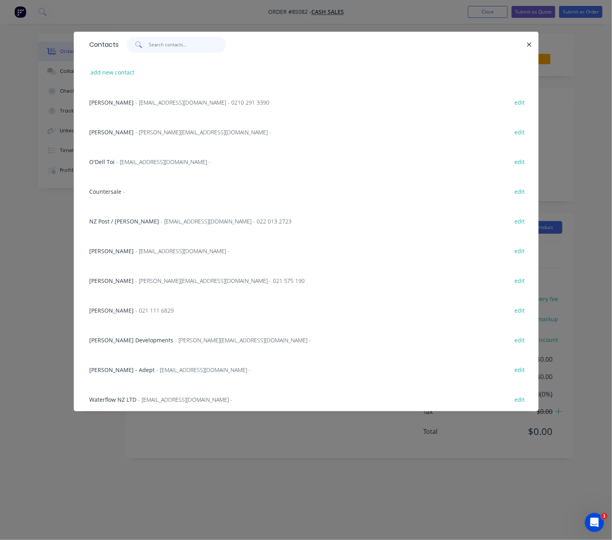
click at [155, 51] on input "text" at bounding box center [187, 45] width 77 height 16
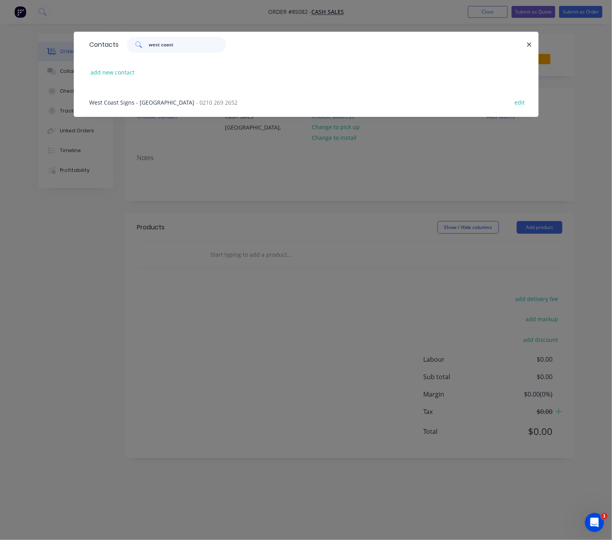
type input "west coast"
click at [196, 101] on span "- 0210 269 2652" at bounding box center [217, 103] width 42 height 8
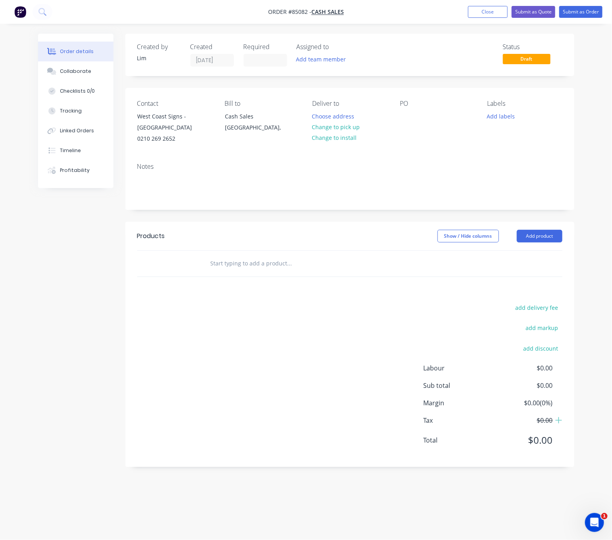
drag, startPoint x: 342, startPoint y: 128, endPoint x: 441, endPoint y: 118, distance: 100.0
click at [344, 128] on button "Change to pick up" at bounding box center [336, 127] width 56 height 11
click at [402, 117] on div at bounding box center [406, 116] width 13 height 11
paste div
click at [505, 120] on button "Add labels" at bounding box center [501, 116] width 36 height 11
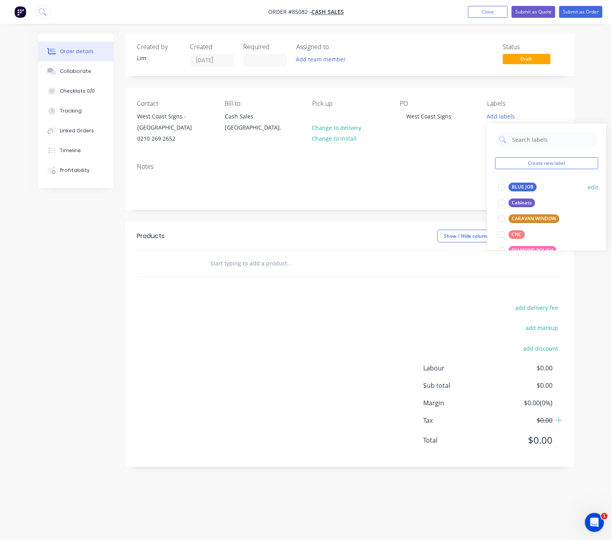
click at [528, 188] on div "BLUE JOB" at bounding box center [523, 187] width 28 height 9
drag, startPoint x: 249, startPoint y: 314, endPoint x: 251, endPoint y: 282, distance: 31.8
click at [247, 314] on div "add delivery fee add markup add discount Labour $0.00 Sub total $0.00 Margin $0…" at bounding box center [349, 378] width 425 height 153
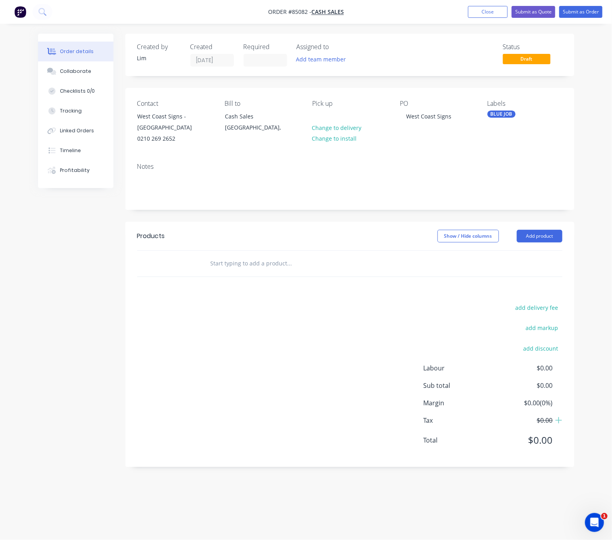
click at [262, 264] on input "text" at bounding box center [289, 264] width 159 height 16
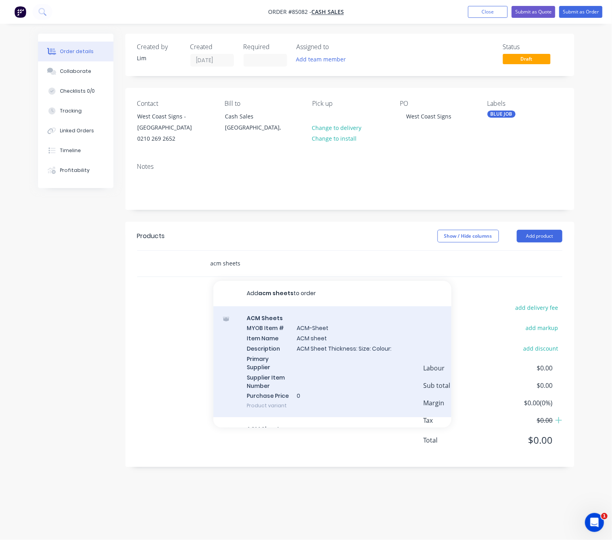
type input "acm sheets"
click at [335, 351] on div "ACM Sheets MYOB Item # ACM-Sheet Item Name ACM sheet Description ACM Sheet Thic…" at bounding box center [332, 361] width 238 height 111
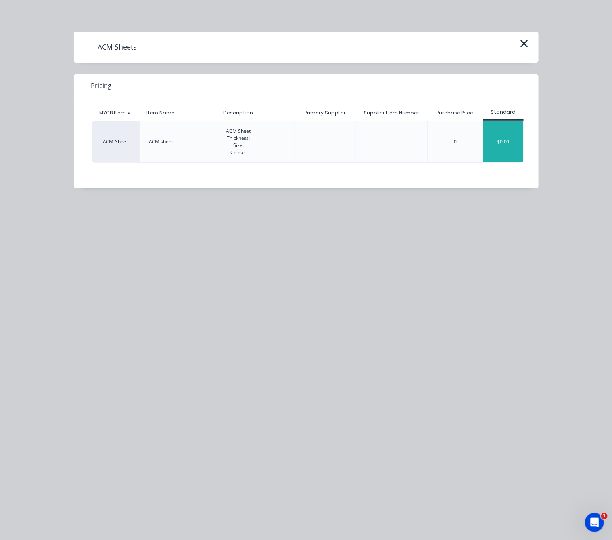
click at [502, 144] on div "$0.00" at bounding box center [503, 141] width 40 height 41
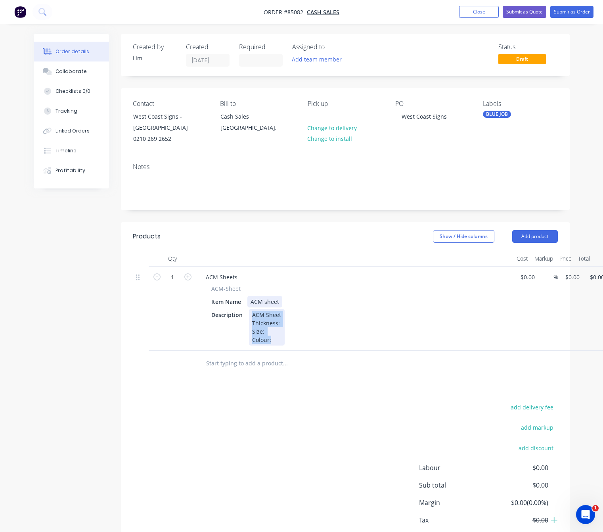
drag, startPoint x: 274, startPoint y: 339, endPoint x: 250, endPoint y: 308, distance: 39.0
click at [250, 308] on div "ACM-Sheet Item Name ACM sheet Description ACM Sheet Thickness: Size: Colour:" at bounding box center [354, 314] width 311 height 61
paste div
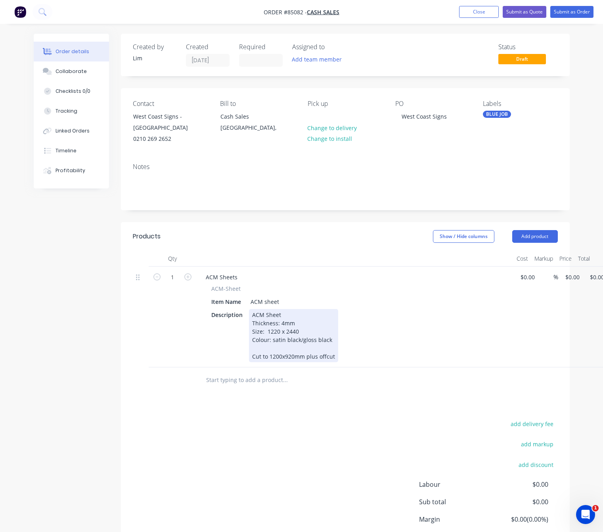
click at [300, 313] on div "ACM Sheet Thickness: 4mm Size: 1220 x 2440 Colour: satin black/gloss black Cut …" at bounding box center [293, 335] width 89 height 53
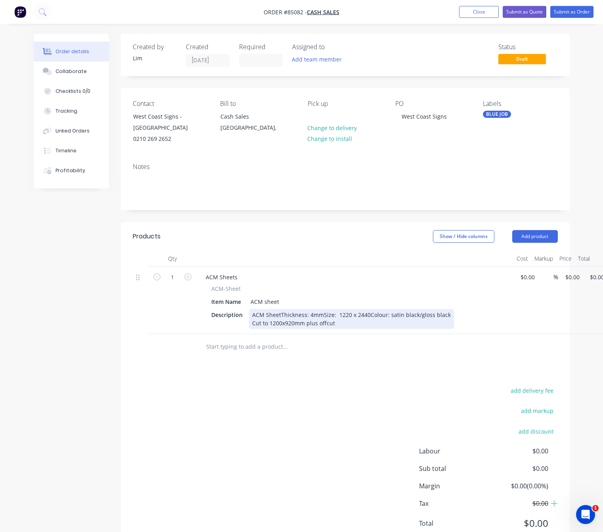
click at [280, 314] on div "ACM SheetThickness: 4mmSize: 1220 x 2440Colour: satin black/gloss black Cut to …" at bounding box center [351, 319] width 205 height 20
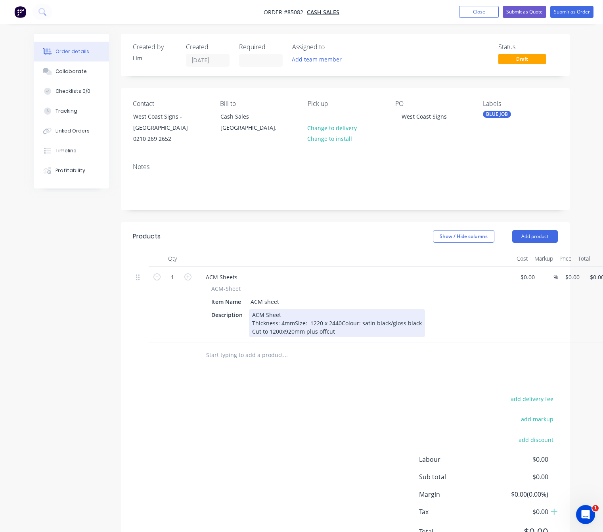
click at [292, 323] on div "ACM Sheet Thickness: 4mmSize: 1220 x 2440Colour: satin black/gloss black Cut to…" at bounding box center [337, 323] width 176 height 28
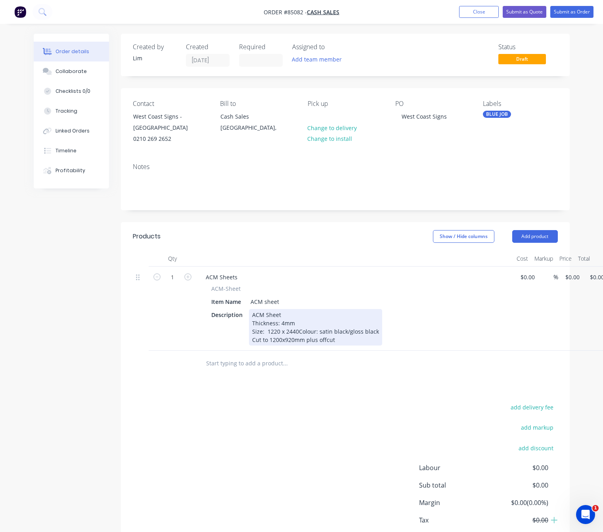
click at [297, 331] on div "ACM Sheet Thickness: 4mm Size: 1220 x 2440Colour: satin black/gloss black Cut t…" at bounding box center [315, 327] width 133 height 36
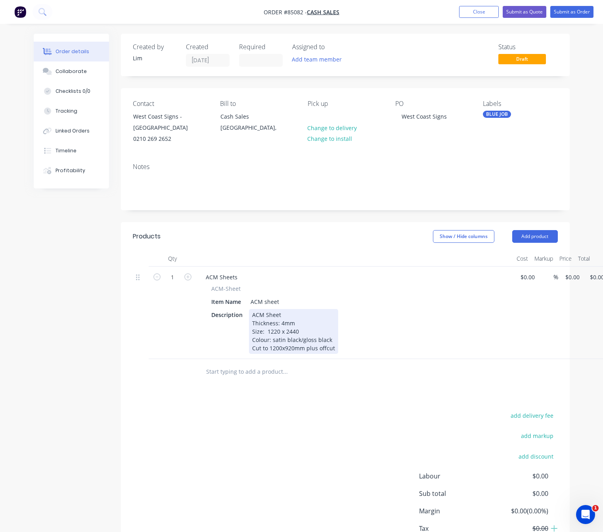
click at [298, 338] on div "ACM Sheet Thickness: 4mm Size: 1220 x 2440 Colour: satin black/gloss black Cut …" at bounding box center [293, 331] width 89 height 45
drag, startPoint x: 298, startPoint y: 339, endPoint x: 302, endPoint y: 341, distance: 4.5
click at [298, 339] on div "ACM Sheet Thickness: 4mm Size: 1220 x 2440 Colour: satin black//gloss black Cut…" at bounding box center [293, 331] width 89 height 45
click at [304, 341] on div "ACM Sheet Thickness: 4mm Size: 1220 x 2440 Colour: satin black //gloss black Cu…" at bounding box center [294, 331] width 90 height 45
click at [252, 347] on div "ACM Sheet Thickness: 4mm Size: 1220 x 2440 Colour: satin black // gloss black C…" at bounding box center [295, 331] width 92 height 45
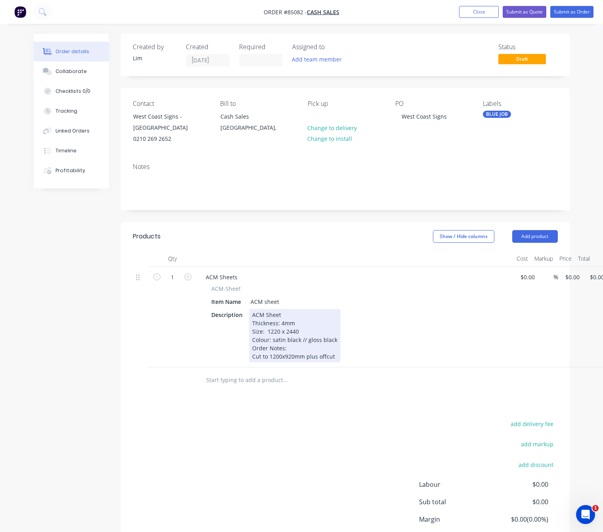
click at [260, 362] on div "ACM Sheet Thickness: 4mm Size: 1220 x 2440 Colour: satin black // gloss black O…" at bounding box center [295, 335] width 92 height 53
click at [294, 362] on div "ACM Sheet Thickness: 4mm Size: 1220 x 2440 Colour: satin black // gloss black O…" at bounding box center [308, 335] width 119 height 53
drag, startPoint x: 331, startPoint y: 366, endPoint x: 304, endPoint y: 363, distance: 26.8
click at [304, 362] on div "ACM Sheet Thickness: 4mm Size: 1220 x 2440 Colour: satin black // gloss black O…" at bounding box center [308, 335] width 119 height 53
drag, startPoint x: 309, startPoint y: 363, endPoint x: 305, endPoint y: 363, distance: 4.4
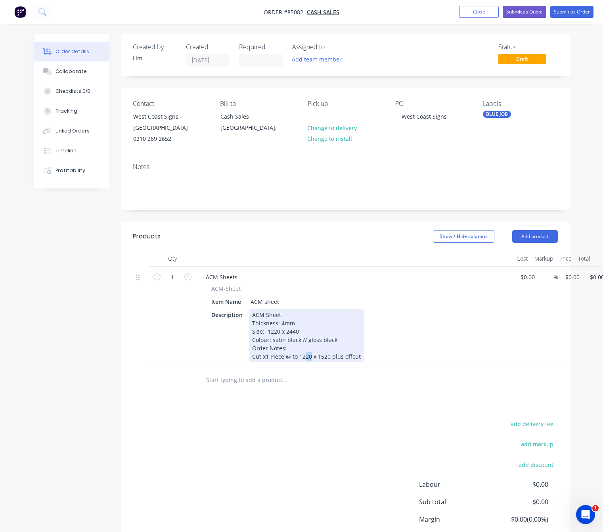
click at [305, 362] on div "ACM Sheet Thickness: 4mm Size: 1220 x 2440 Colour: satin black // gloss black O…" at bounding box center [306, 335] width 115 height 53
drag, startPoint x: 358, startPoint y: 364, endPoint x: 329, endPoint y: 364, distance: 29.7
click at [329, 362] on div "ACM Sheet Thickness: 4mm Size: 1220 x 2440 Colour: satin black // gloss black O…" at bounding box center [306, 335] width 115 height 53
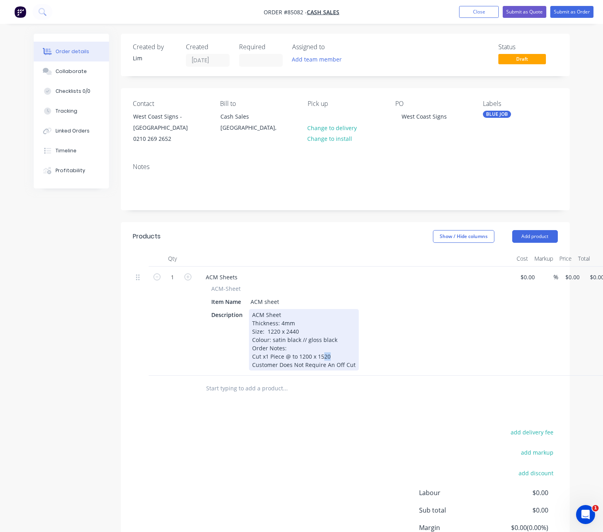
drag, startPoint x: 329, startPoint y: 363, endPoint x: 323, endPoint y: 363, distance: 6.0
click at [323, 363] on div "ACM Sheet Thickness: 4mm Size: 1220 x 2440 Colour: satin black // gloss black O…" at bounding box center [304, 339] width 110 height 61
click at [333, 364] on div "ACM Sheet Thickness: 4mm Size: 1220 x 2440 Colour: satin black // gloss black O…" at bounding box center [304, 339] width 110 height 61
click at [319, 367] on div "ACM Sheet Thickness: 4mm Size: 1220 x 2440 Colour: satin black // gloss black O…" at bounding box center [304, 339] width 110 height 61
drag, startPoint x: 328, startPoint y: 368, endPoint x: 337, endPoint y: 366, distance: 8.9
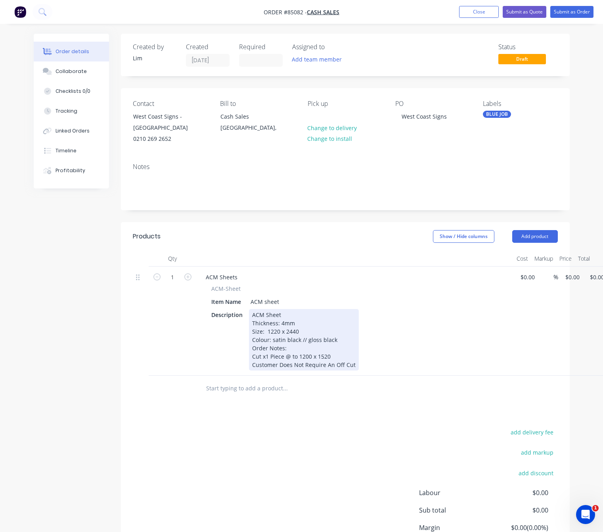
click at [329, 368] on div "ACM Sheet Thickness: 4mm Size: 1220 x 2440 Colour: satin black // gloss black O…" at bounding box center [304, 339] width 110 height 61
drag, startPoint x: 313, startPoint y: 364, endPoint x: 326, endPoint y: 368, distance: 13.1
click at [314, 364] on div "ACM Sheet Thickness: 4mm Size: 1220 x 2440 Colour: satin black // gloss black O…" at bounding box center [304, 339] width 110 height 61
click at [329, 365] on div "ACM Sheet Thickness: 4mm Size: 1220 x 2440 Colour: satin black // gloss black O…" at bounding box center [304, 339] width 110 height 61
click at [328, 365] on div "ACM Sheet Thickness: 4mm Size: 1220 x 2440 Colour: satin black // gloss black O…" at bounding box center [304, 339] width 110 height 61
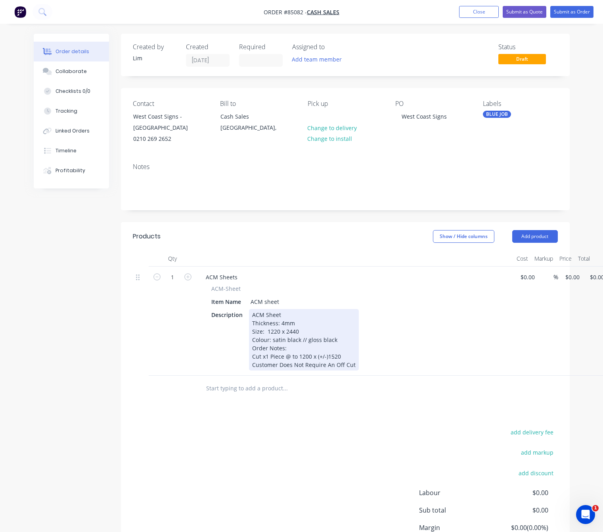
click at [310, 364] on div "ACM Sheet Thickness: 4mm Size: 1220 x 2440 Colour: satin black // gloss black O…" at bounding box center [304, 339] width 110 height 61
drag, startPoint x: 351, startPoint y: 364, endPoint x: 387, endPoint y: 381, distance: 39.7
click at [351, 364] on div "ACM Sheet Thickness: 4mm Size: 1220 x 2440 Colour: satin black // gloss black O…" at bounding box center [304, 339] width 110 height 61
click at [316, 370] on div "ACM Sheet Thickness: 4mm Size: 1220 x 2440 Colour: satin black // gloss black O…" at bounding box center [307, 339] width 116 height 61
click at [350, 370] on div "ACM Sheet Thickness: 4mm Size: 1220 x 2440 Colour: satin black // gloss black O…" at bounding box center [307, 339] width 116 height 61
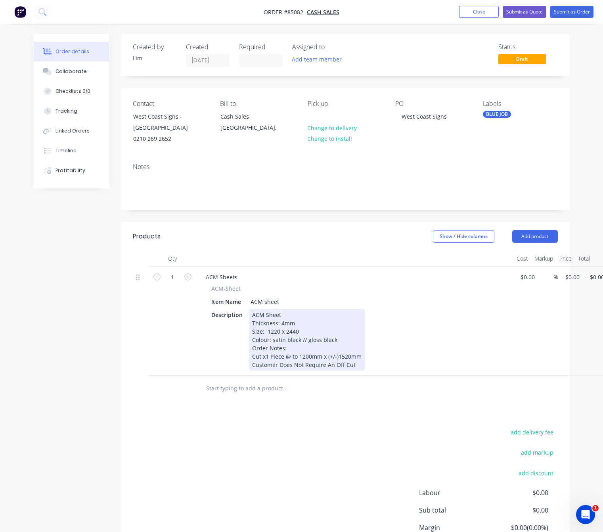
click at [358, 370] on div "ACM Sheet Thickness: 4mm Size: 1220 x 2440 Colour: satin black // gloss black O…" at bounding box center [307, 339] width 116 height 61
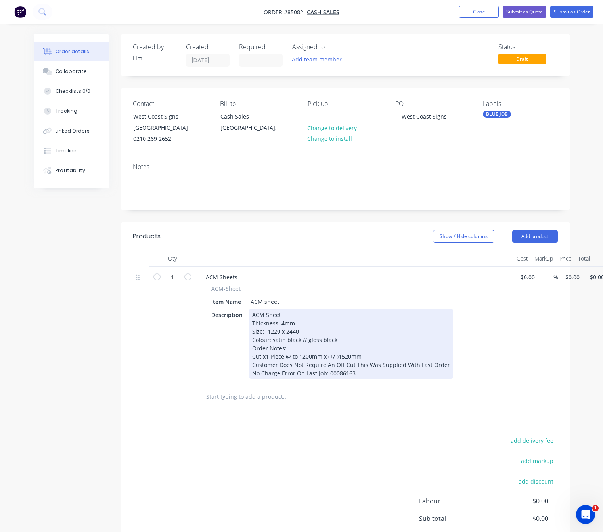
drag, startPoint x: 280, startPoint y: 380, endPoint x: 295, endPoint y: 384, distance: 15.7
click at [280, 379] on div "ACM Sheet Thickness: 4mm Size: 1220 x 2440 Colour: satin black // gloss black O…" at bounding box center [351, 344] width 204 height 70
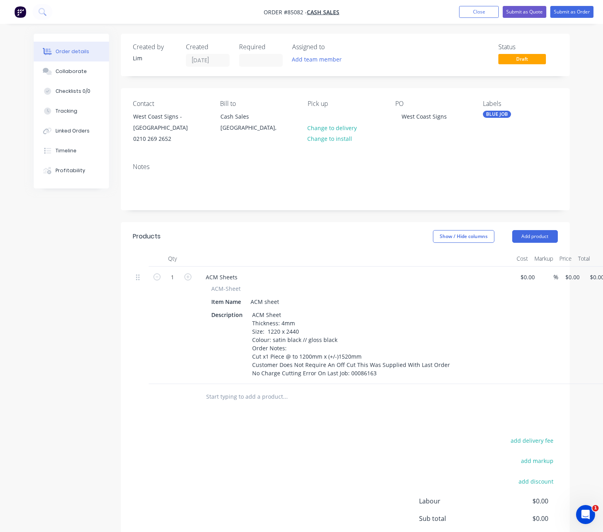
click at [301, 448] on div "add delivery fee add markup add discount Labour $0.00 Sub total $0.00 Margin $0…" at bounding box center [345, 511] width 425 height 153
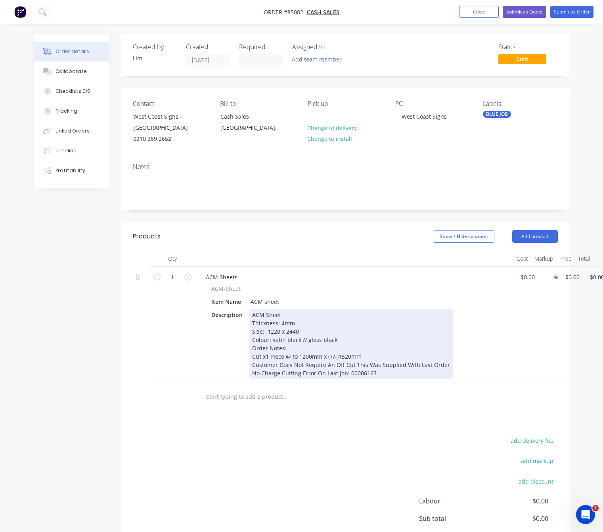
click at [278, 379] on div "ACM Sheet Thickness: 4mm Size: 1220 x 2440 Colour: satin black // gloss black O…" at bounding box center [351, 344] width 204 height 70
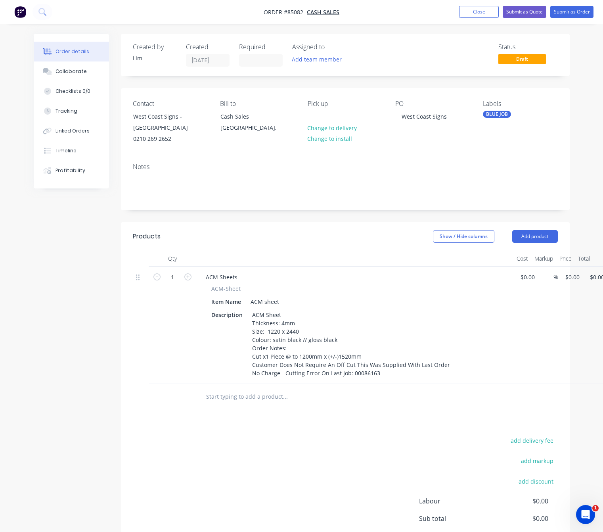
click at [340, 445] on div "add delivery fee add markup add discount Labour $0.00 Sub total $0.00 Margin $0…" at bounding box center [345, 511] width 425 height 153
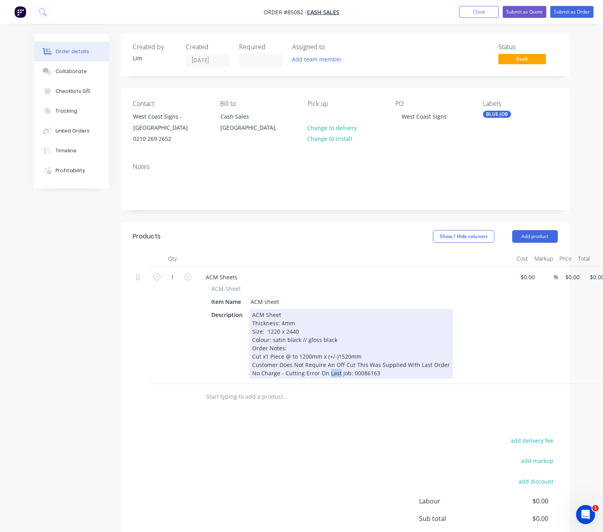
drag, startPoint x: 338, startPoint y: 382, endPoint x: 326, endPoint y: 381, distance: 12.0
click at [326, 379] on div "ACM Sheet Thickness: 4mm Size: 1220 x 2440 Colour: satin black // gloss black O…" at bounding box center [351, 344] width 204 height 70
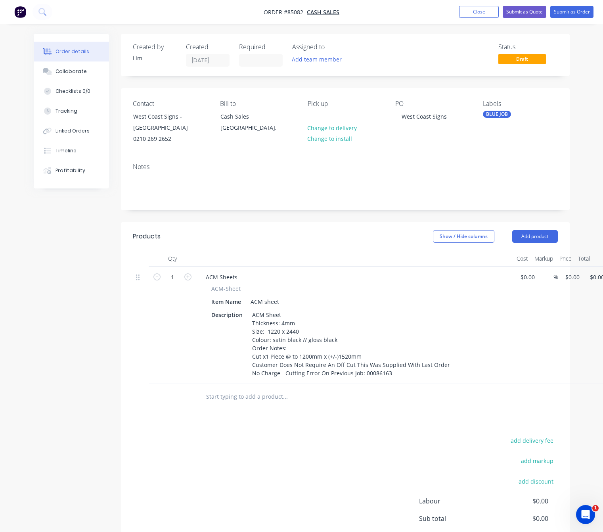
click at [338, 454] on div "add delivery fee add markup add discount Labour $0.00 Sub total $0.00 Margin $0…" at bounding box center [345, 511] width 425 height 153
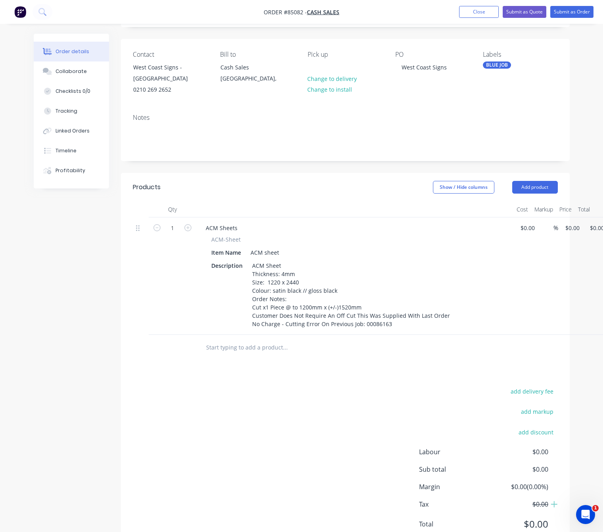
scroll to position [90, 0]
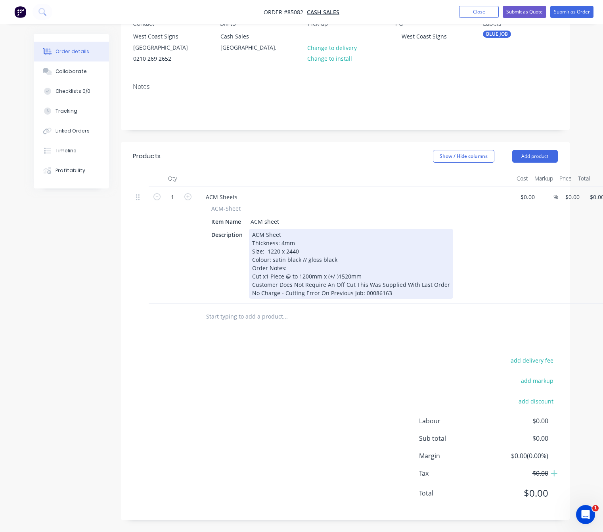
drag, startPoint x: 351, startPoint y: 250, endPoint x: 337, endPoint y: 253, distance: 14.7
click at [337, 253] on div "ACM Sheet Thickness: 4mm Size: 1220 x 2440 Colour: satin black // gloss black O…" at bounding box center [351, 264] width 204 height 70
click at [308, 253] on div "ACM Sheet Thickness: 4mm Size: 1220 x 2440 Colour: satin black // gloss black O…" at bounding box center [351, 264] width 204 height 70
click at [324, 251] on div "ACM Sheet Thickness: 4mm Size: 1220 x 2440 Colour: satin black // Gloss black O…" at bounding box center [351, 264] width 204 height 70
click at [274, 251] on div "ACM Sheet Thickness: 4mm Size: 1220 x 2440 Colour: satin black // Gloss Black O…" at bounding box center [351, 264] width 204 height 70
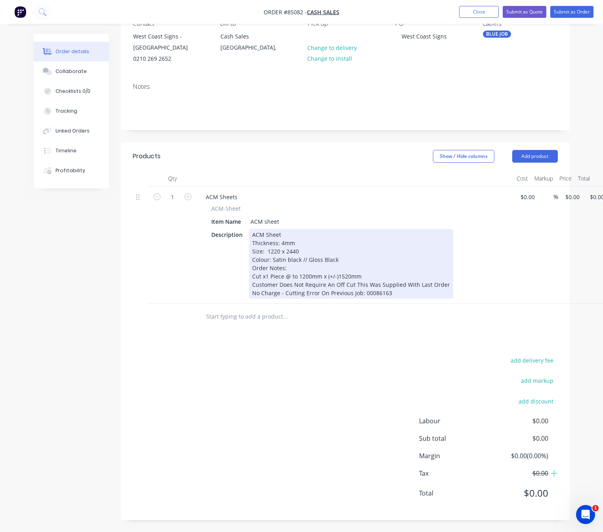
click at [288, 251] on div "ACM Sheet Thickness: 4mm Size: 1220 x 2440 Colour: Satin black // Gloss Black O…" at bounding box center [351, 264] width 204 height 70
click at [335, 272] on div "ACM Sheet Thickness: 4mm Size: 1220 x 2440 Colour: Satin Black // Gloss Black O…" at bounding box center [351, 264] width 204 height 70
click at [250, 275] on div "ACM Sheet Thickness: 4mm Size: 1220 x 2440 Colour: Satin Black // Gloss Black O…" at bounding box center [351, 264] width 204 height 70
click at [251, 283] on div "ACM Sheet Thickness: 4mm Size: 1220 x 2440 Colour: Satin Black // Gloss Black O…" at bounding box center [351, 264] width 204 height 70
click at [251, 293] on div "ACM Sheet Thickness: 4mm Size: 1220 x 2440 Colour: Satin Black // Gloss Black O…" at bounding box center [353, 264] width 208 height 70
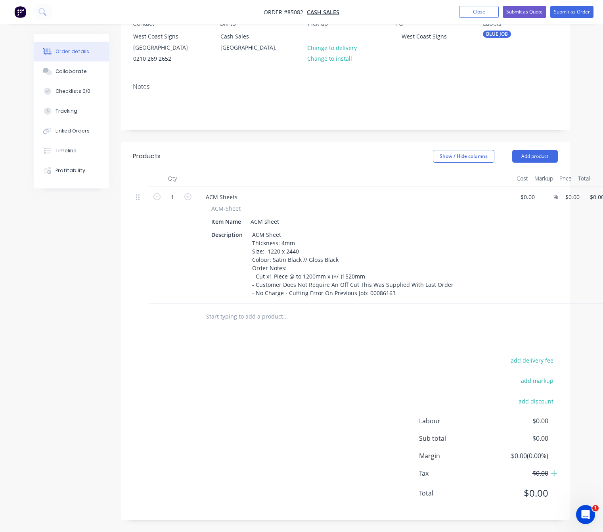
click at [275, 406] on div "add delivery fee add markup add discount Labour $0.00 Sub total $0.00 Margin $0…" at bounding box center [345, 431] width 425 height 153
click at [558, 193] on div "1 ACM Sheets ACM-Sheet Item Name ACM sheet Description ACM Sheet Thickness: 4mm…" at bounding box center [345, 244] width 425 height 117
type input "$0.00"
click at [122, 435] on div "add delivery fee add markup add discount Labour $0.00 Sub total $0.00 Margin $0…" at bounding box center [345, 431] width 449 height 153
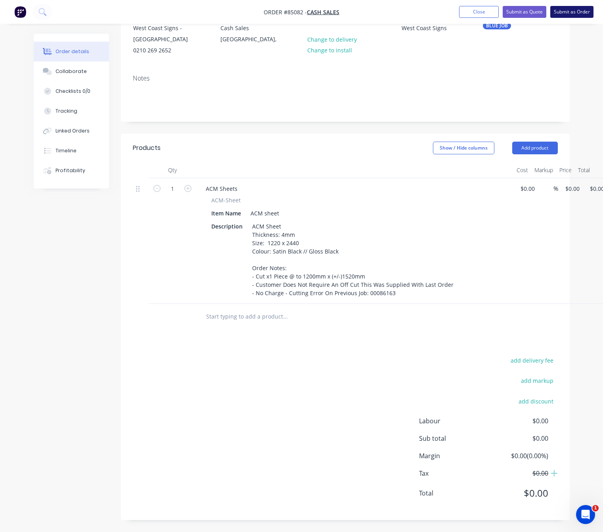
click at [581, 13] on button "Submit as Order" at bounding box center [571, 12] width 43 height 12
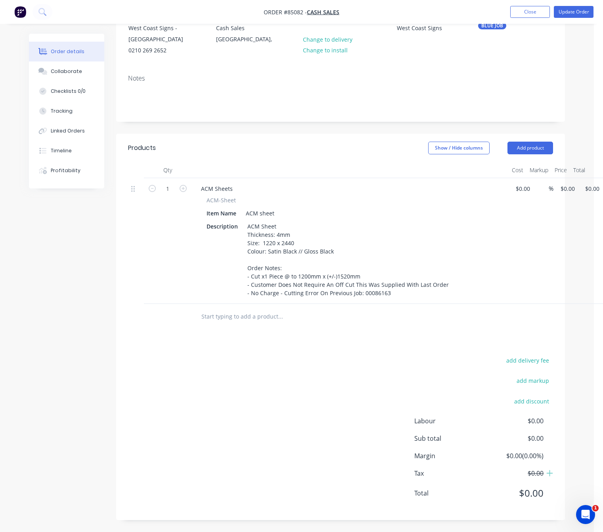
scroll to position [0, 0]
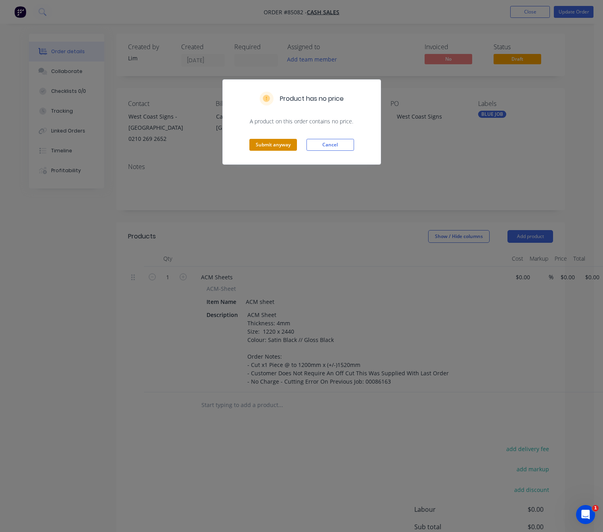
click at [283, 150] on button "Submit anyway" at bounding box center [273, 145] width 48 height 12
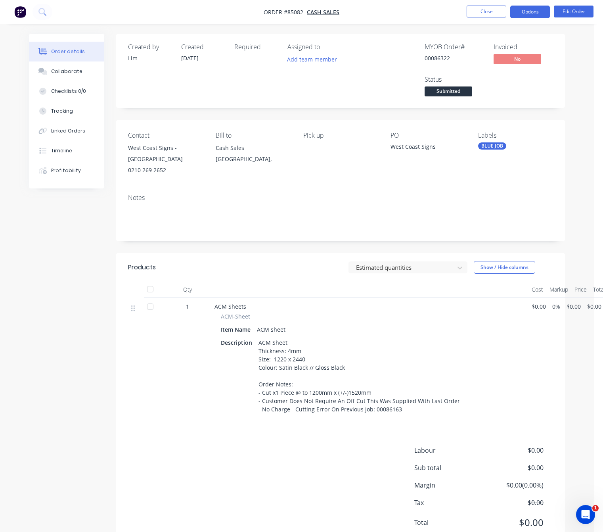
click at [528, 15] on button "Options" at bounding box center [530, 12] width 40 height 13
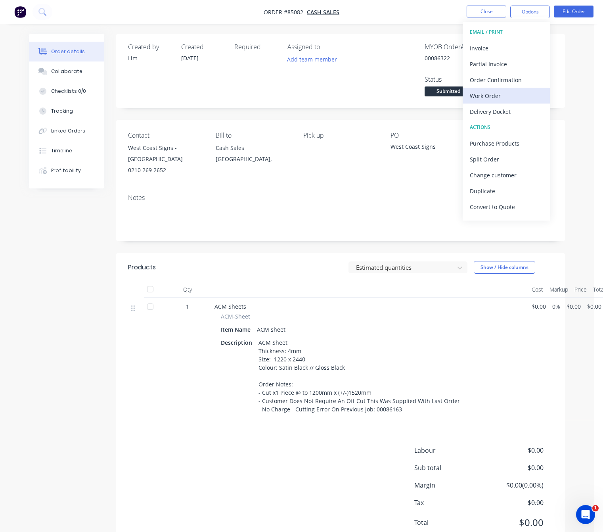
click at [505, 93] on div "Work Order" at bounding box center [506, 95] width 73 height 11
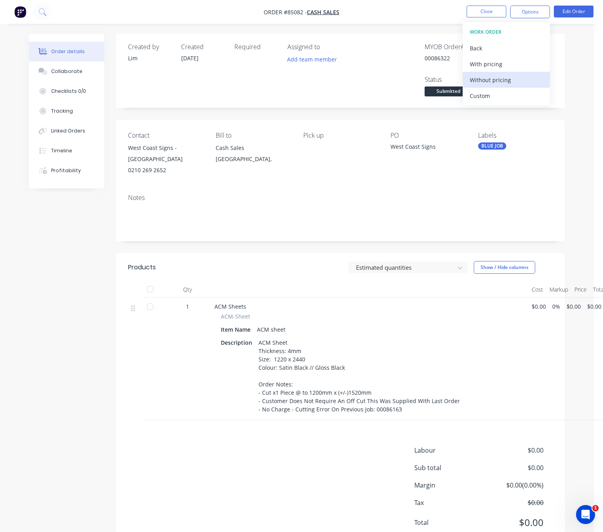
click at [504, 80] on div "Without pricing" at bounding box center [506, 79] width 73 height 11
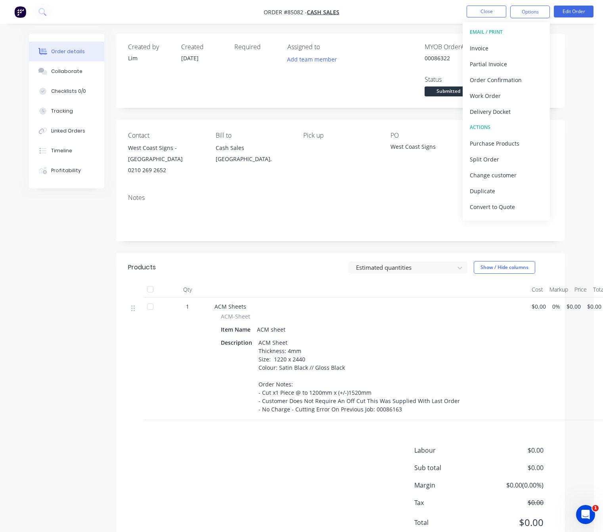
click at [196, 464] on div "Labour $0.00 Sub total $0.00 Margin $0.00 ( 0.00 %) Tax $0.00 Total $0.00" at bounding box center [340, 491] width 425 height 92
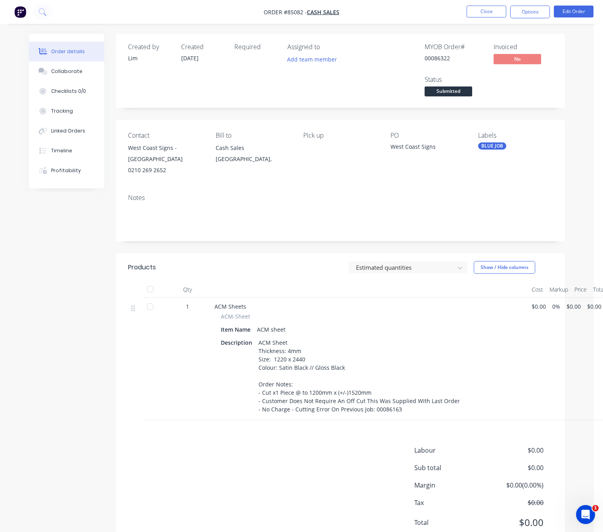
click at [256, 424] on div "Products Estimated quantities Show / Hide columns Qty Cost Markup Price Total 1…" at bounding box center [340, 401] width 449 height 296
click at [536, 13] on button "Options" at bounding box center [530, 12] width 40 height 13
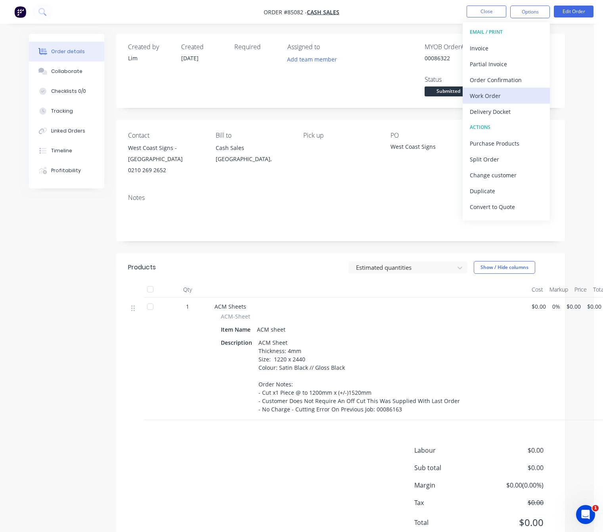
click at [504, 91] on div "Work Order" at bounding box center [506, 95] width 73 height 11
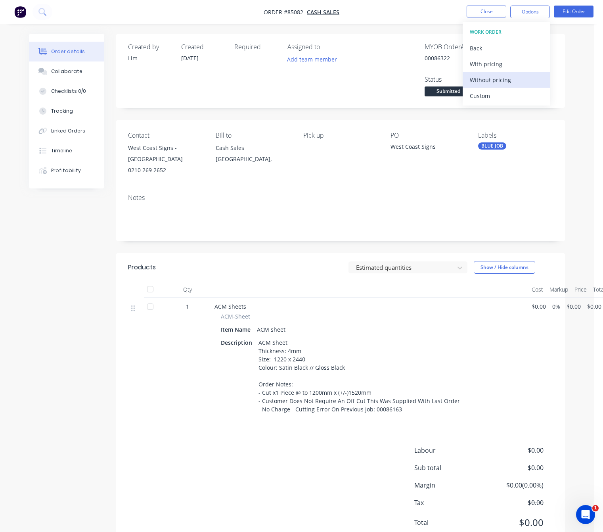
click at [513, 81] on div "Without pricing" at bounding box center [506, 79] width 73 height 11
click at [76, 375] on div "Created by Lim Created 06/10/25 Required Assigned to Add team member MYOB Order…" at bounding box center [297, 297] width 536 height 527
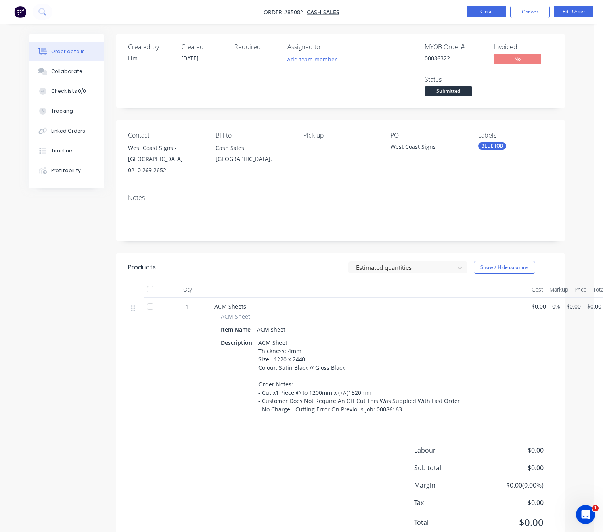
click at [483, 12] on button "Close" at bounding box center [487, 12] width 40 height 12
click at [465, 92] on span "Submitted" at bounding box center [449, 91] width 48 height 10
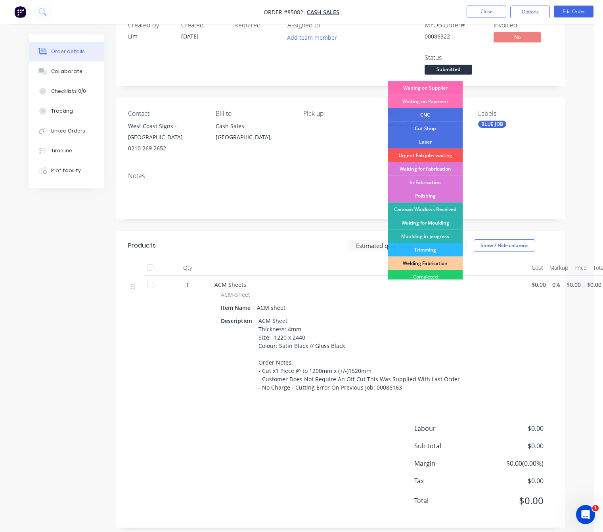
click at [445, 85] on div "Waiting on Supplier" at bounding box center [425, 87] width 75 height 13
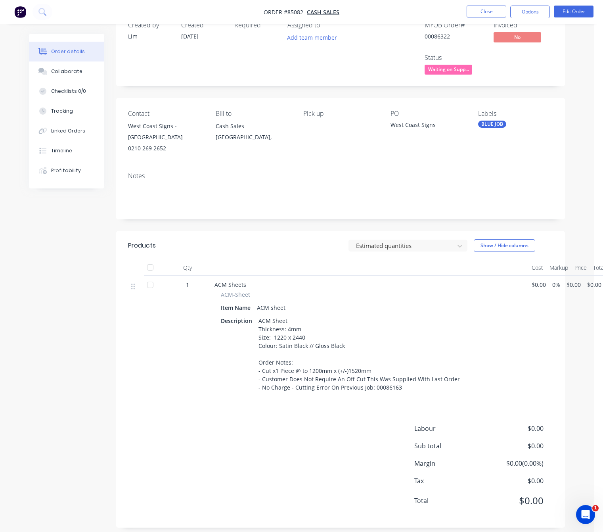
drag, startPoint x: 134, startPoint y: 324, endPoint x: 161, endPoint y: 304, distance: 32.7
click at [136, 322] on div at bounding box center [136, 337] width 16 height 123
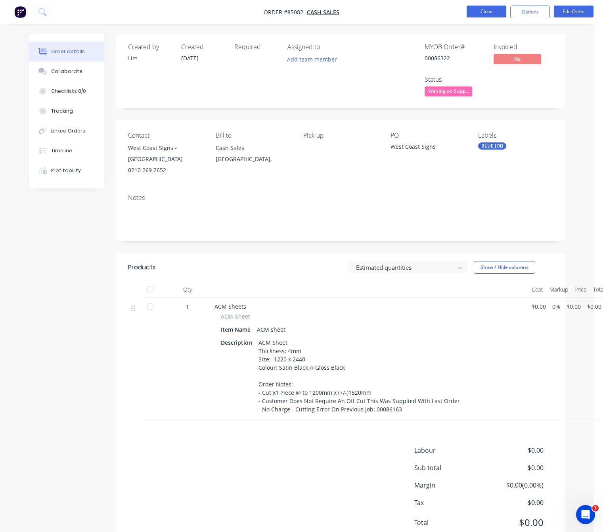
click at [470, 16] on button "Close" at bounding box center [487, 12] width 40 height 12
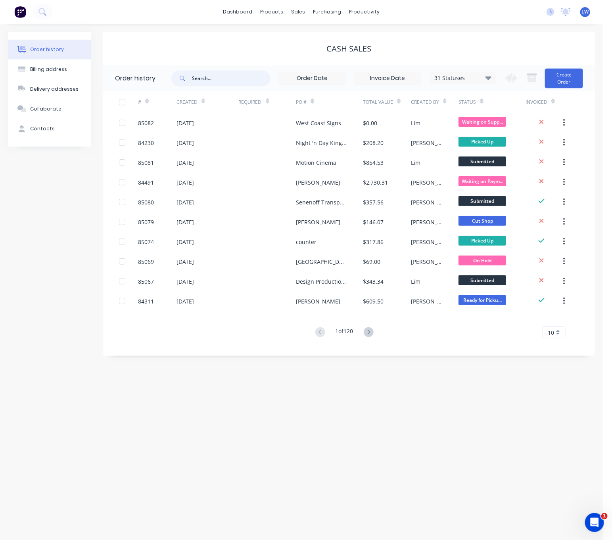
click at [216, 84] on input "text" at bounding box center [231, 79] width 78 height 16
type input "janet walden"
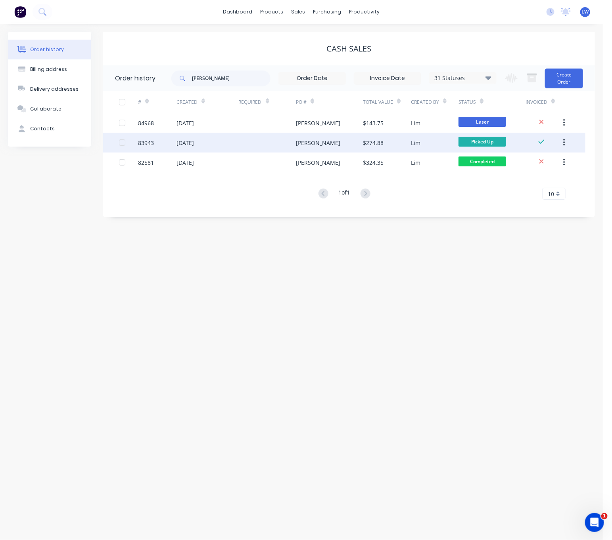
click at [333, 140] on div "Janet Walden" at bounding box center [329, 143] width 67 height 20
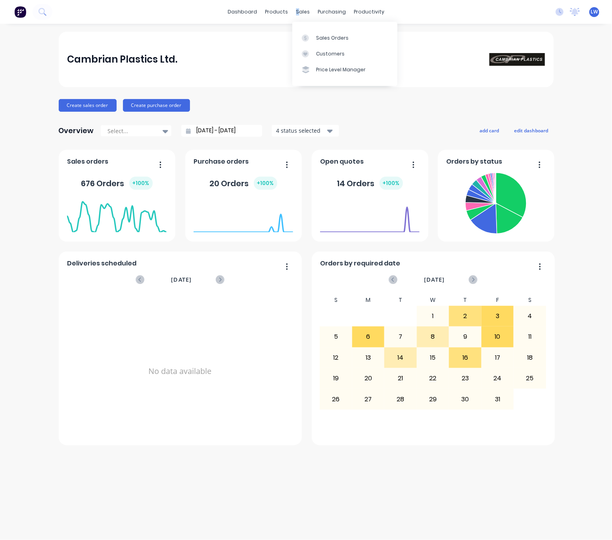
click at [298, 11] on div "sales" at bounding box center [303, 12] width 22 height 12
click at [316, 37] on div "Sales Orders" at bounding box center [332, 37] width 33 height 7
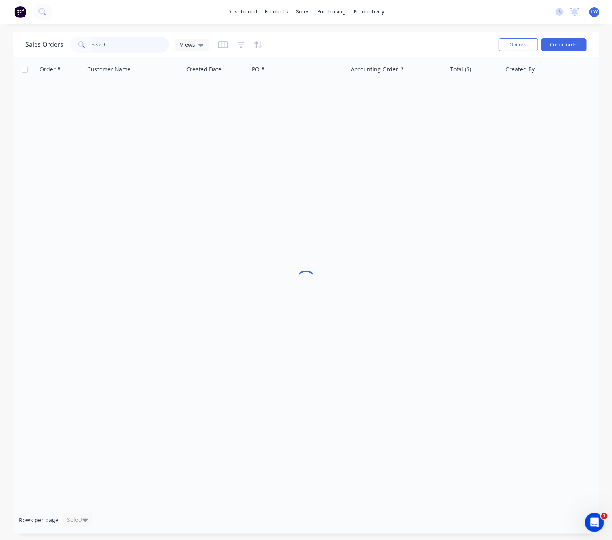
click at [105, 38] on input "text" at bounding box center [130, 45] width 77 height 16
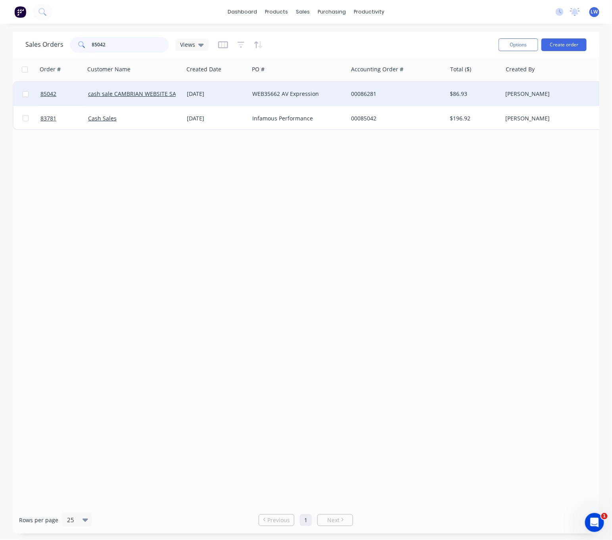
type input "85042"
click at [321, 93] on div "WEB35662 AV Expression" at bounding box center [296, 94] width 88 height 8
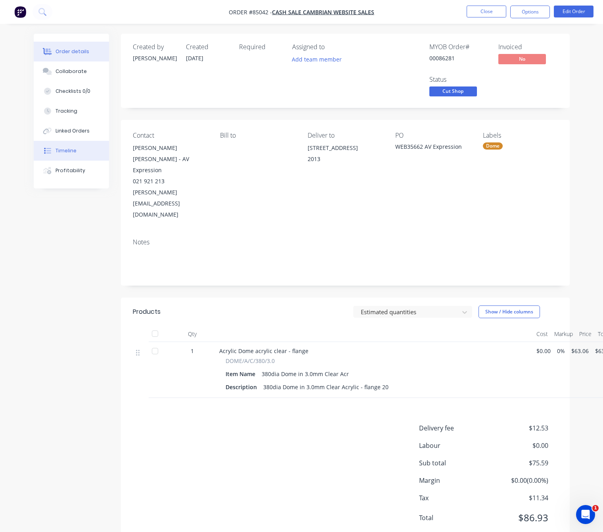
click at [69, 145] on button "Timeline" at bounding box center [71, 151] width 75 height 20
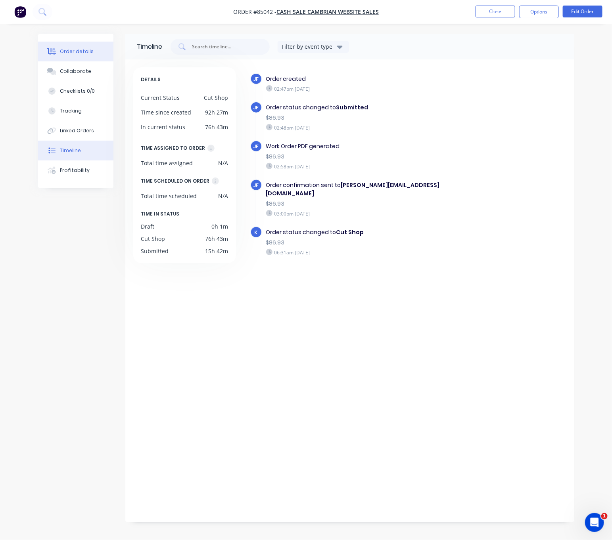
click at [96, 49] on button "Order details" at bounding box center [75, 52] width 75 height 20
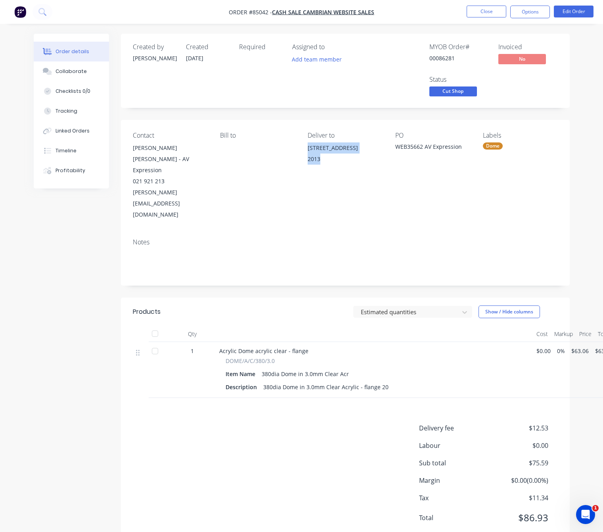
drag, startPoint x: 332, startPoint y: 168, endPoint x: 301, endPoint y: 147, distance: 37.6
click at [301, 147] on div "Contact [PERSON_NAME] [PERSON_NAME] - AV Expression 021 921 213 [PERSON_NAME][E…" at bounding box center [345, 176] width 449 height 112
click at [337, 238] on div "Notes" at bounding box center [345, 242] width 425 height 8
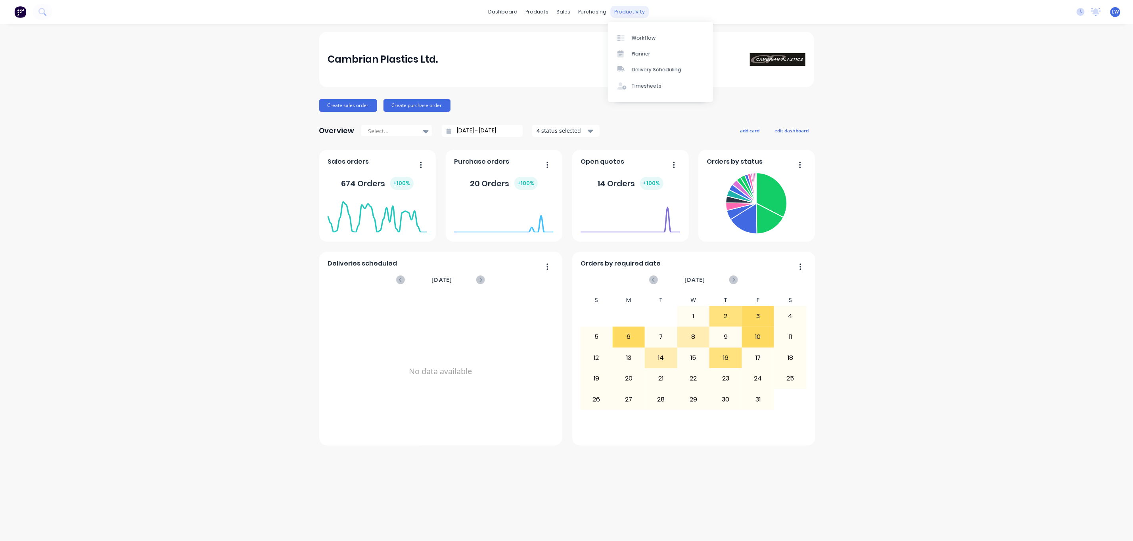
click at [617, 12] on div "productivity" at bounding box center [629, 12] width 38 height 12
click at [637, 31] on link "Workflow" at bounding box center [660, 38] width 105 height 16
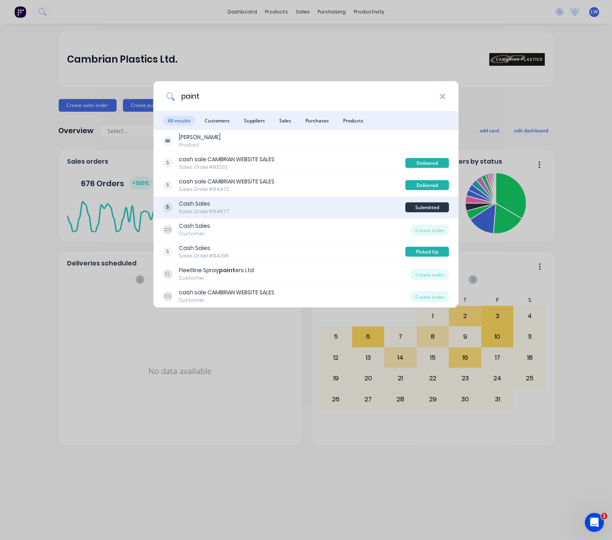
type input "paint"
click at [356, 203] on div "Cash Sales Sales Order #84677" at bounding box center [284, 207] width 243 height 15
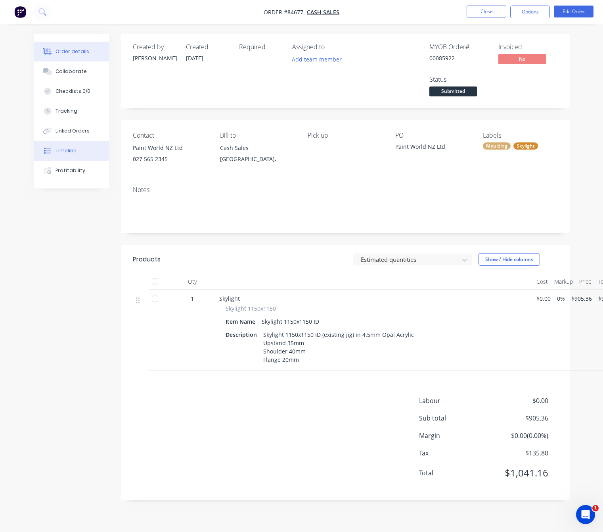
click at [62, 153] on div "Timeline" at bounding box center [66, 150] width 21 height 7
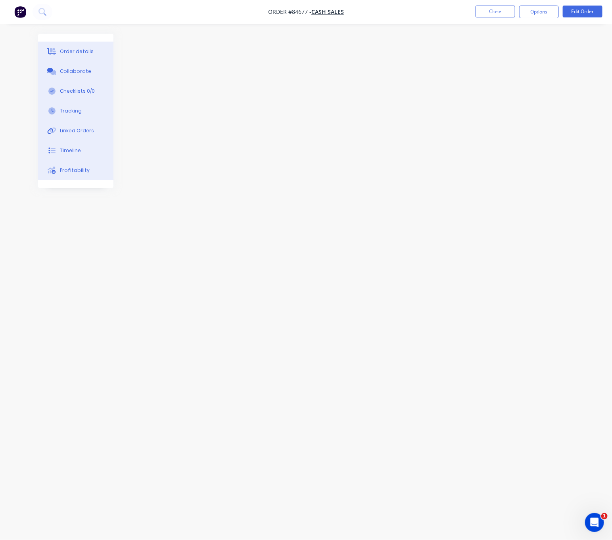
click at [84, 60] on div "Order details Collaborate Checklists 0/0 Tracking Linked Orders Timeline Profit…" at bounding box center [75, 111] width 75 height 155
click at [77, 50] on div "Order details" at bounding box center [77, 51] width 34 height 7
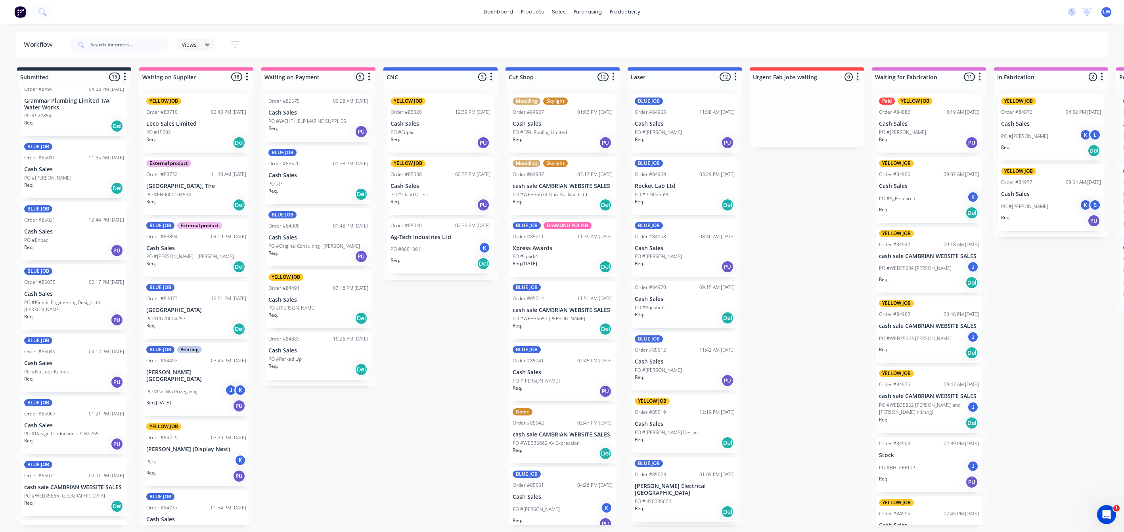
scroll to position [498, 0]
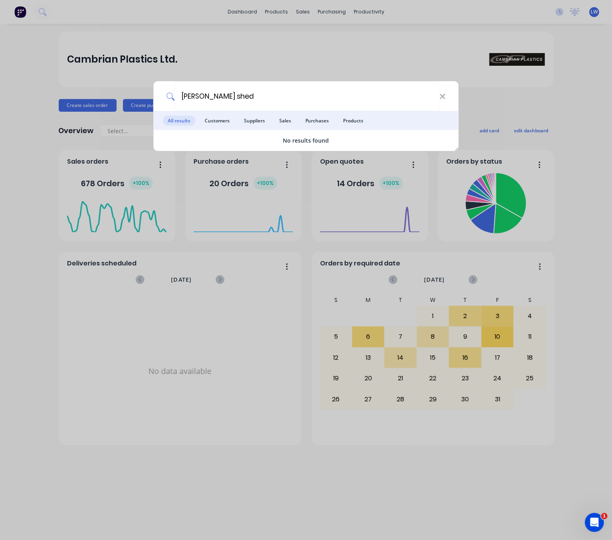
drag, startPoint x: 207, startPoint y: 97, endPoint x: 143, endPoint y: 98, distance: 64.6
click at [152, 93] on div "[PERSON_NAME] shed All results Customers Suppliers Sales Purchases Products No …" at bounding box center [306, 270] width 612 height 540
type input "shed"
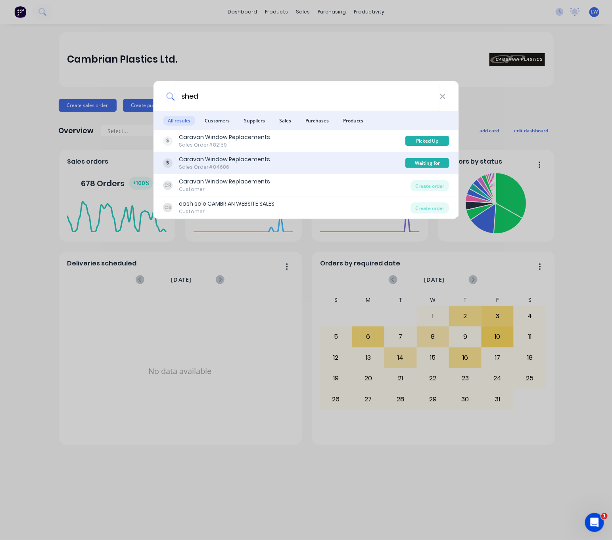
click at [365, 163] on div "Caravan Window Replacements Sales Order #84686" at bounding box center [284, 162] width 243 height 15
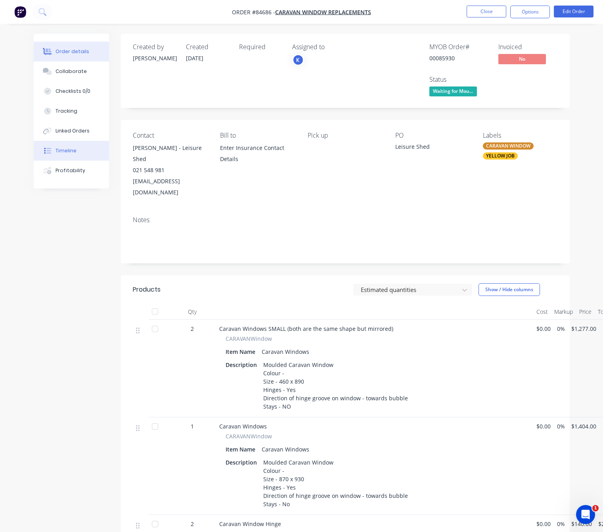
click at [48, 149] on icon at bounding box center [48, 151] width 5 height 6
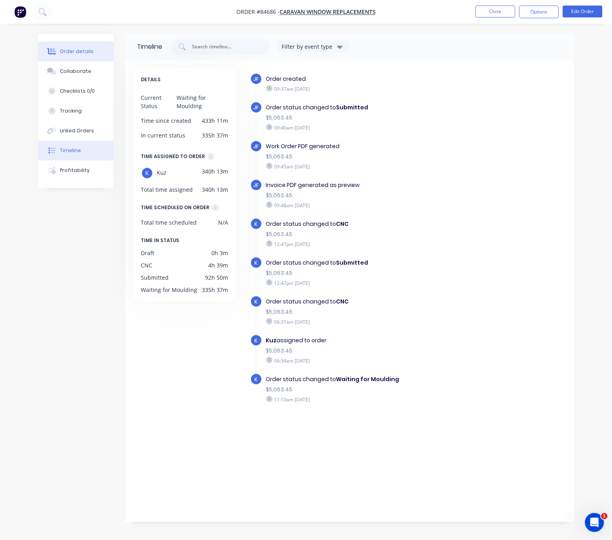
click at [57, 51] on div at bounding box center [52, 51] width 12 height 7
